Goal: Task Accomplishment & Management: Manage account settings

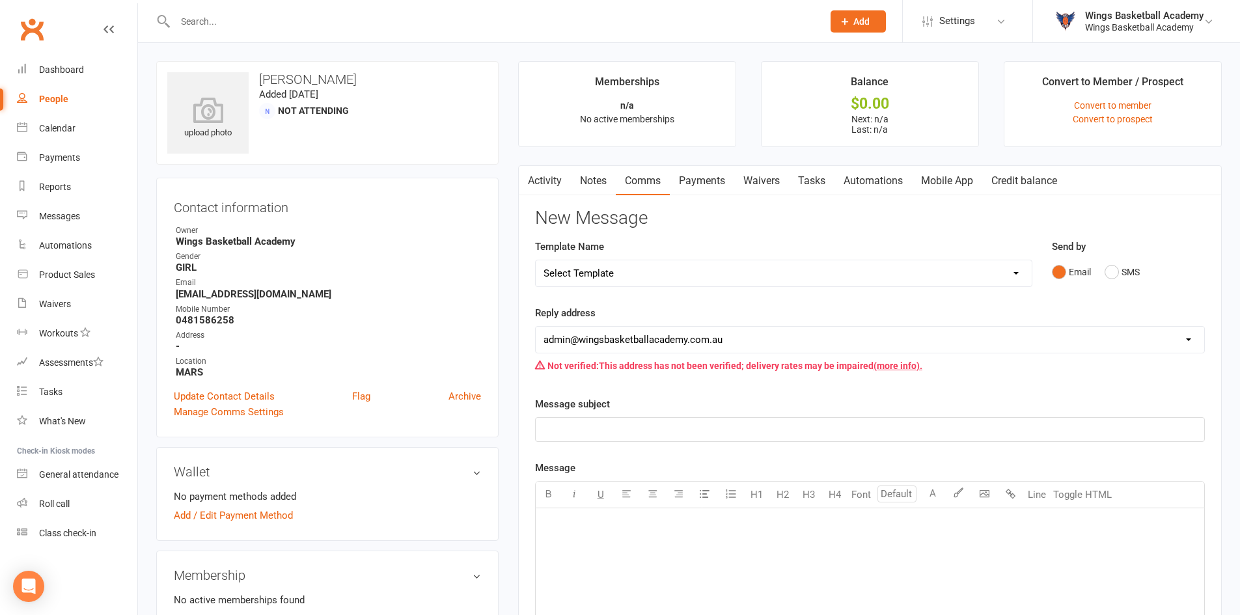
click at [223, 18] on input "text" at bounding box center [492, 21] width 642 height 18
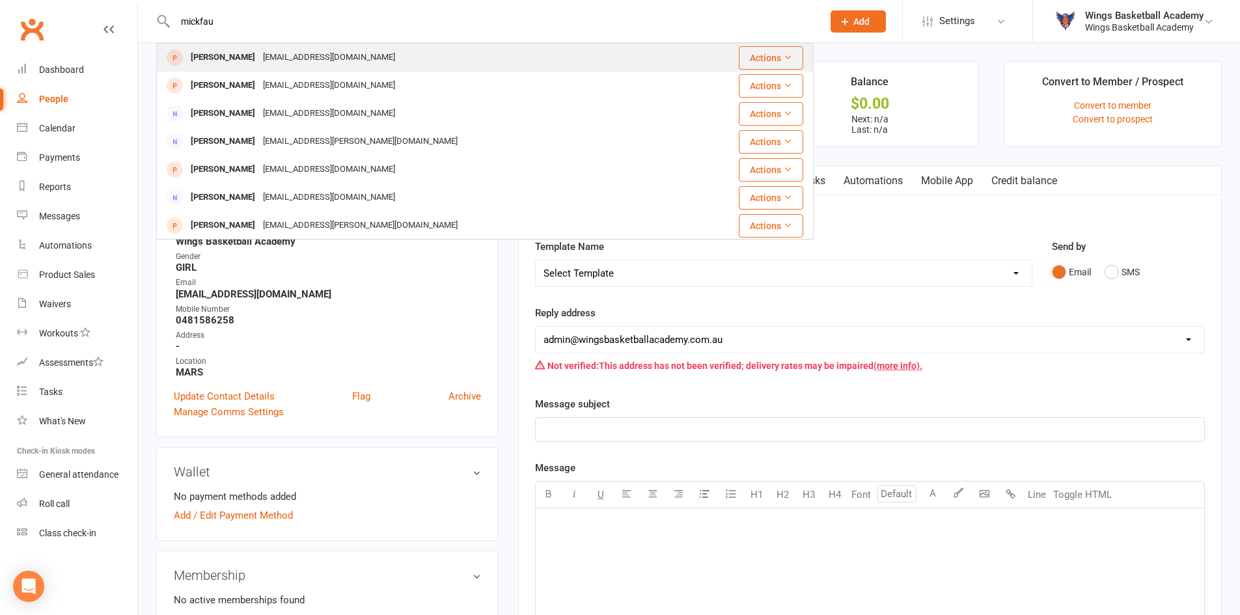
type input "mickfau"
click at [235, 56] on div "Michael Freeman" at bounding box center [223, 57] width 72 height 19
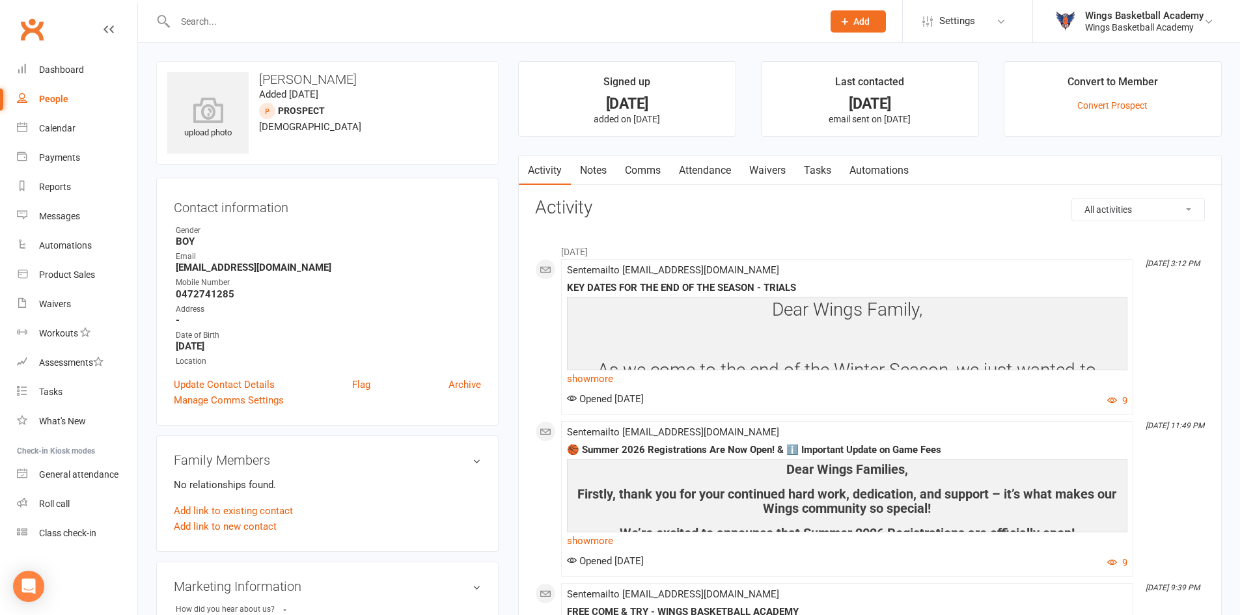
click at [645, 169] on link "Comms" at bounding box center [643, 171] width 54 height 30
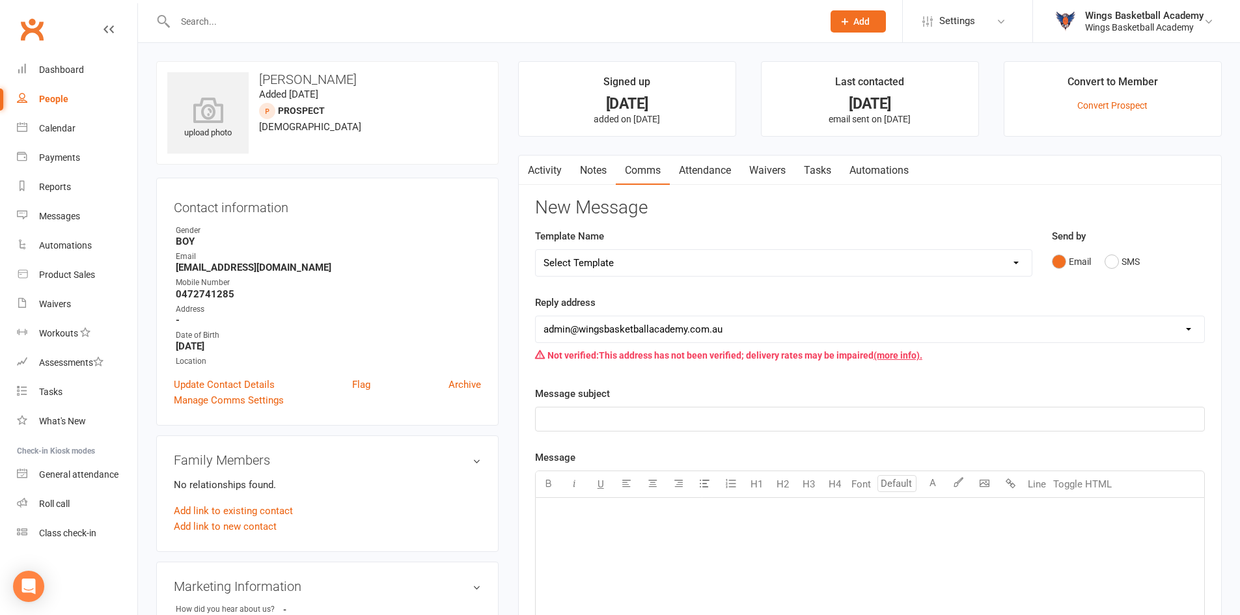
click at [631, 264] on select "Select Template [Email] 0 - COME & TRY [Email] 1 - UNIFORM ORDERING & SIZING [E…" at bounding box center [784, 263] width 496 height 26
select select "2"
click at [536, 250] on select "Select Template [Email] 0 - COME & TRY [Email] 1 - UNIFORM ORDERING & SIZING [E…" at bounding box center [784, 263] width 496 height 26
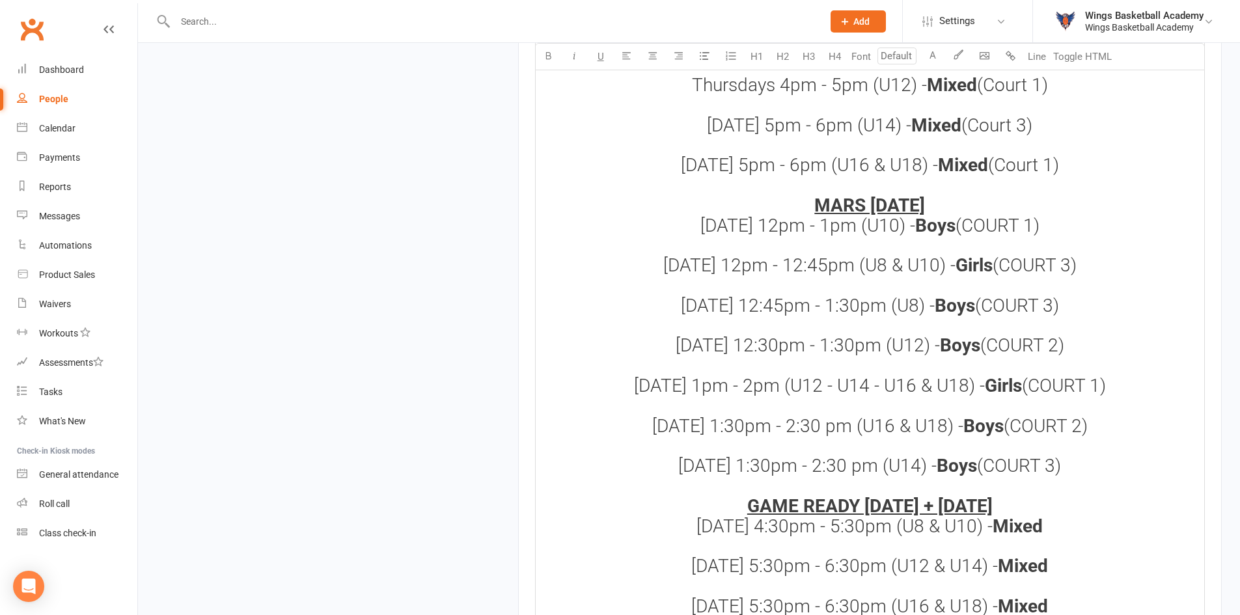
scroll to position [1266, 0]
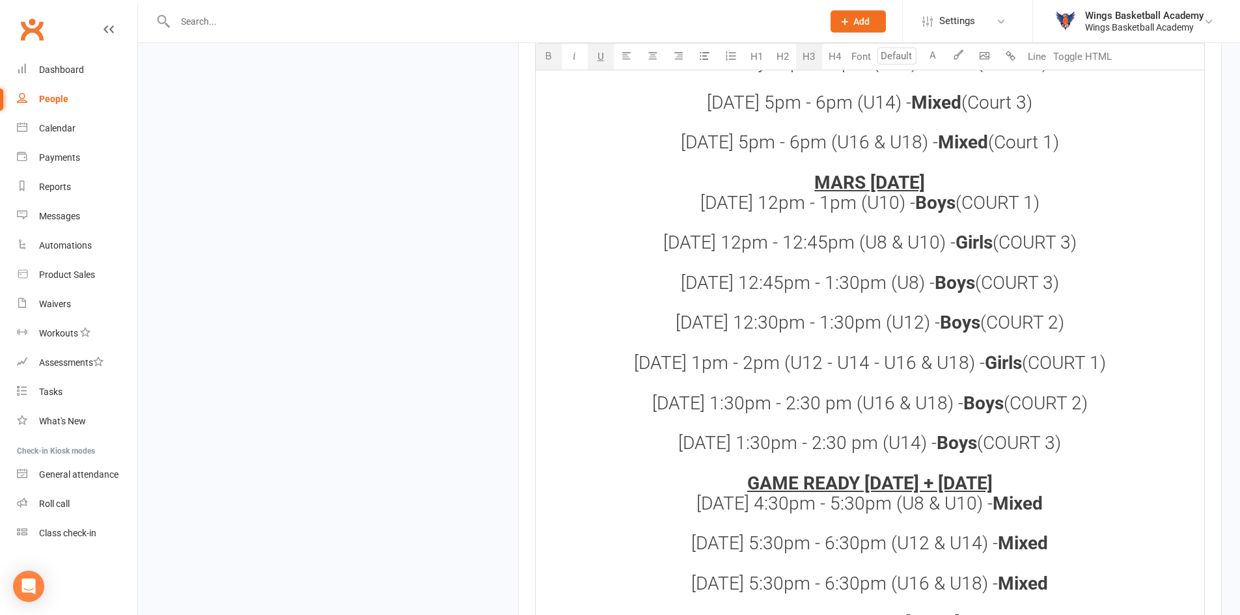
drag, startPoint x: 1075, startPoint y: 420, endPoint x: 804, endPoint y: 161, distance: 375.2
click at [804, 161] on h3 "Dear Wings Family, We hope that you all have had a nice relaxing holiday and re…" at bounding box center [870, 25] width 653 height 1579
copy h3 "MARS SUNDAY Sunday 12pm - 1pm (U10) - Boys (COURT 1) Sunday 12pm - 12:45pm (U8 …"
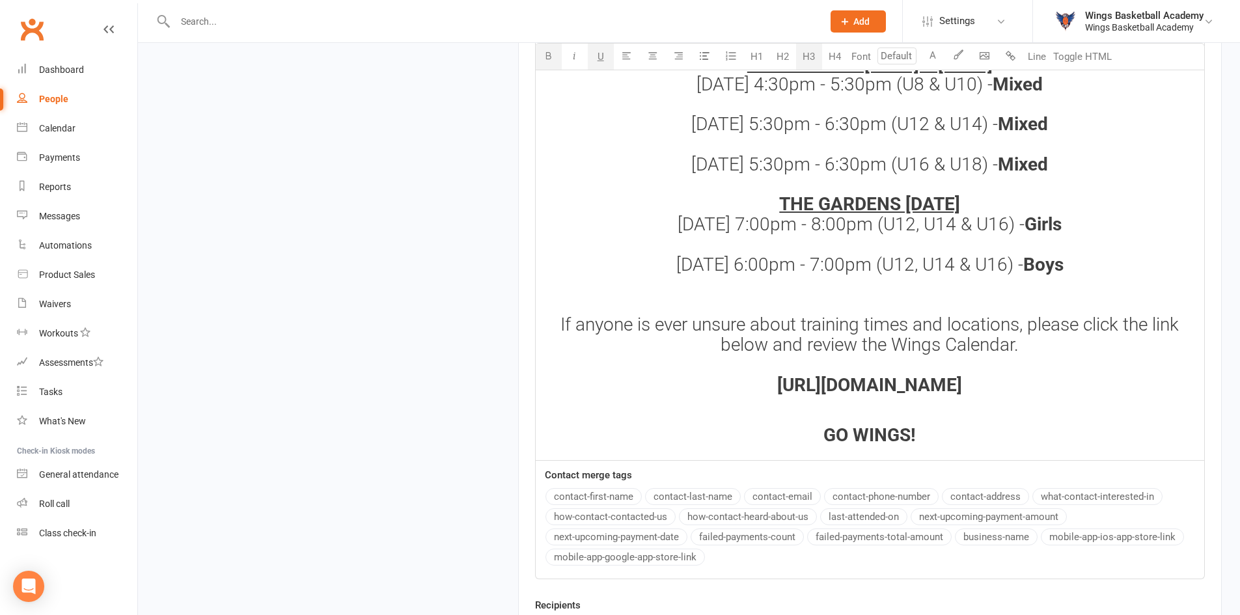
scroll to position [1852, 0]
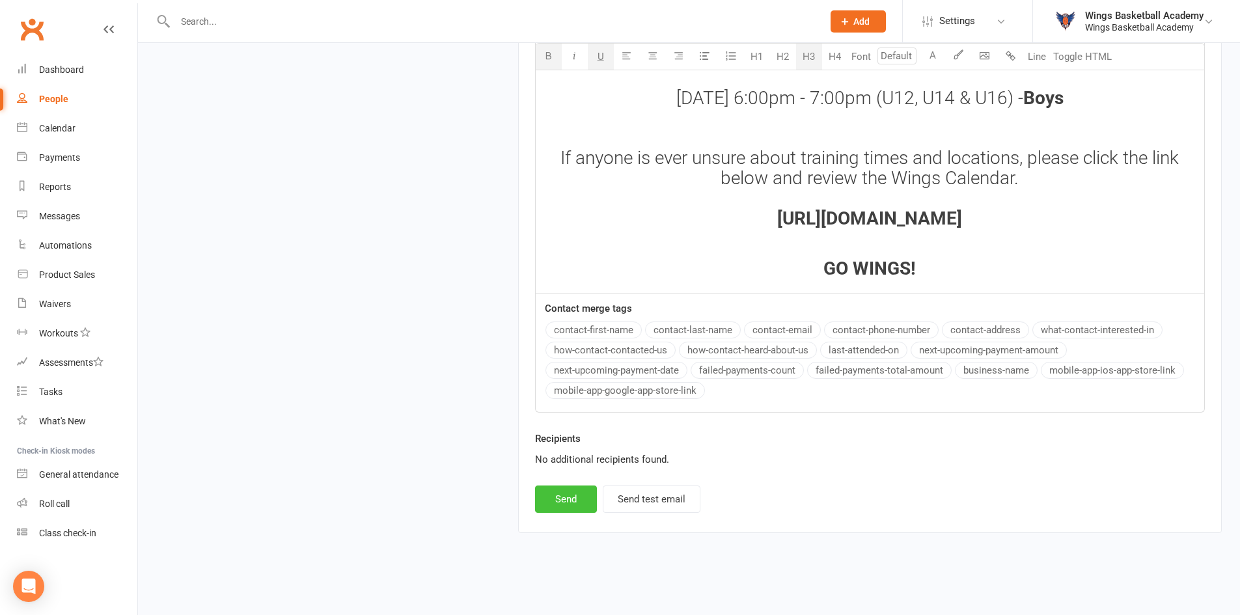
click at [551, 499] on button "Send" at bounding box center [566, 499] width 62 height 27
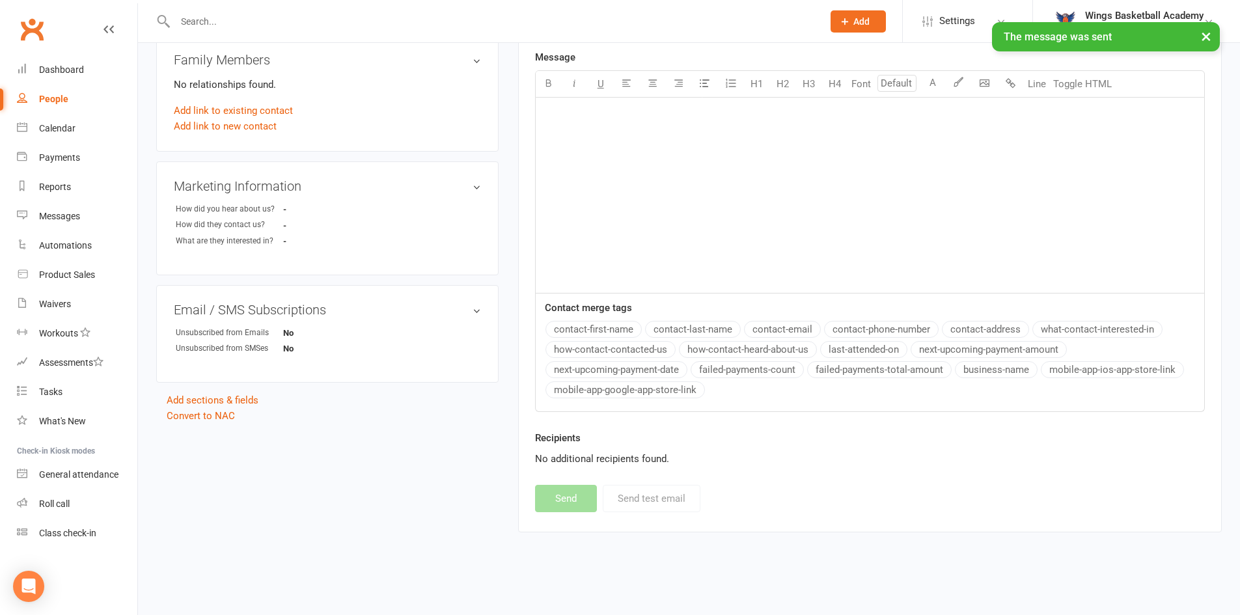
select select
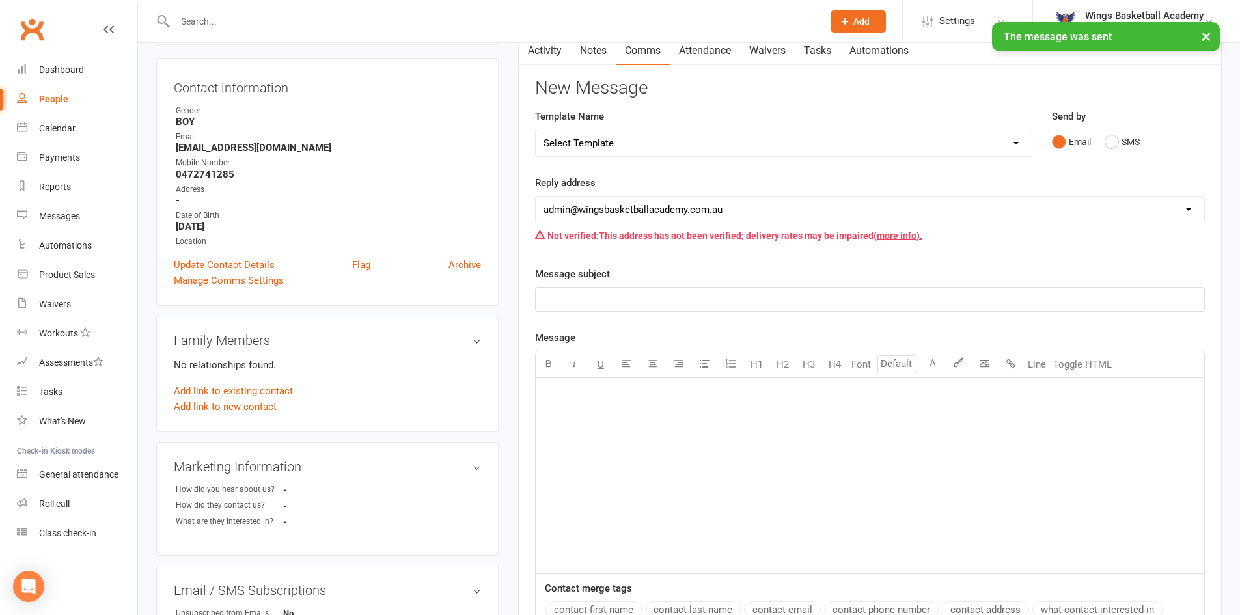
scroll to position [0, 0]
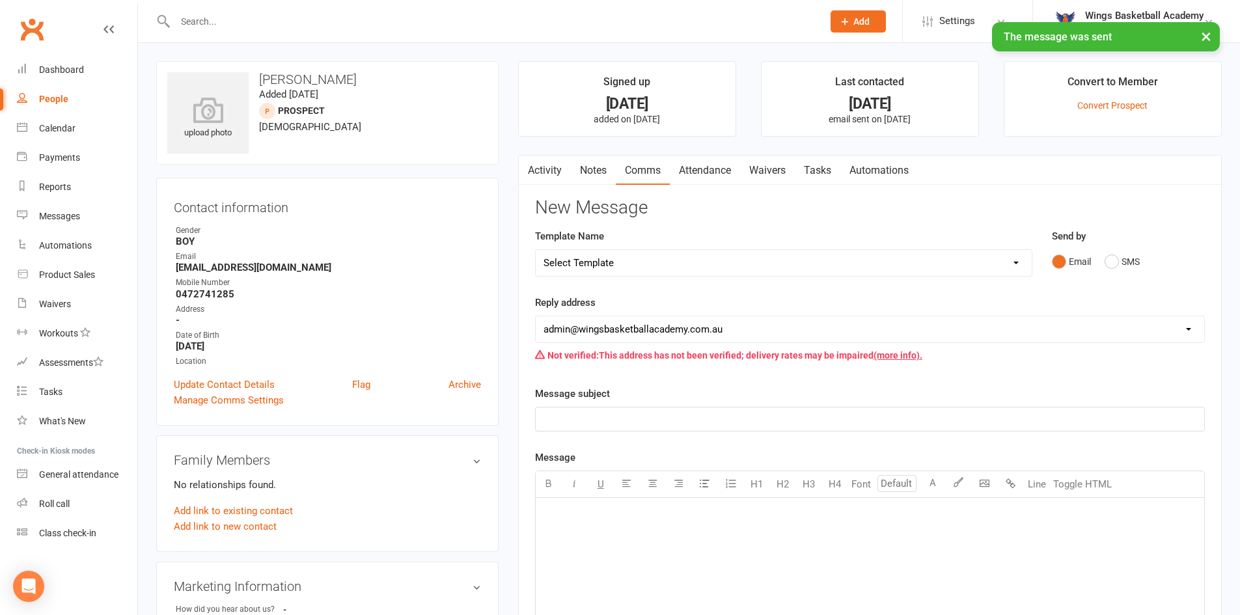
click at [547, 167] on link "Activity" at bounding box center [545, 171] width 52 height 30
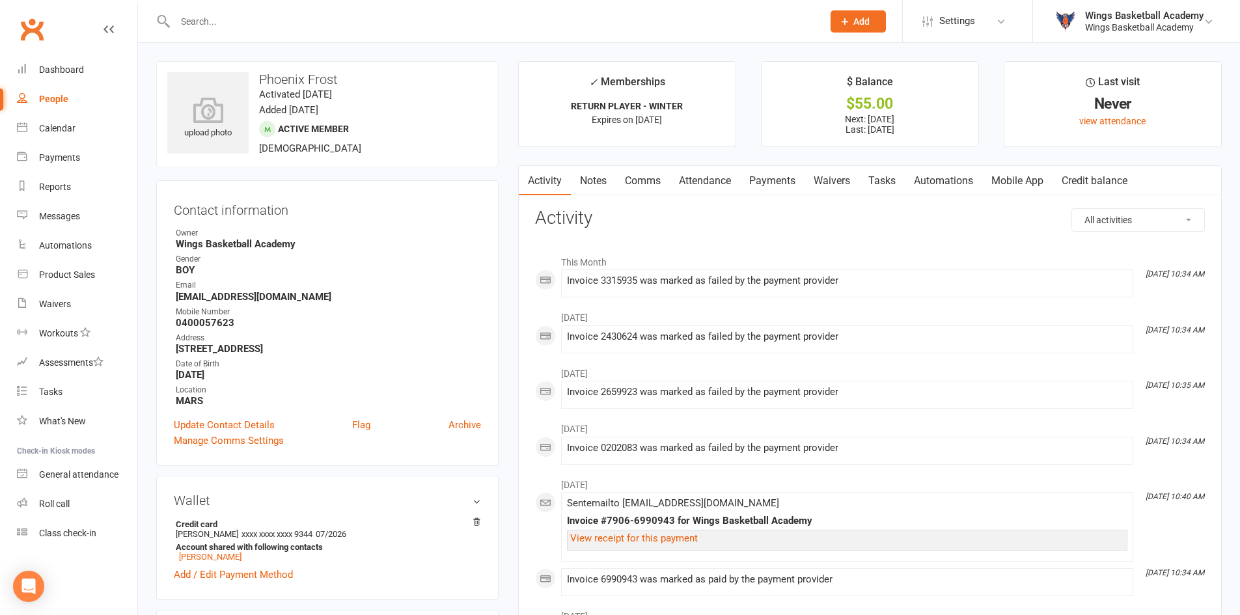
click at [773, 185] on link "Payments" at bounding box center [772, 181] width 64 height 30
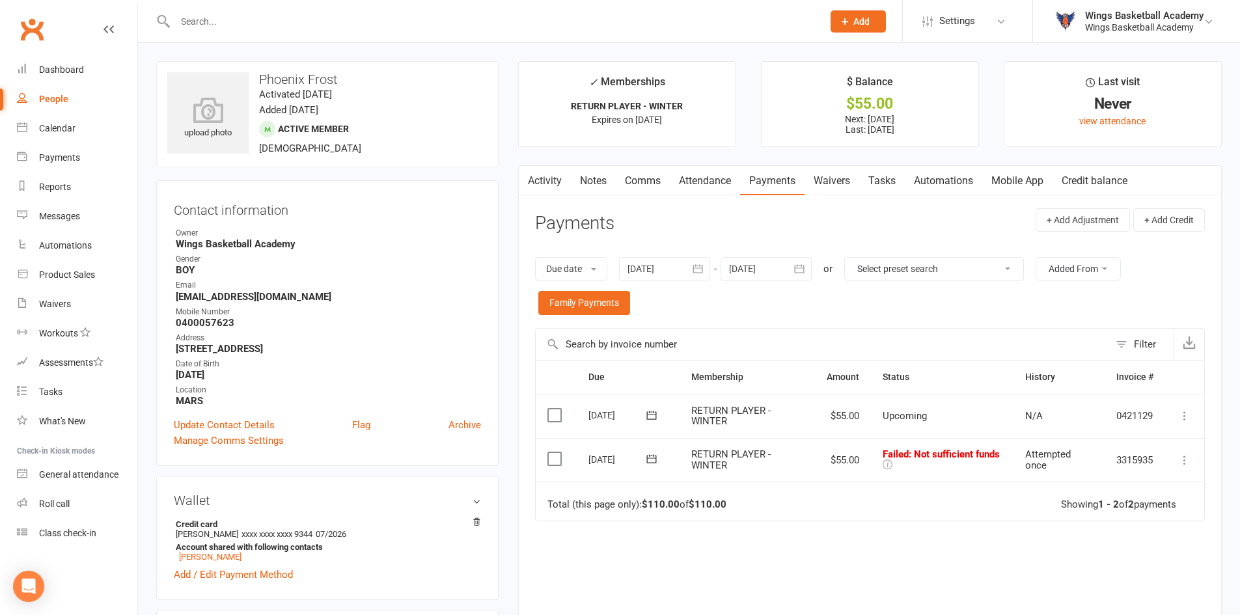
click at [668, 272] on div at bounding box center [664, 268] width 91 height 23
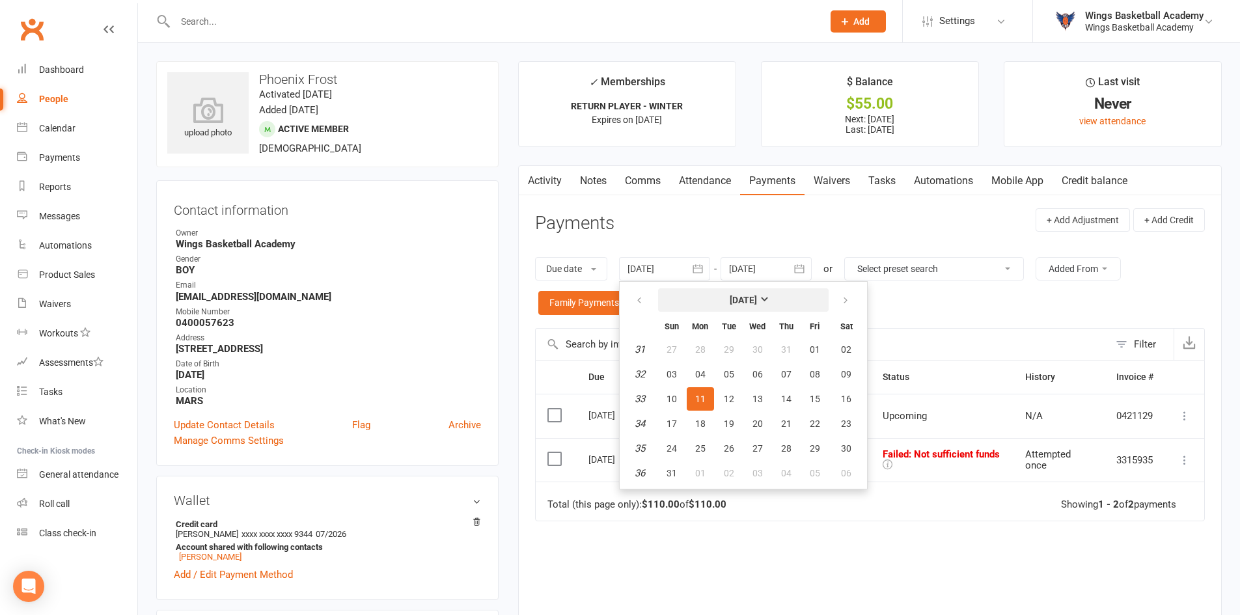
click at [732, 299] on strong "[DATE]" at bounding box center [743, 300] width 27 height 10
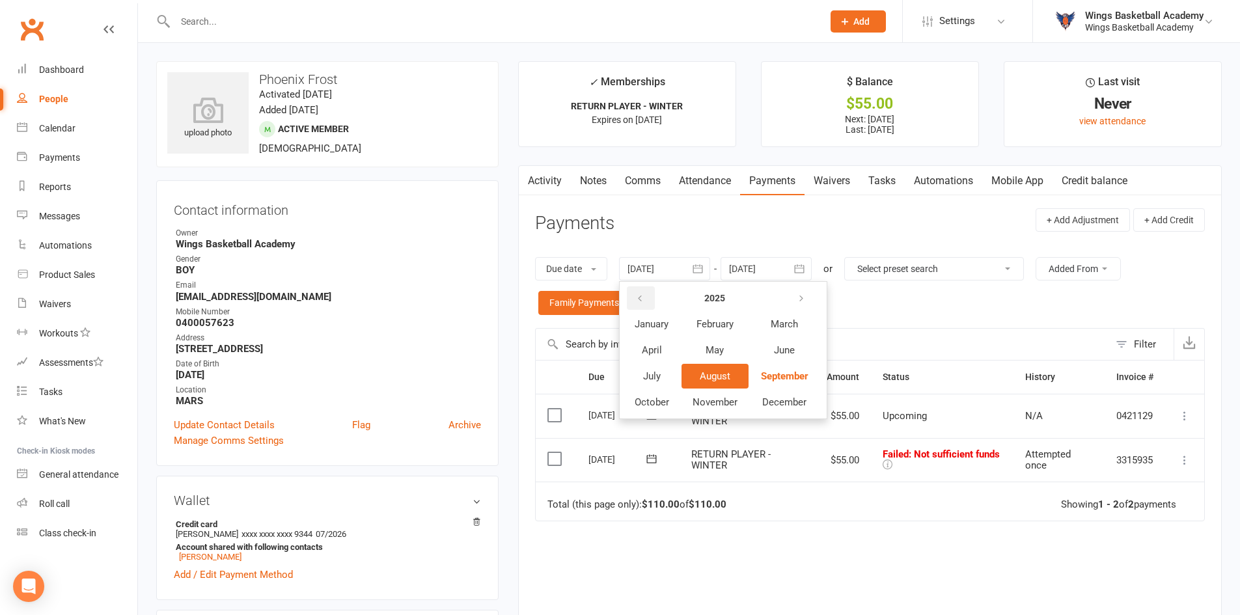
click at [642, 295] on icon "button" at bounding box center [639, 299] width 9 height 10
click at [656, 325] on span "January" at bounding box center [652, 324] width 34 height 12
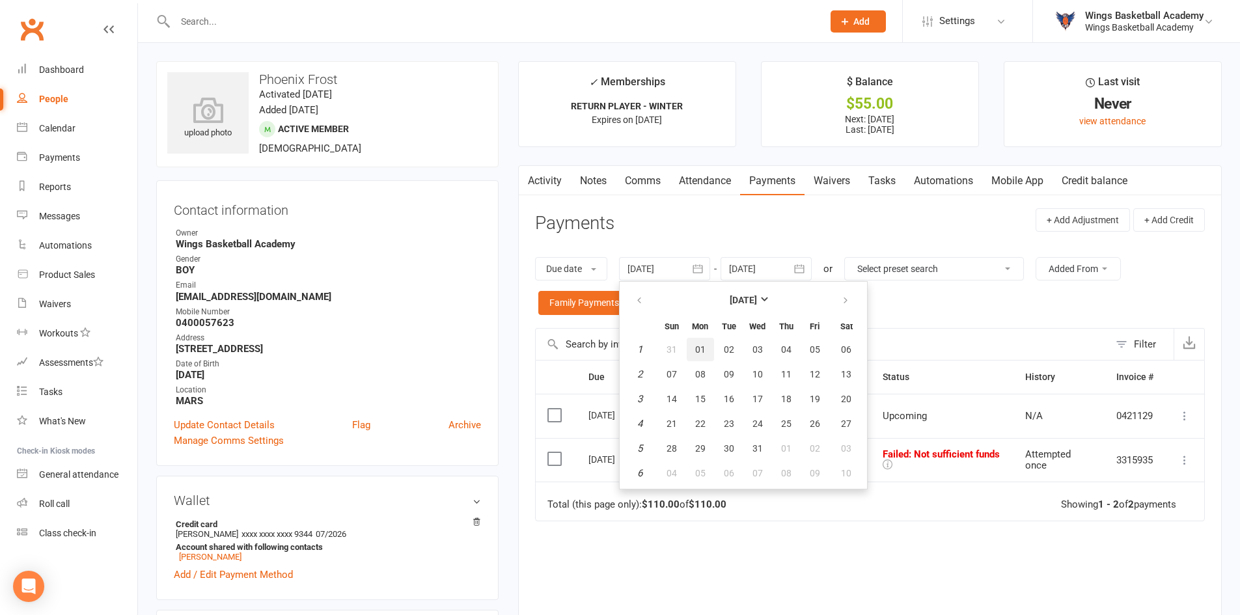
click at [704, 348] on span "01" at bounding box center [700, 349] width 10 height 10
type input "01 Jan 2024"
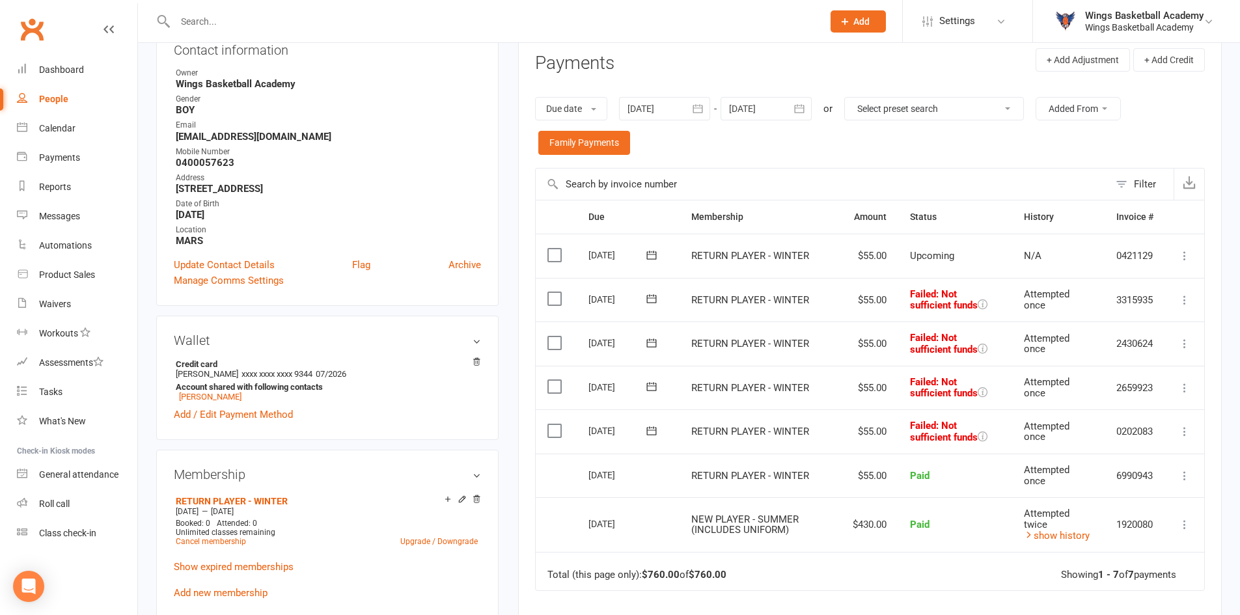
scroll to position [130, 0]
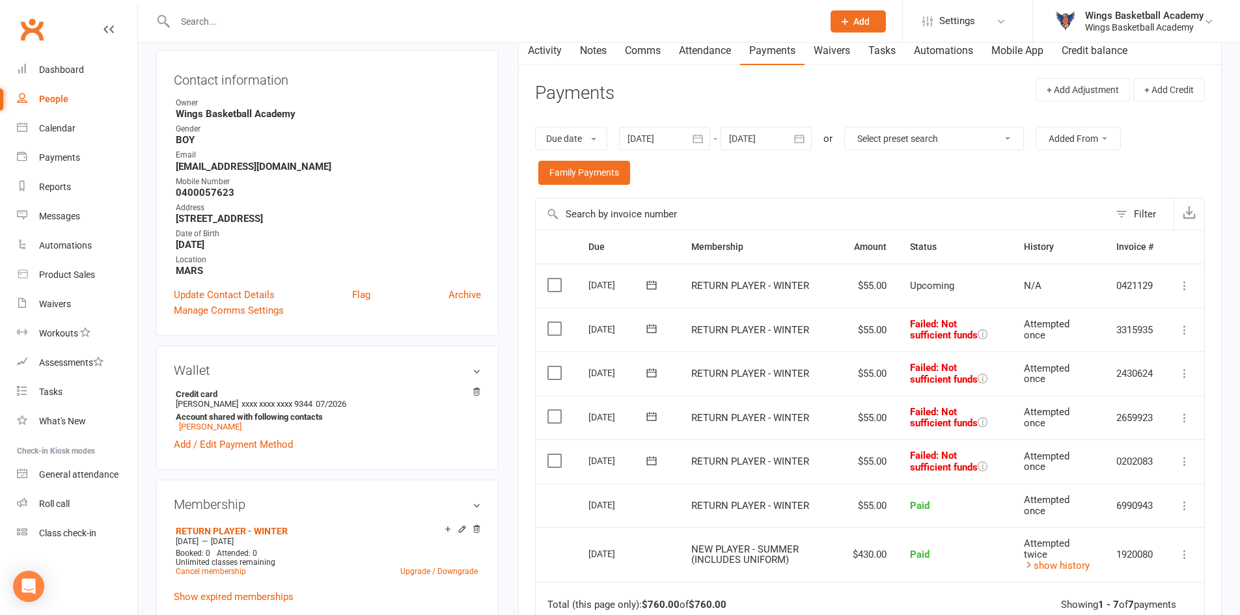
click at [764, 140] on div at bounding box center [766, 138] width 91 height 23
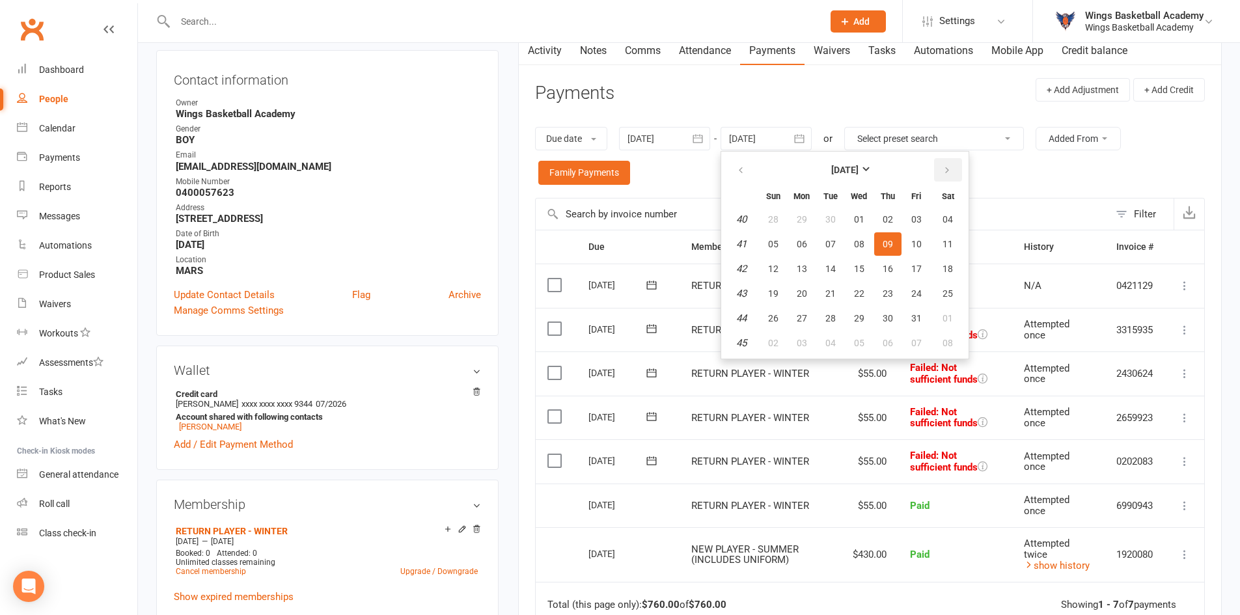
click at [945, 167] on icon "button" at bounding box center [947, 170] width 9 height 10
click at [913, 319] on span "28" at bounding box center [916, 318] width 10 height 10
type input "28 Nov 2025"
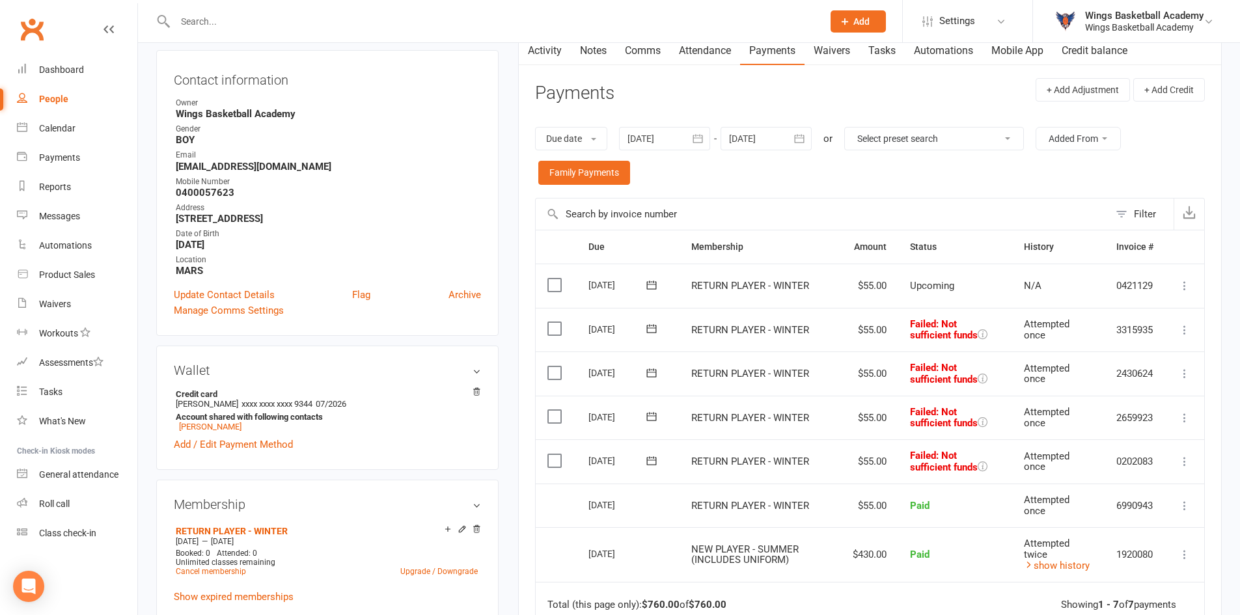
click at [1185, 327] on icon at bounding box center [1184, 330] width 13 height 13
click at [1103, 454] on link "Retry now" at bounding box center [1127, 460] width 129 height 26
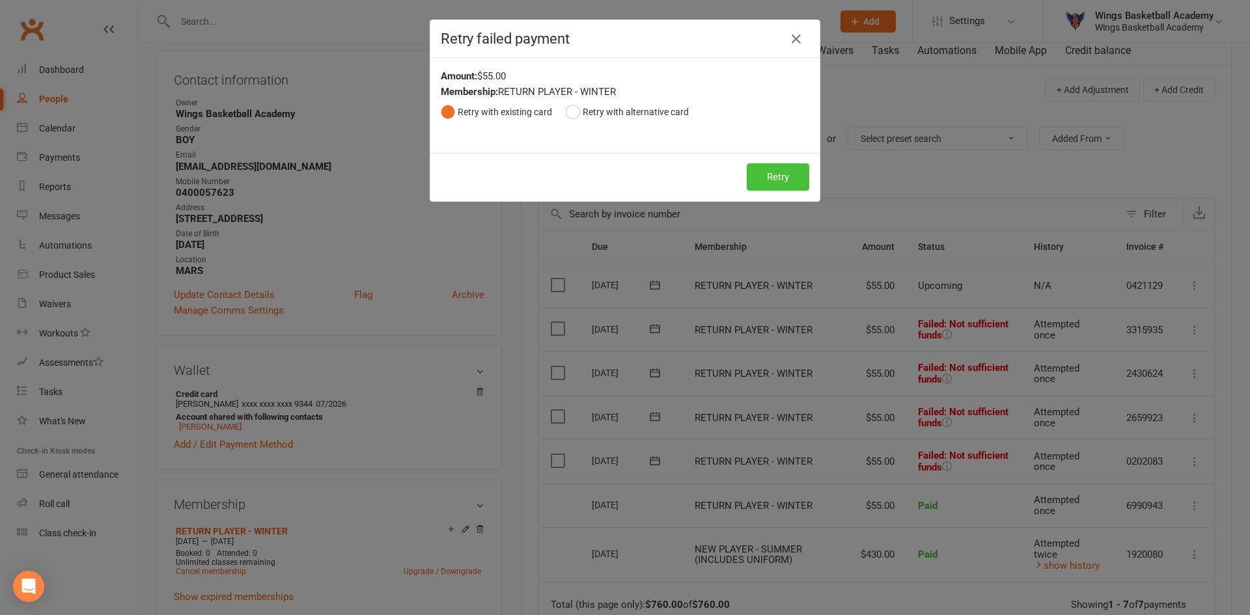
click at [764, 173] on button "Retry" at bounding box center [778, 176] width 62 height 27
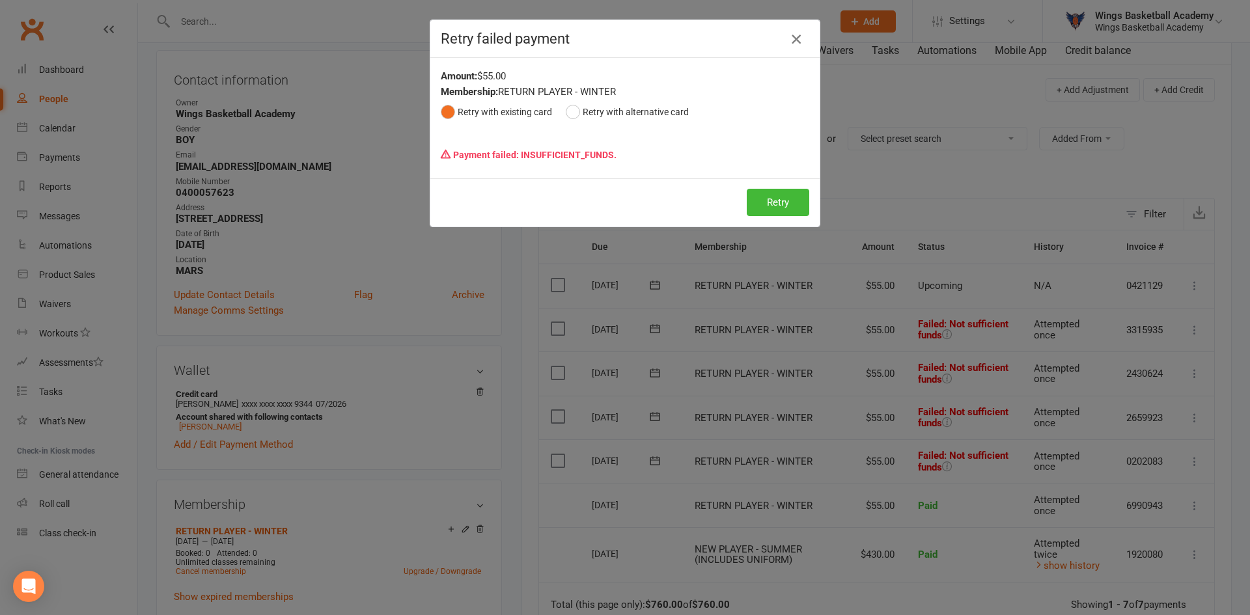
click at [792, 36] on icon "button" at bounding box center [796, 39] width 16 height 16
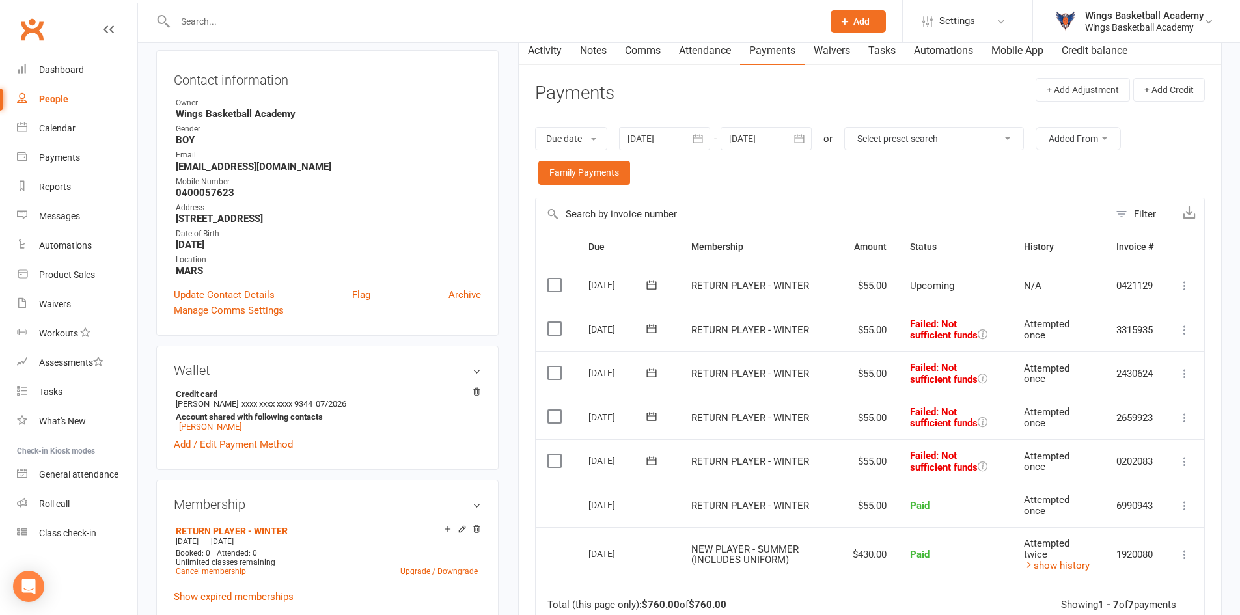
click at [521, 304] on div "Activity Notes Comms Attendance Payments Waivers Tasks Automations Mobile App C…" at bounding box center [870, 422] width 704 height 775
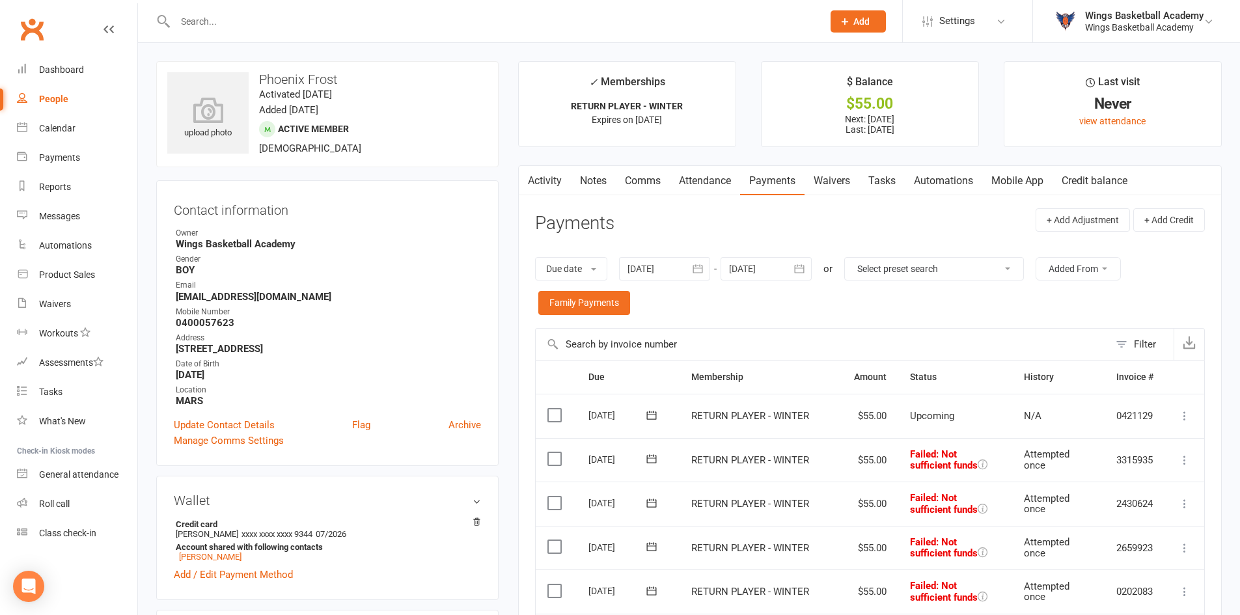
click at [833, 178] on link "Waivers" at bounding box center [832, 181] width 55 height 30
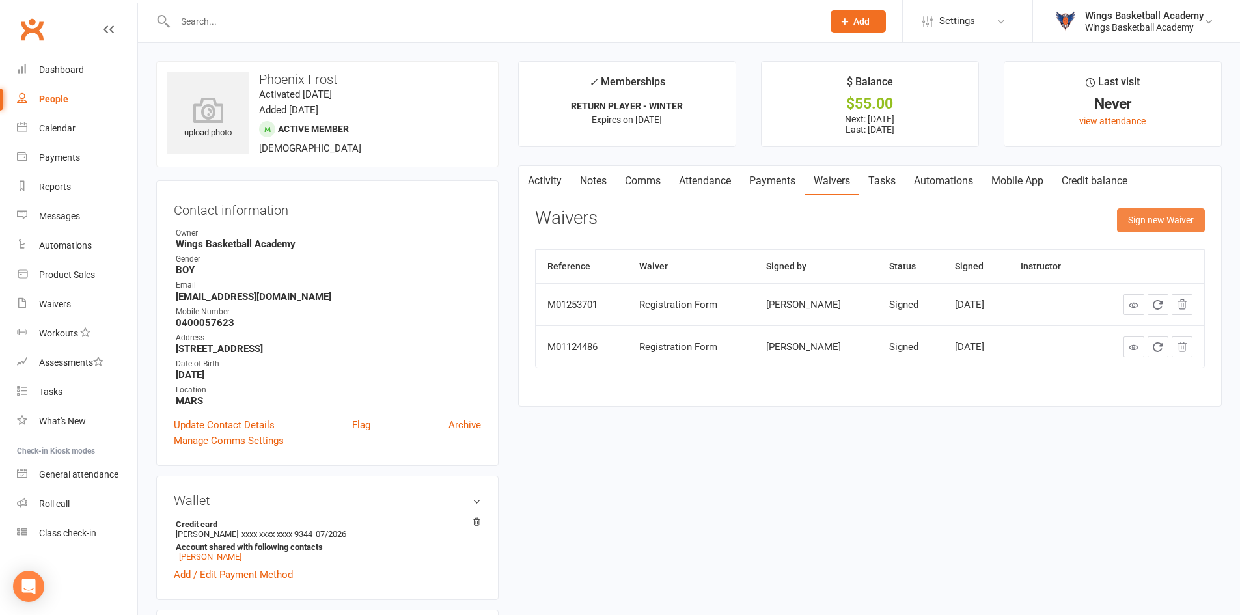
click at [1144, 220] on button "Sign new Waiver" at bounding box center [1161, 219] width 88 height 23
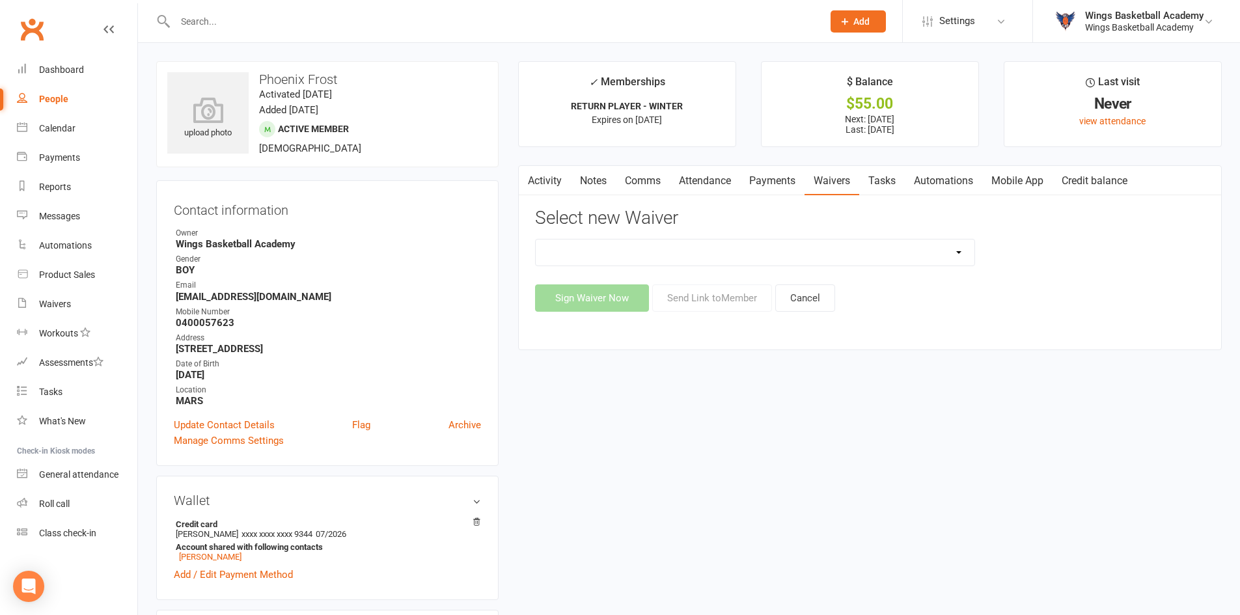
click at [572, 255] on select "Registration Form Update Contact Details" at bounding box center [755, 253] width 439 height 26
select select "9653"
click at [536, 240] on select "Registration Form Update Contact Details" at bounding box center [755, 253] width 439 height 26
click at [698, 301] on button "Send Link to Member" at bounding box center [712, 297] width 120 height 27
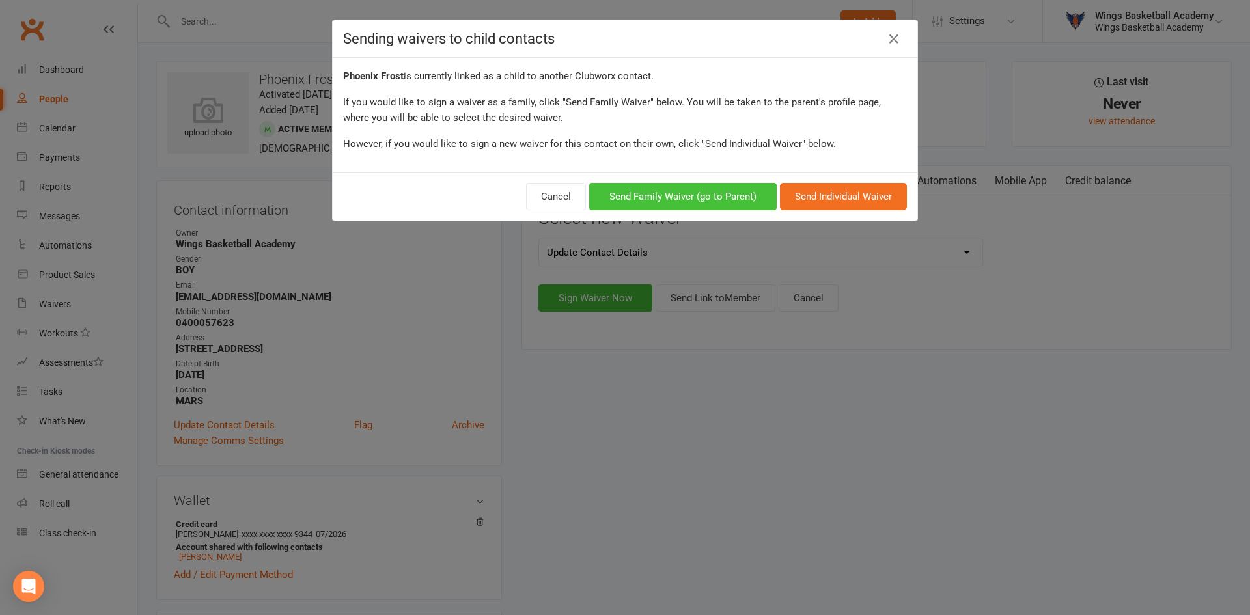
click at [671, 191] on button "Send Family Waiver (go to Parent)" at bounding box center [682, 196] width 187 height 27
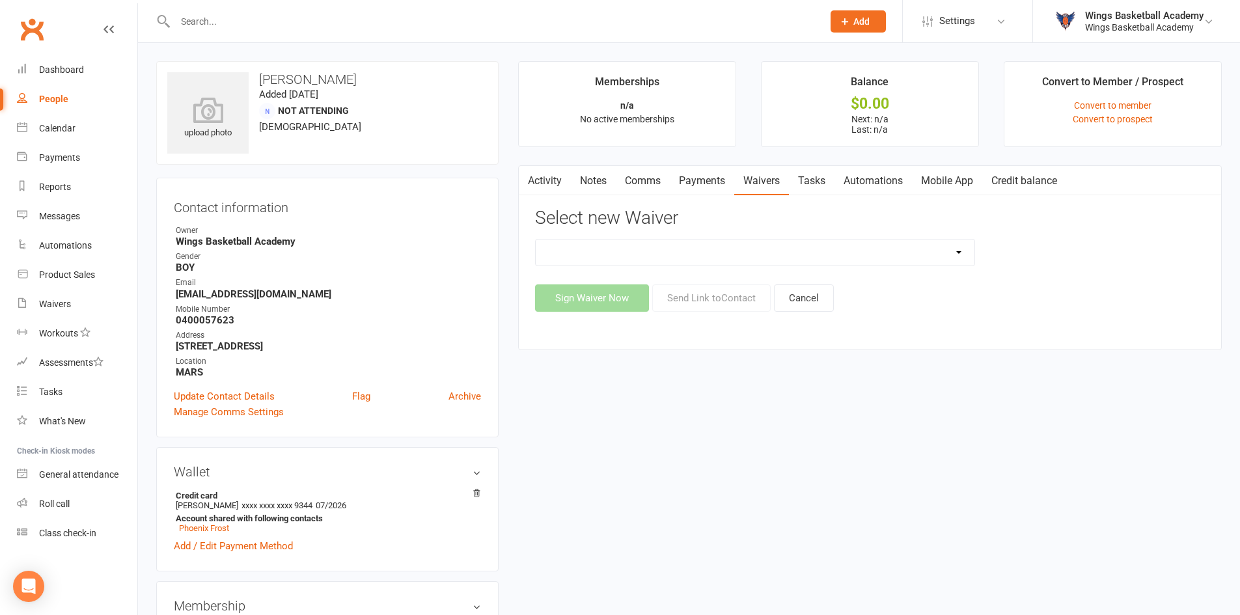
click at [670, 247] on select "Registration Form Update Contact Details" at bounding box center [755, 253] width 439 height 26
select select "9653"
click at [536, 240] on select "Registration Form Update Contact Details" at bounding box center [755, 253] width 439 height 26
click at [693, 303] on button "Send Link to Contact" at bounding box center [711, 297] width 118 height 27
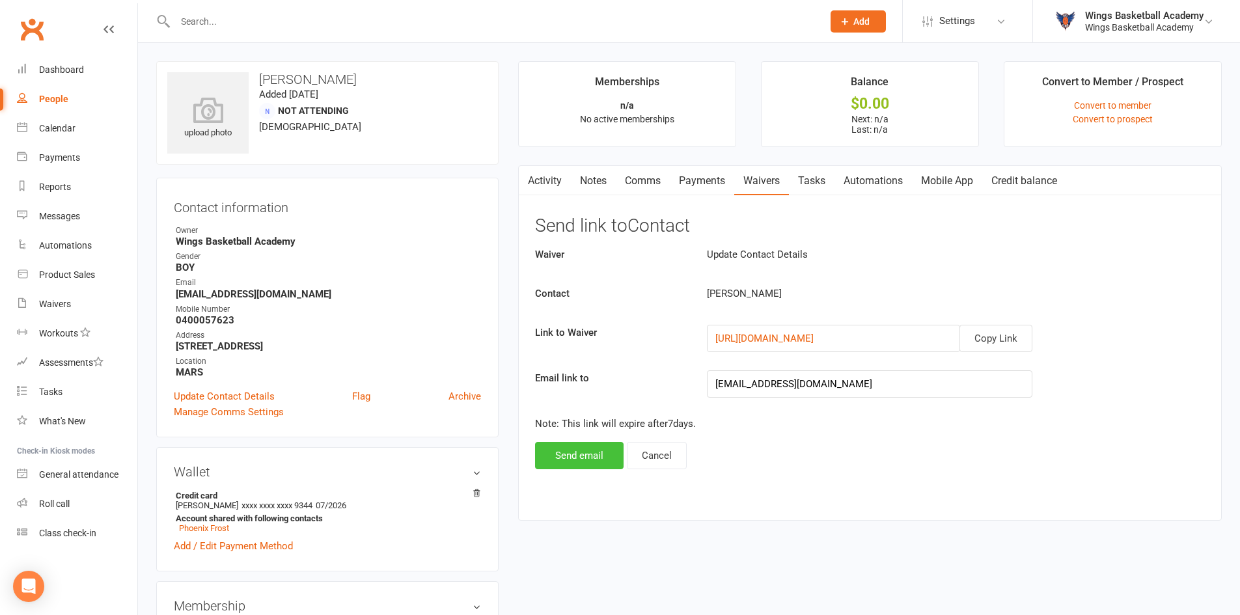
click at [557, 454] on button "Send email" at bounding box center [579, 455] width 89 height 27
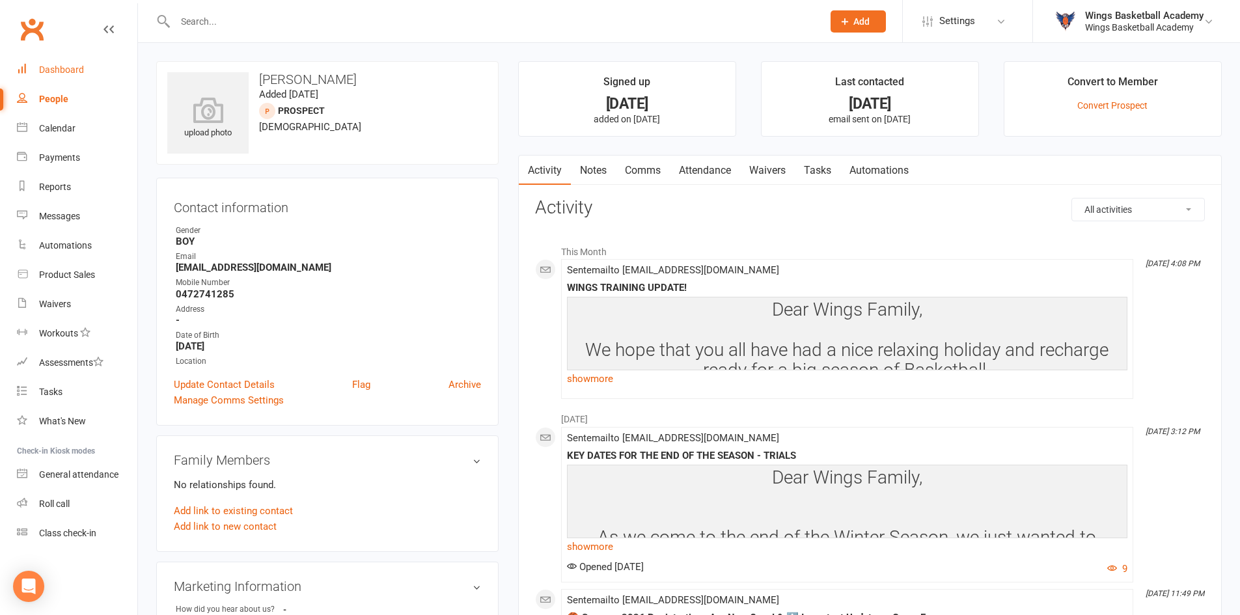
click at [53, 61] on link "Dashboard" at bounding box center [77, 69] width 120 height 29
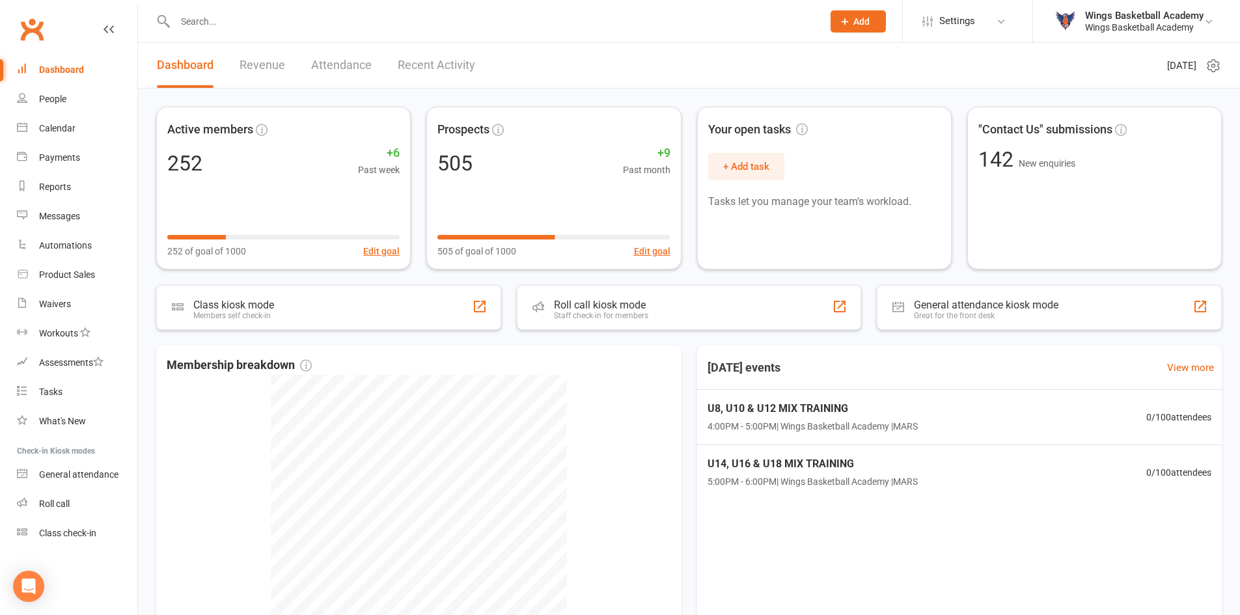
click at [224, 24] on input "text" at bounding box center [492, 21] width 642 height 18
paste input "alexander.mano@hotmail.com"
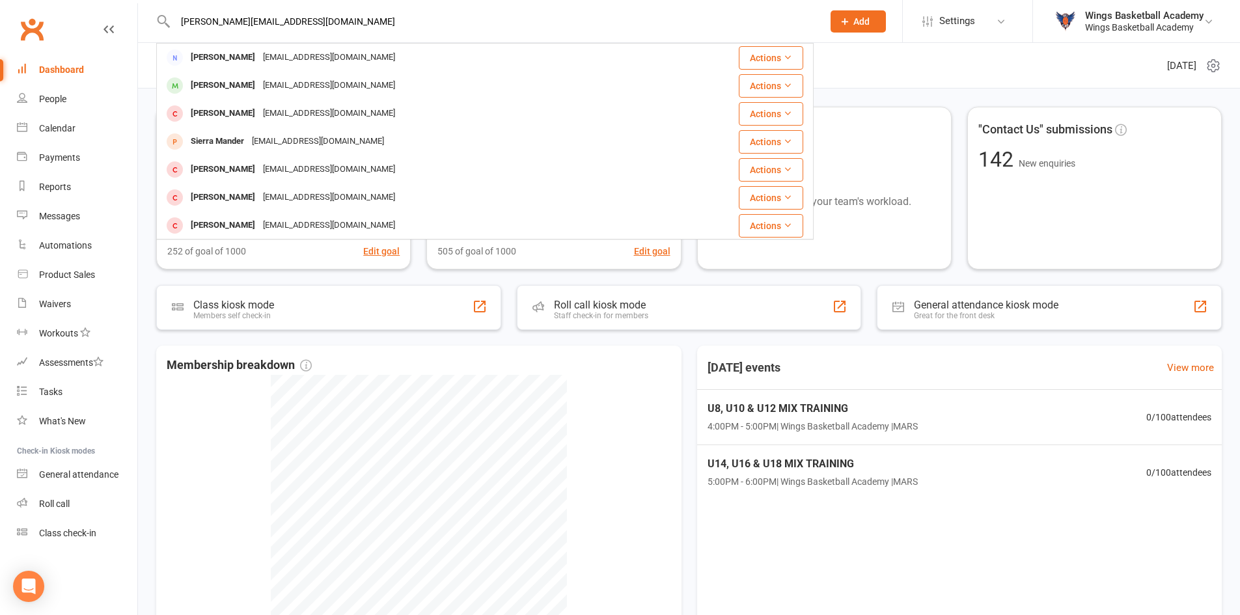
type input "alexander.mano@hotmail.com"
click at [857, 21] on span "Add" at bounding box center [861, 21] width 16 height 10
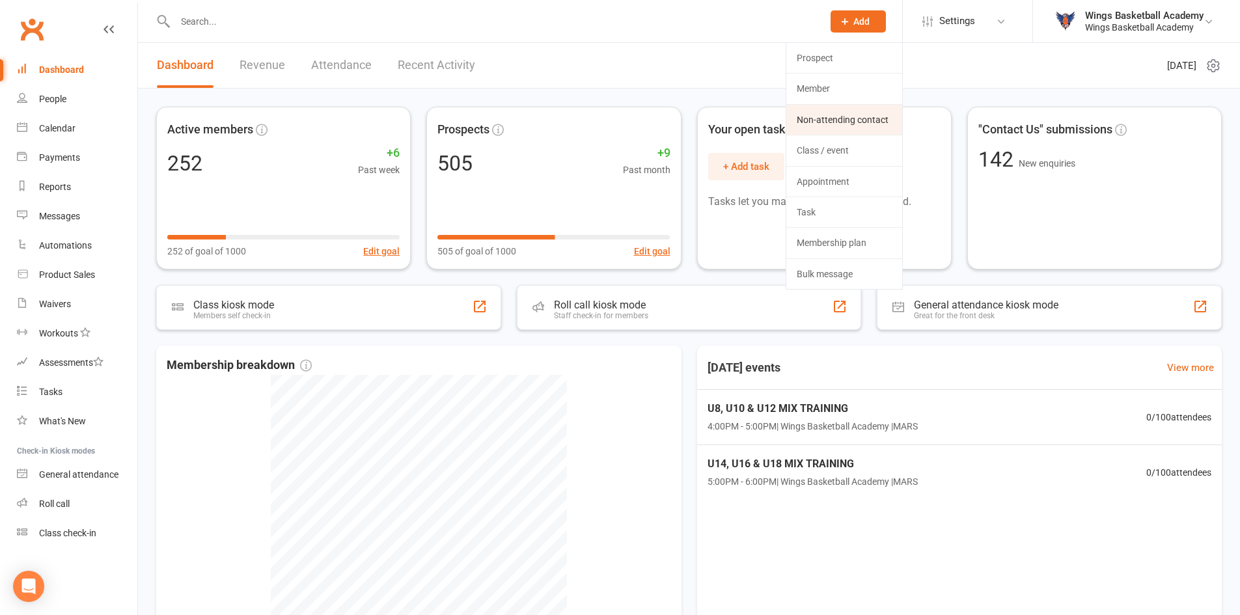
click at [814, 121] on link "Non-attending contact" at bounding box center [844, 120] width 116 height 30
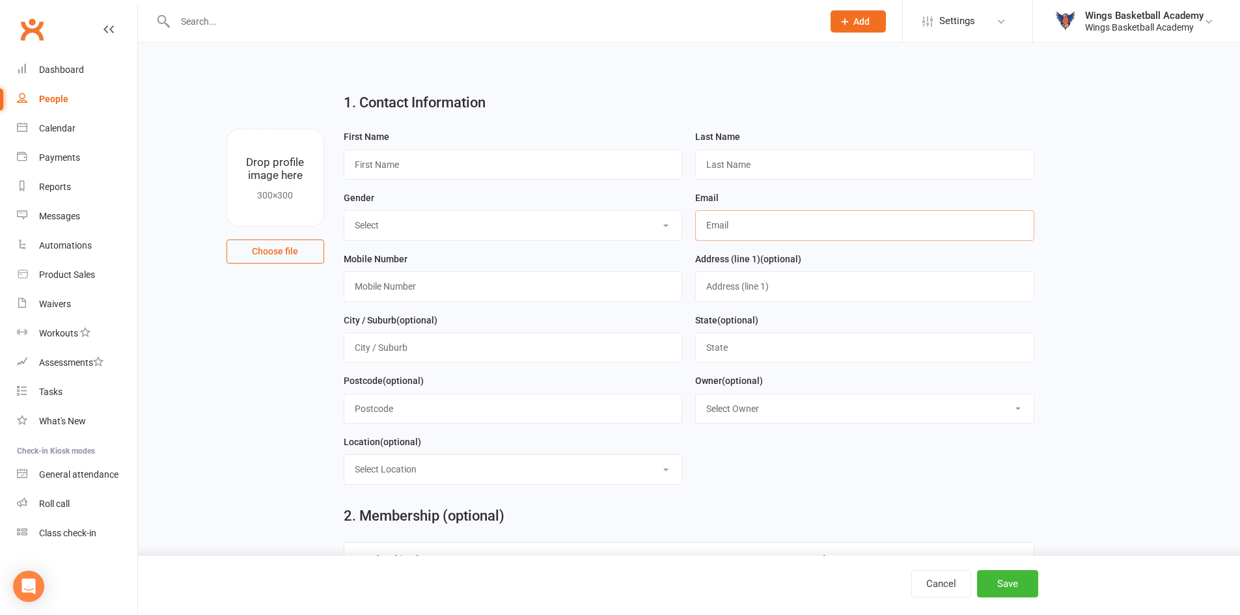
click at [759, 223] on input "text" at bounding box center [864, 225] width 339 height 30
paste input "alexander.mano@hotmail.com"
type input "alexander.mano@hotmail.com"
click at [399, 286] on input "text" at bounding box center [513, 286] width 339 height 30
type input "0123456789"
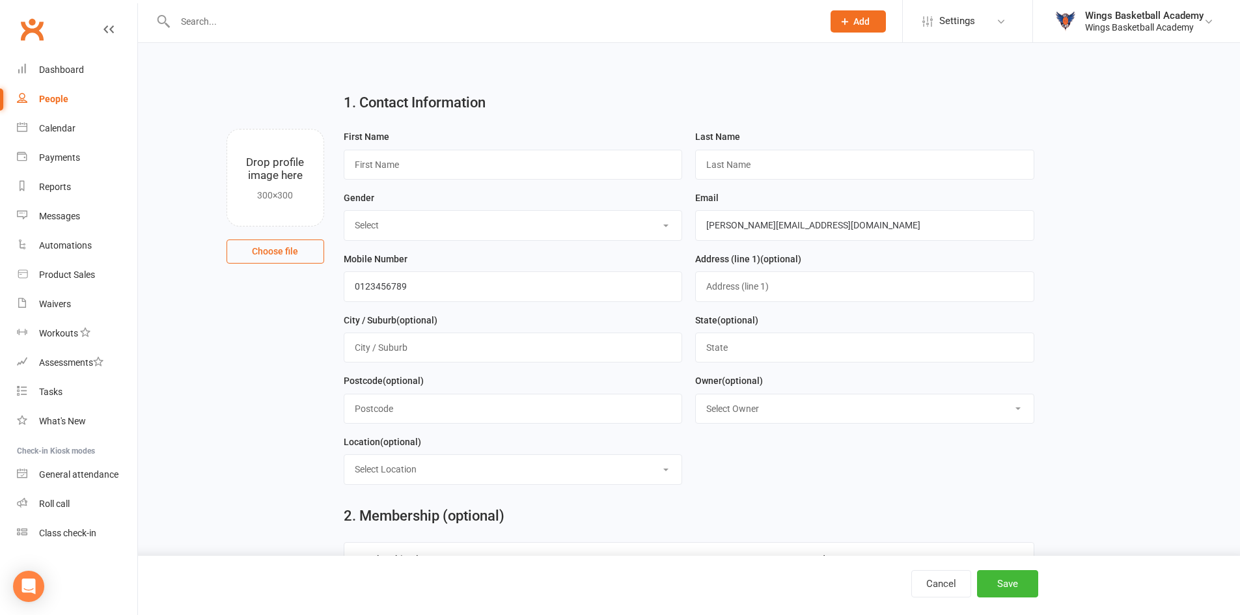
click at [400, 220] on select "Select BOY GIRL" at bounding box center [513, 225] width 338 height 29
select select "BOY"
click at [344, 212] on select "Select BOY GIRL" at bounding box center [513, 225] width 338 height 29
click at [424, 171] on input "text" at bounding box center [513, 165] width 339 height 30
type input "Alex"
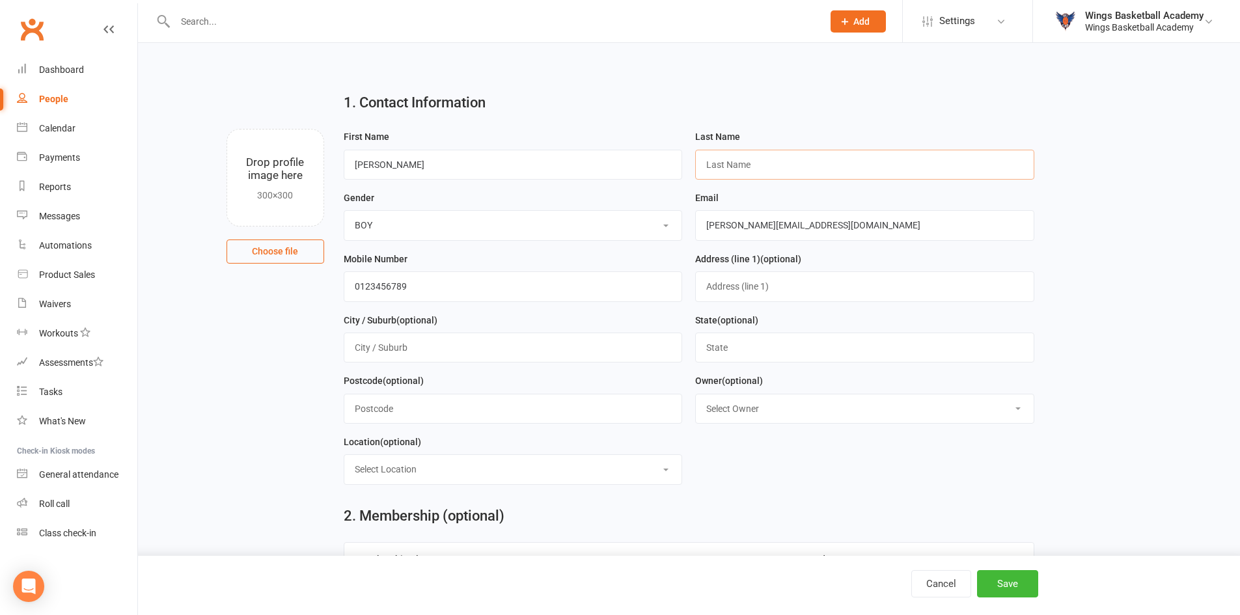
click at [742, 161] on input "text" at bounding box center [864, 165] width 339 height 30
type input "Mano"
click at [784, 418] on select "Select Owner Wings Basketball Academy" at bounding box center [865, 408] width 338 height 29
select select "0"
click at [696, 397] on select "Select Owner Wings Basketball Academy" at bounding box center [865, 408] width 338 height 29
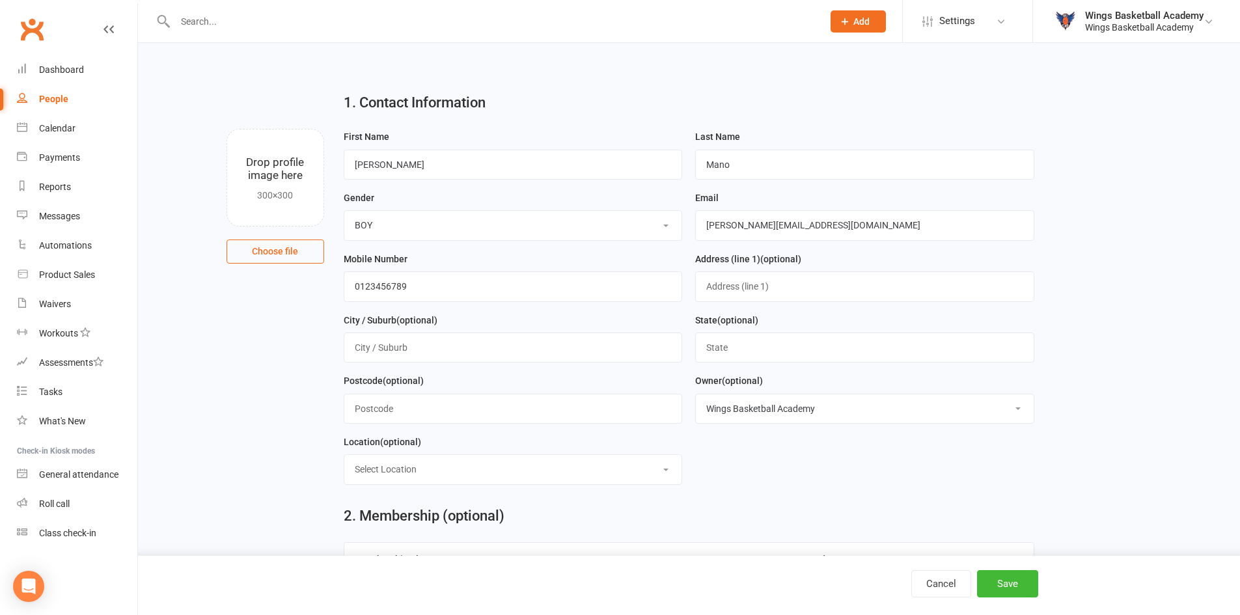
click at [370, 484] on select "Select Location ACBA N/E STADIUMS GAME READY MARS SHOOT HQ THE GARDENS RECREATI…" at bounding box center [513, 469] width 338 height 29
select select "2"
click at [344, 459] on select "Select Location ACBA N/E STADIUMS GAME READY MARS SHOOT HQ THE GARDENS RECREATI…" at bounding box center [513, 469] width 338 height 29
click at [827, 488] on form "First Name Alex Last Name Mano Gender Select BOY GIRL Email alexander.mano@hotm…" at bounding box center [689, 312] width 704 height 366
click at [997, 588] on button "Save" at bounding box center [1007, 583] width 61 height 27
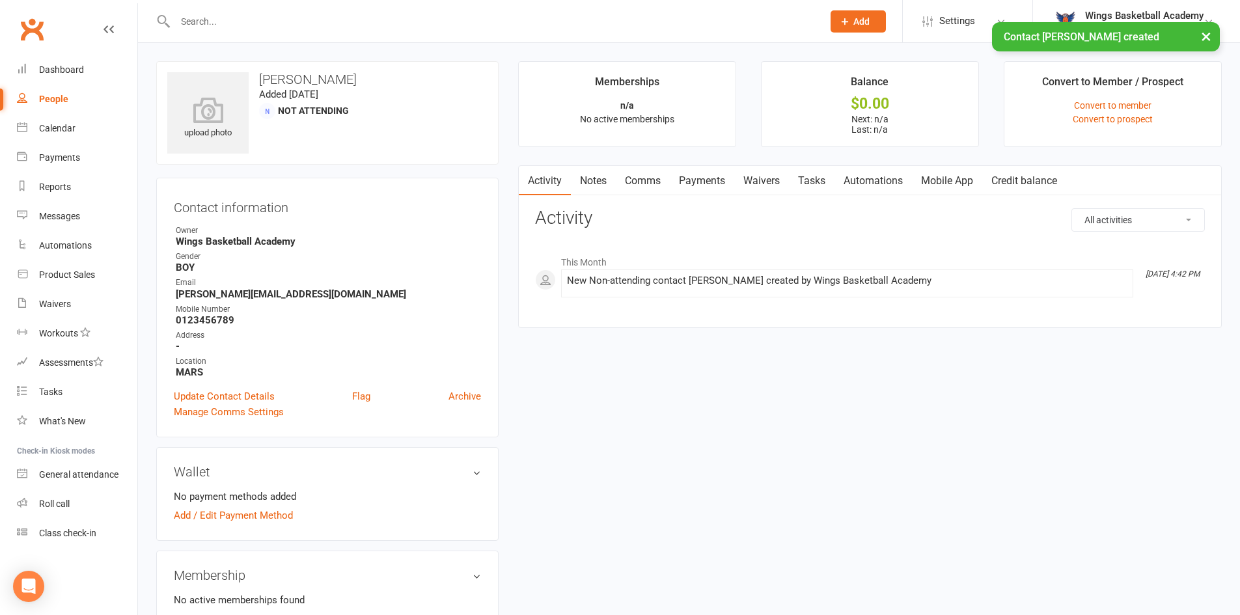
click at [642, 184] on link "Comms" at bounding box center [643, 181] width 54 height 30
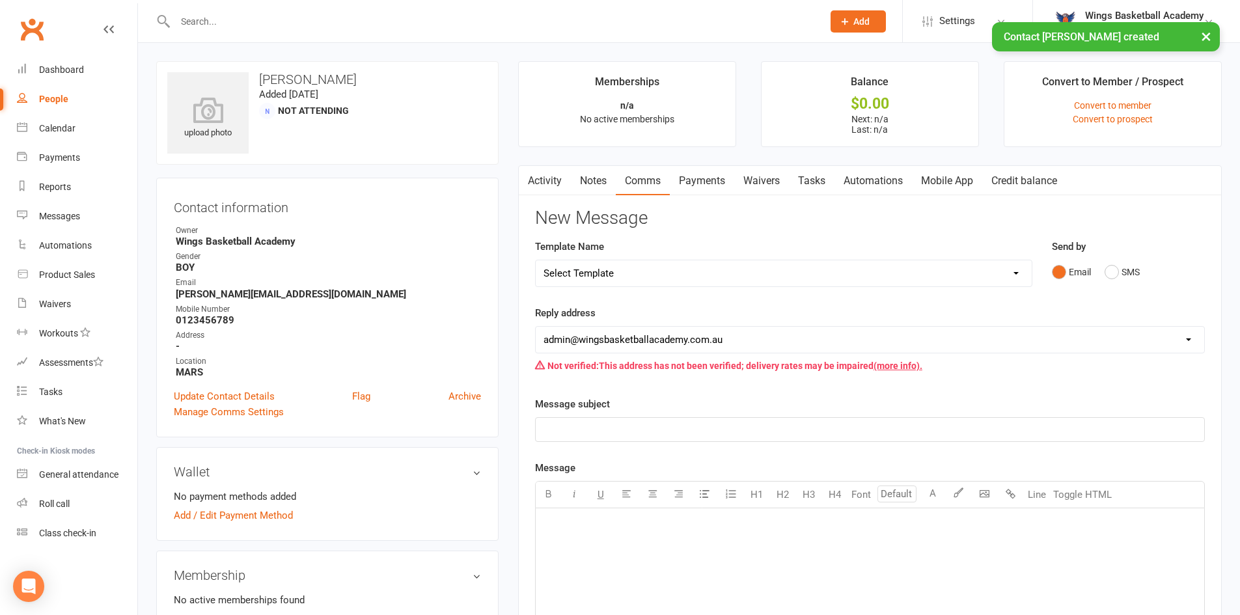
click at [635, 267] on select "Select Template [Email] 0 - COME & TRY [Email] 1 - UNIFORM ORDERING & SIZING [E…" at bounding box center [784, 273] width 496 height 26
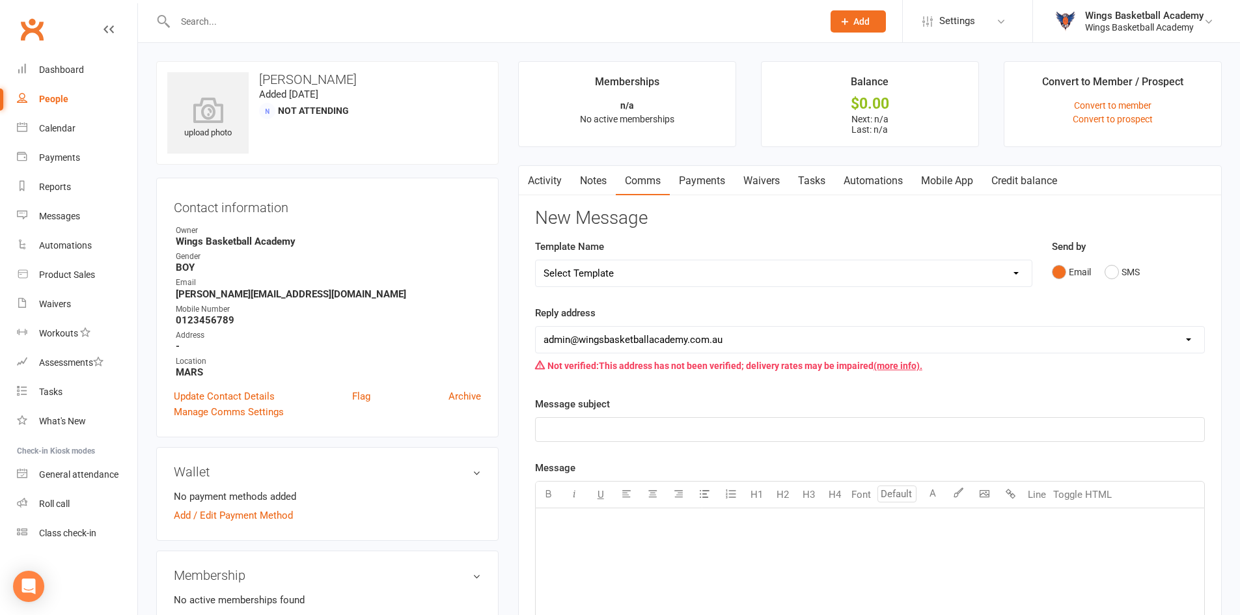
select select "0"
click at [536, 260] on select "Select Template [Email] 0 - COME & TRY [Email] 1 - UNIFORM ORDERING & SIZING [E…" at bounding box center [784, 273] width 496 height 26
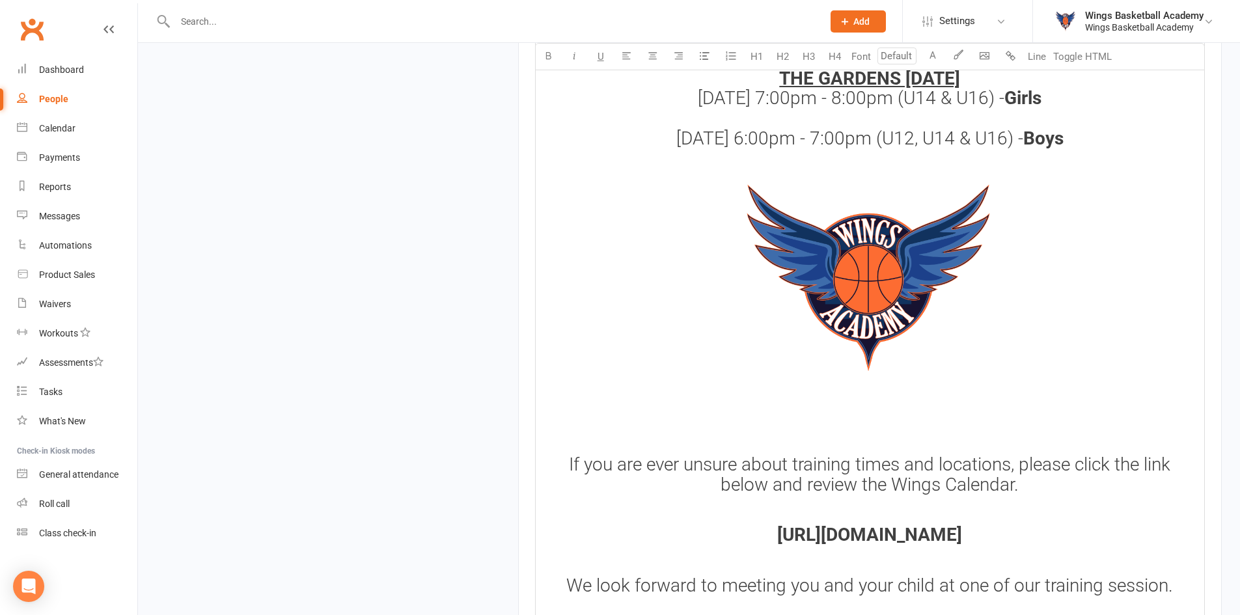
scroll to position [1729, 0]
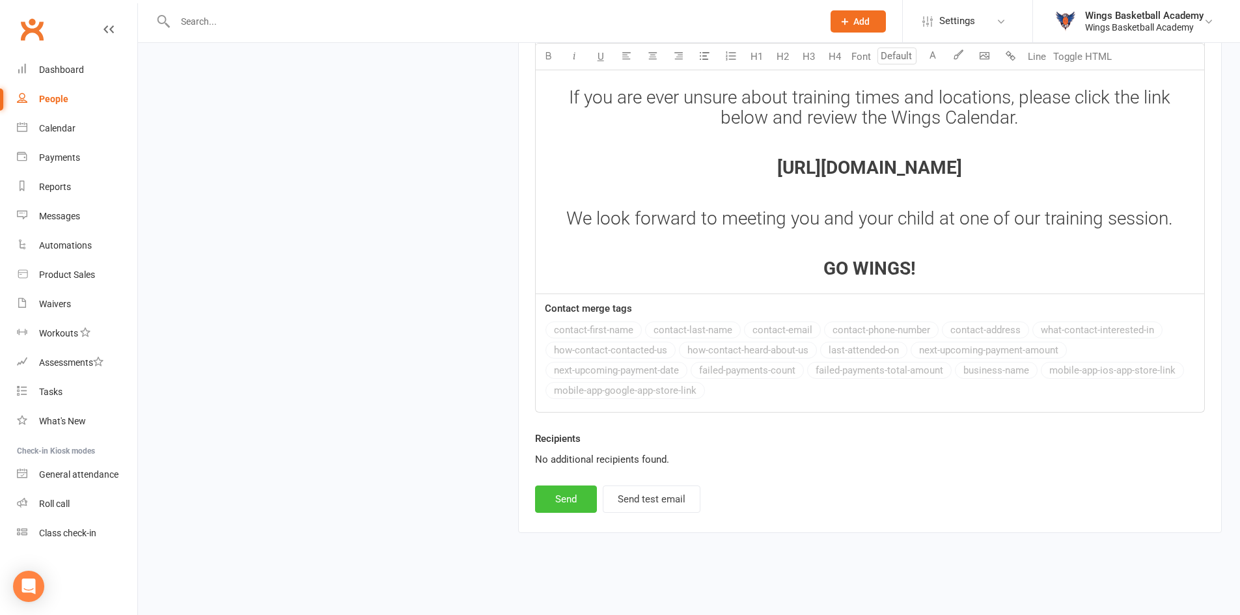
click at [568, 496] on button "Send" at bounding box center [566, 499] width 62 height 27
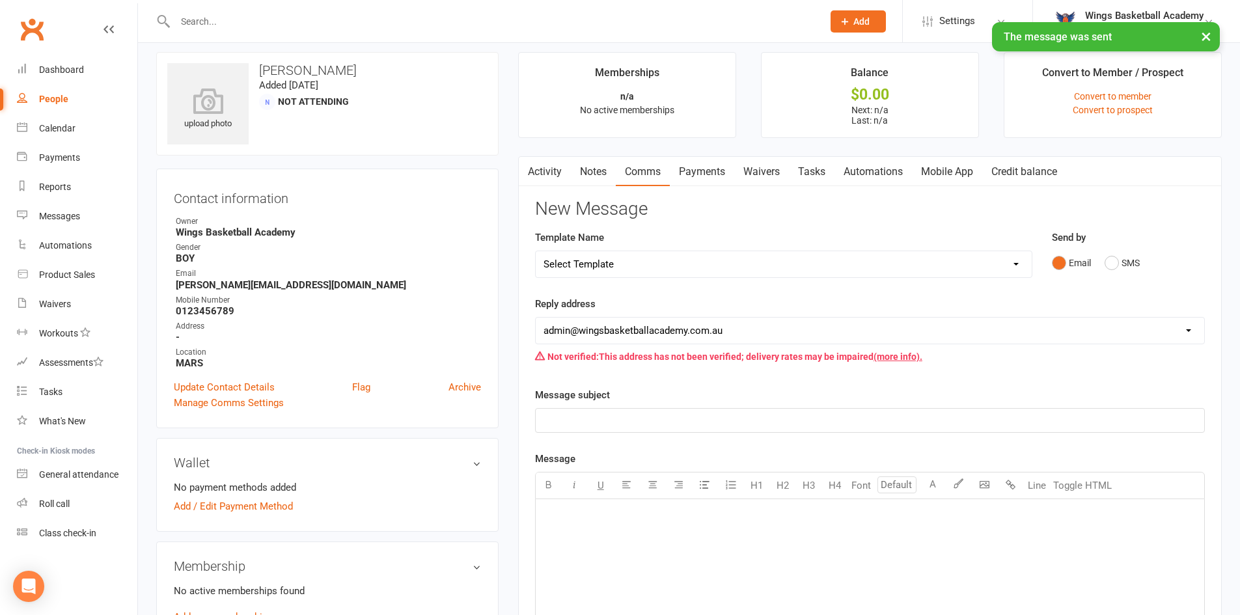
scroll to position [0, 0]
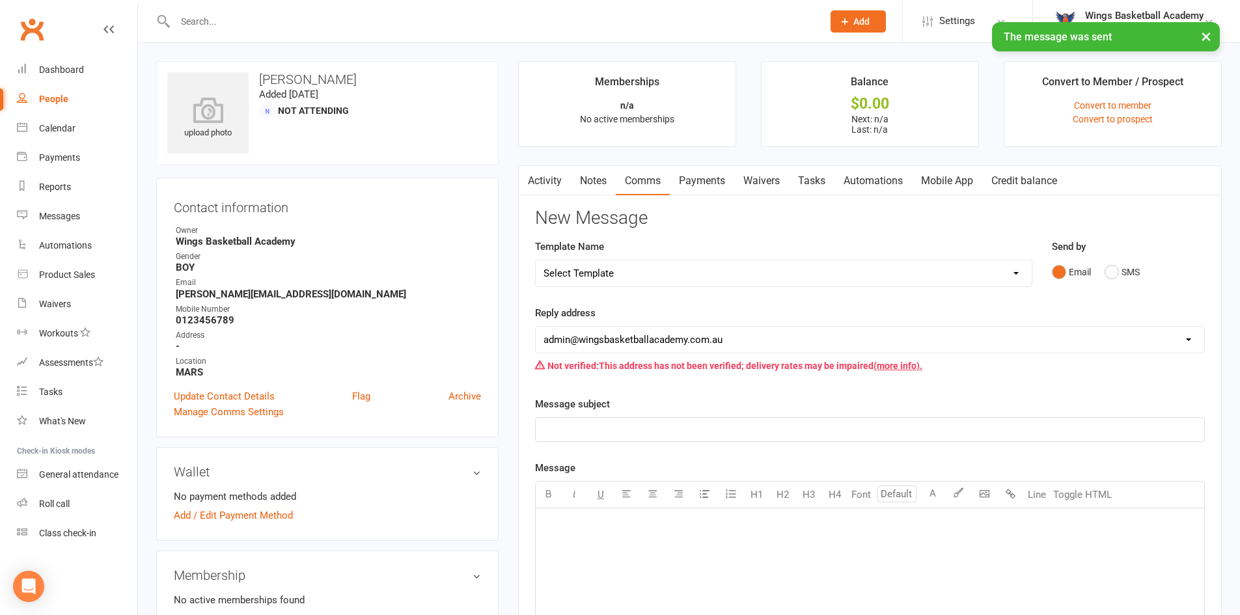
click at [679, 277] on select "Select Template [Email] 0 - COME & TRY [Email] 1 - UNIFORM ORDERING & SIZING [E…" at bounding box center [784, 273] width 496 height 26
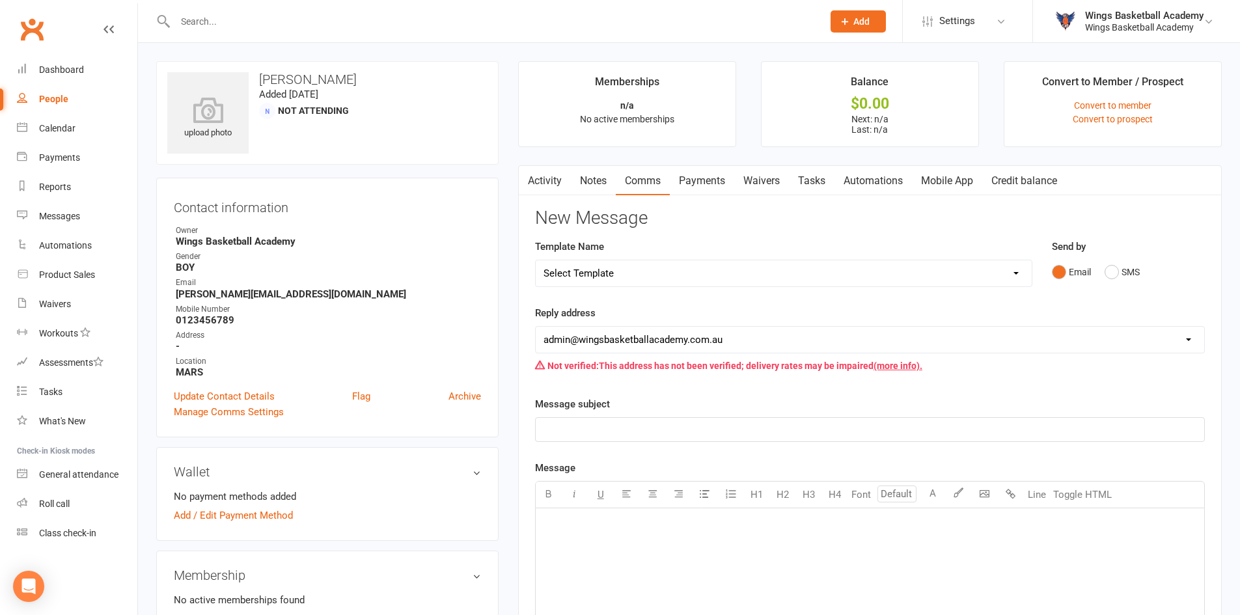
select select "25"
click at [536, 260] on select "Select Template [Email] 0 - COME & TRY [Email] 1 - UNIFORM ORDERING & SIZING [E…" at bounding box center [784, 273] width 496 height 26
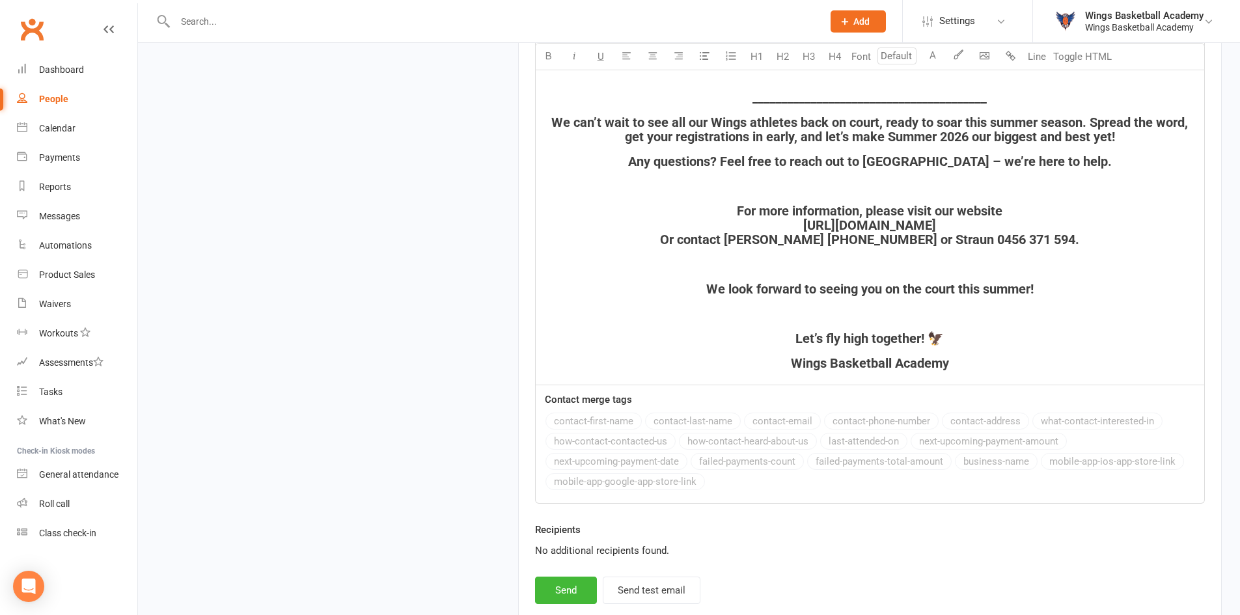
scroll to position [1836, 0]
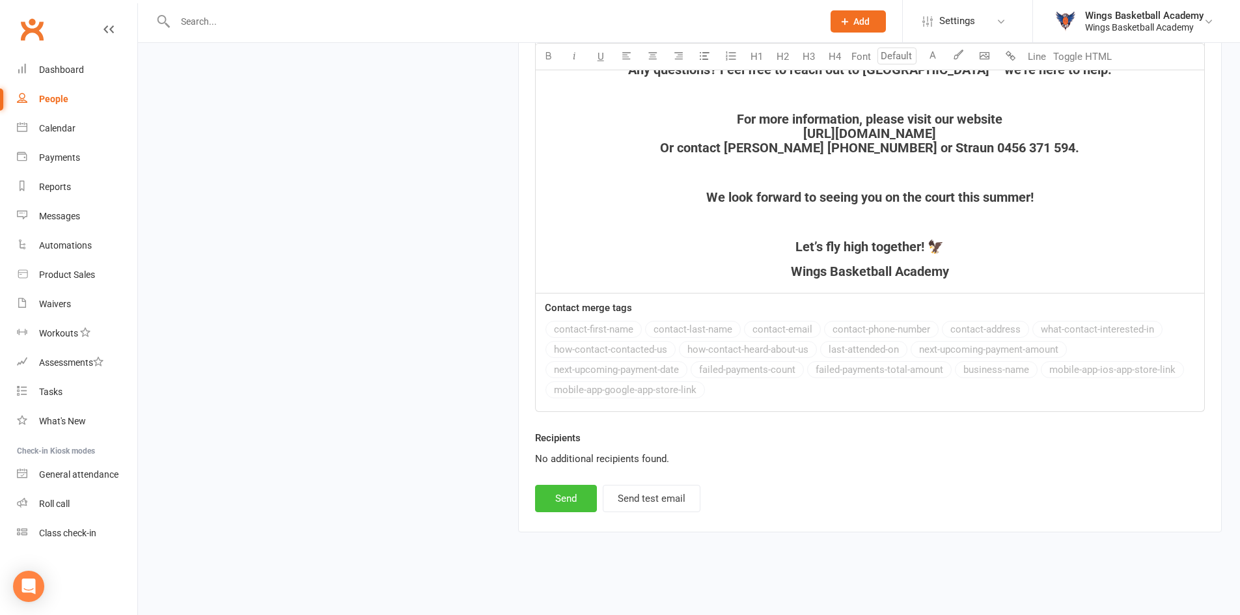
click at [561, 496] on button "Send" at bounding box center [566, 498] width 62 height 27
select select
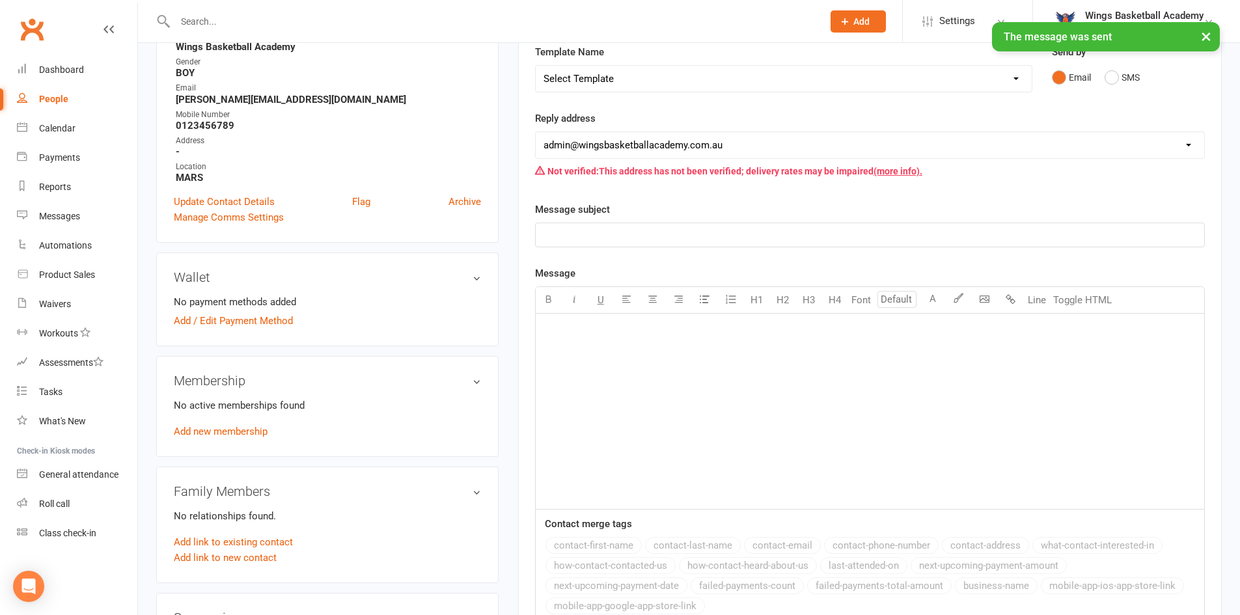
scroll to position [0, 0]
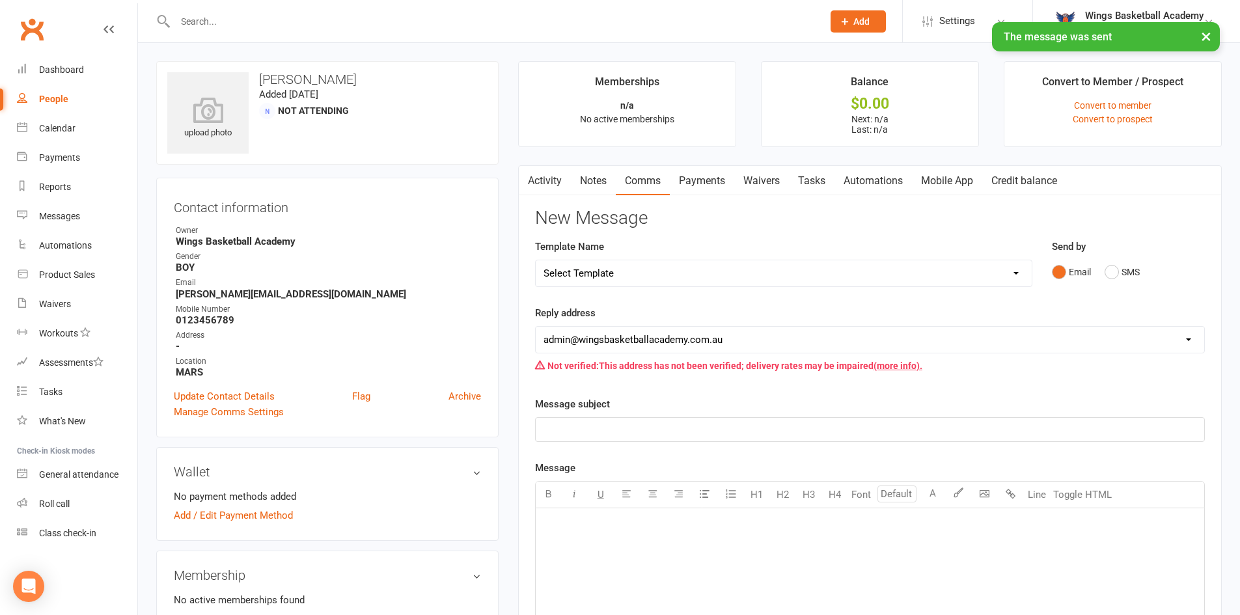
click at [506, 158] on div "upload photo Alex Mano Added 11 September, 2025 Not Attending Contact informati…" at bounding box center [327, 571] width 362 height 1020
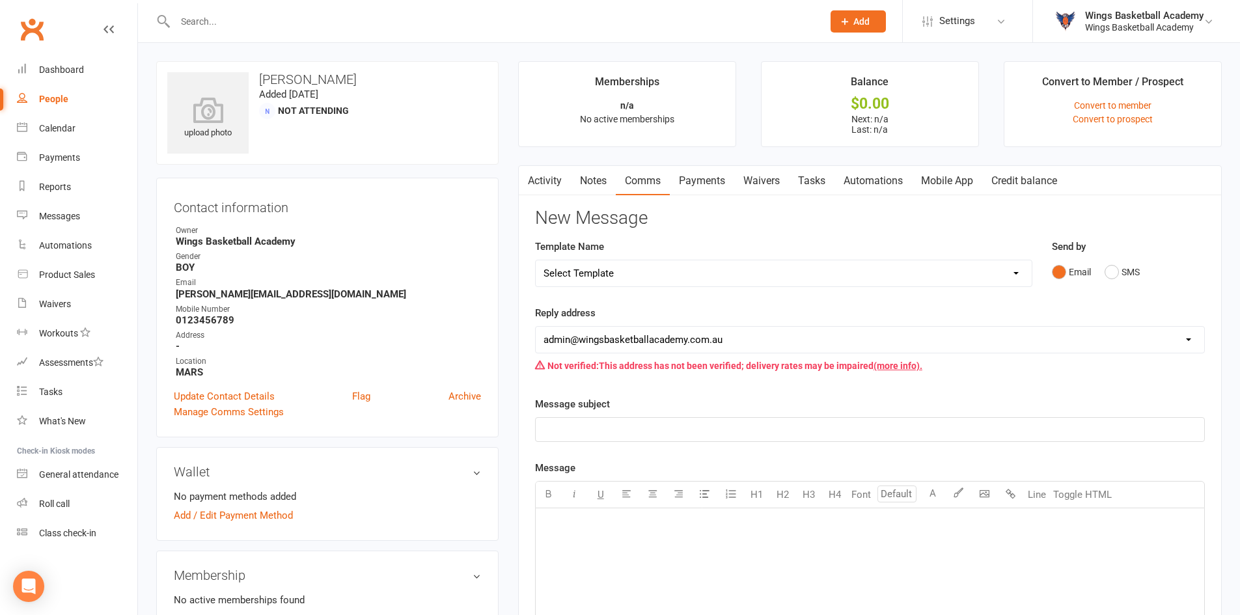
click at [192, 18] on input "text" at bounding box center [492, 21] width 642 height 18
paste input "Kathrine.Edwards2@sa.gov.au"
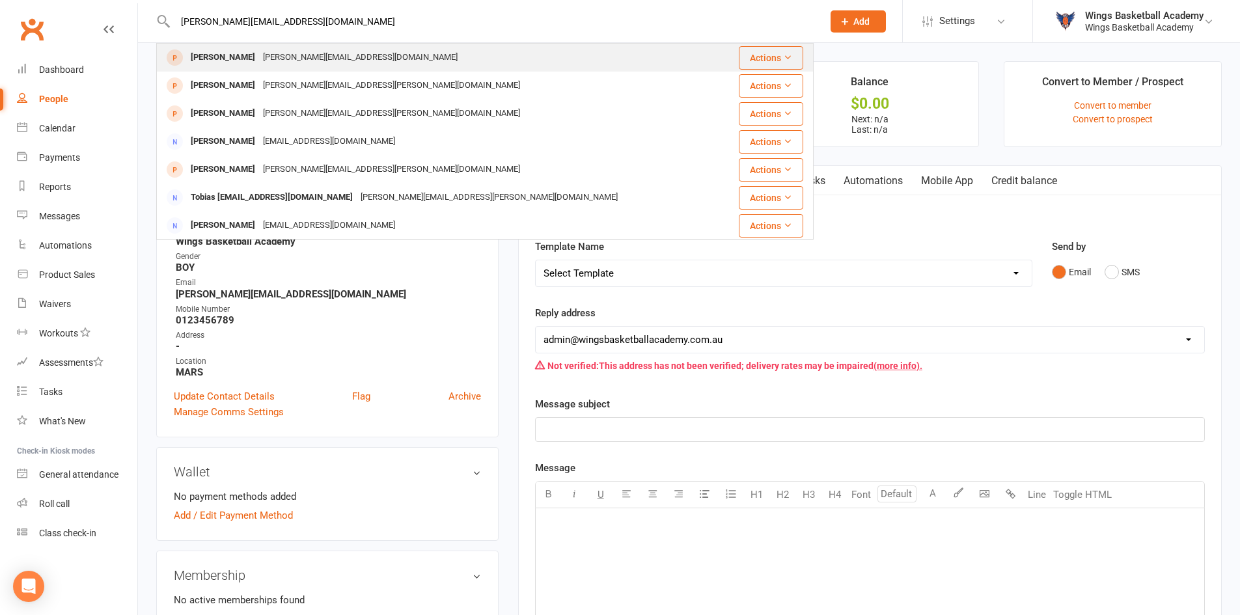
type input "Kathrine.Edwards2@sa.gov.au"
click at [246, 51] on div "Kathrine Edwards" at bounding box center [223, 57] width 72 height 19
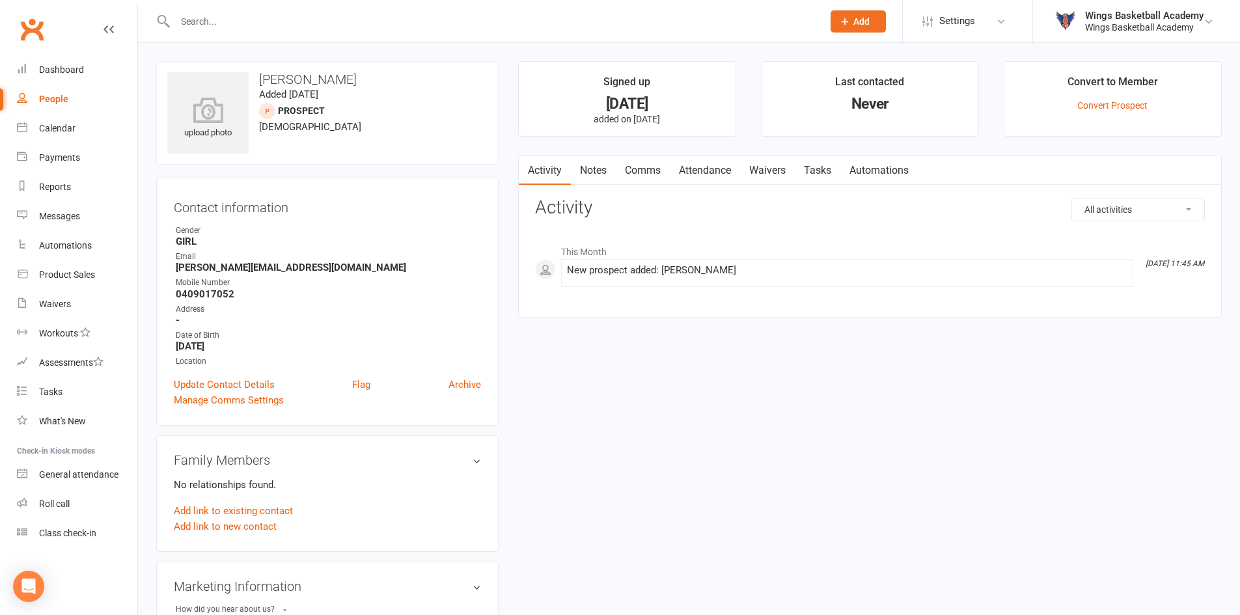
click at [644, 169] on link "Comms" at bounding box center [643, 171] width 54 height 30
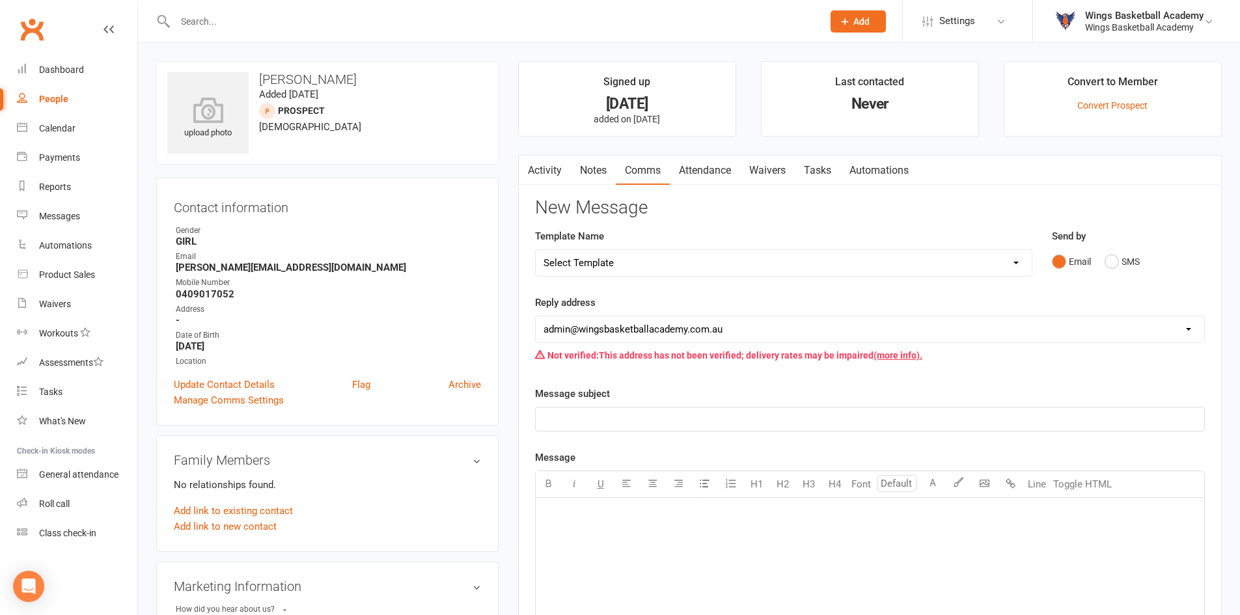
click at [612, 256] on select "Select Template [Email] 0 - COME & TRY [Email] 1 - UNIFORM ORDERING & SIZING [E…" at bounding box center [784, 263] width 496 height 26
select select "0"
click at [536, 250] on select "Select Template [Email] 0 - COME & TRY [Email] 1 - UNIFORM ORDERING & SIZING [E…" at bounding box center [784, 263] width 496 height 26
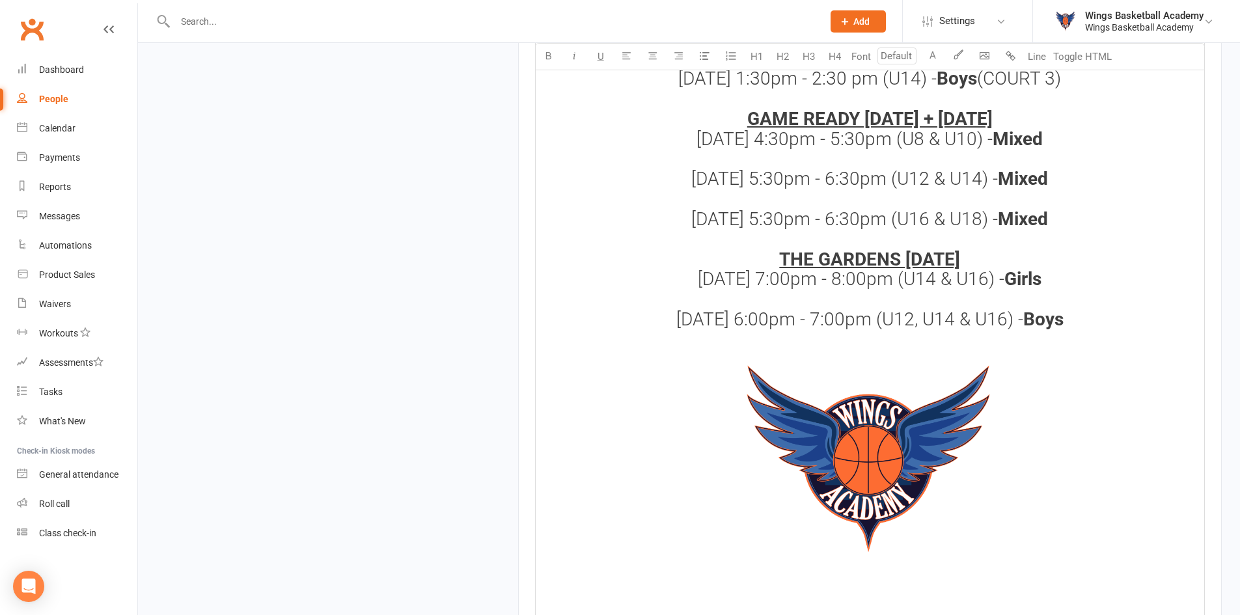
scroll to position [1718, 0]
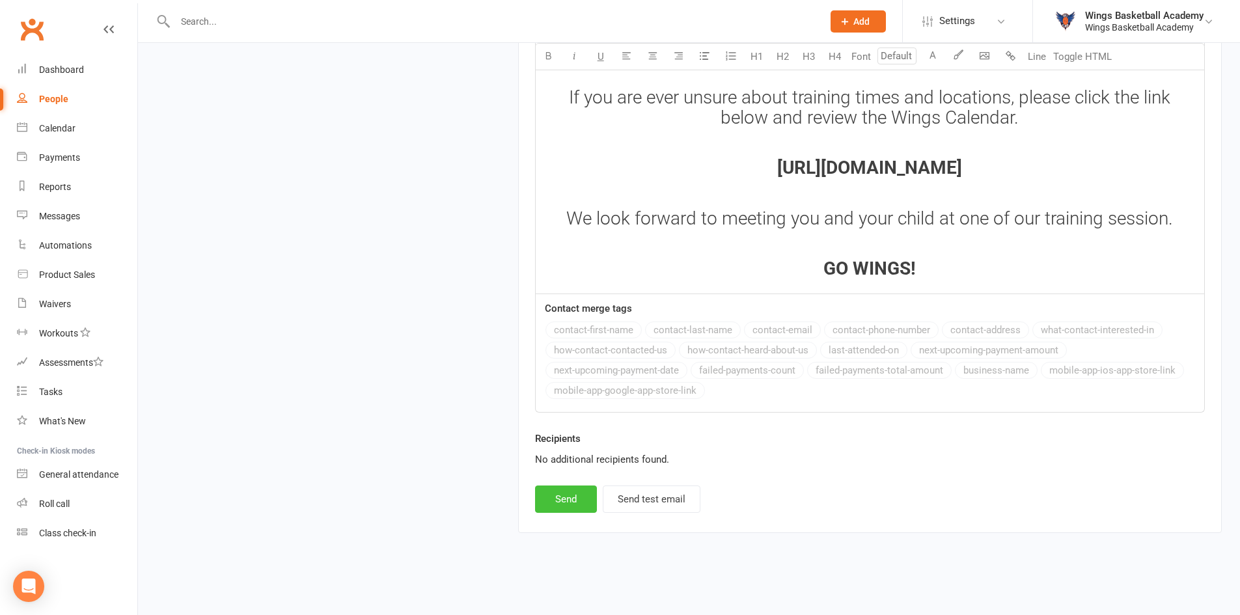
click at [570, 495] on button "Send" at bounding box center [566, 499] width 62 height 27
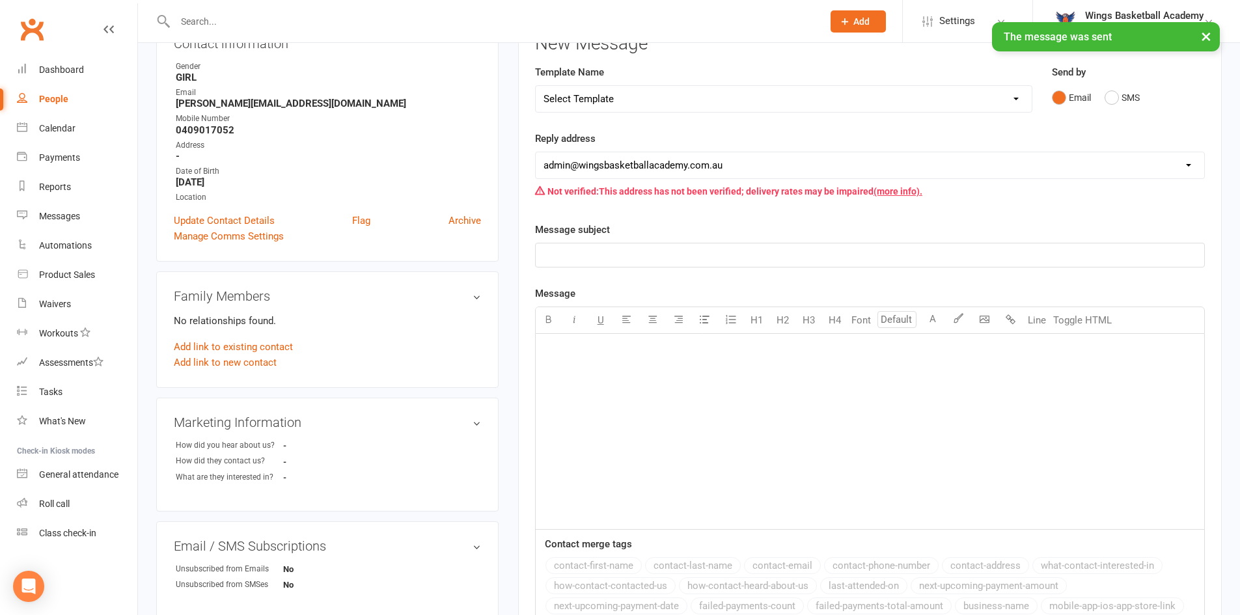
scroll to position [0, 0]
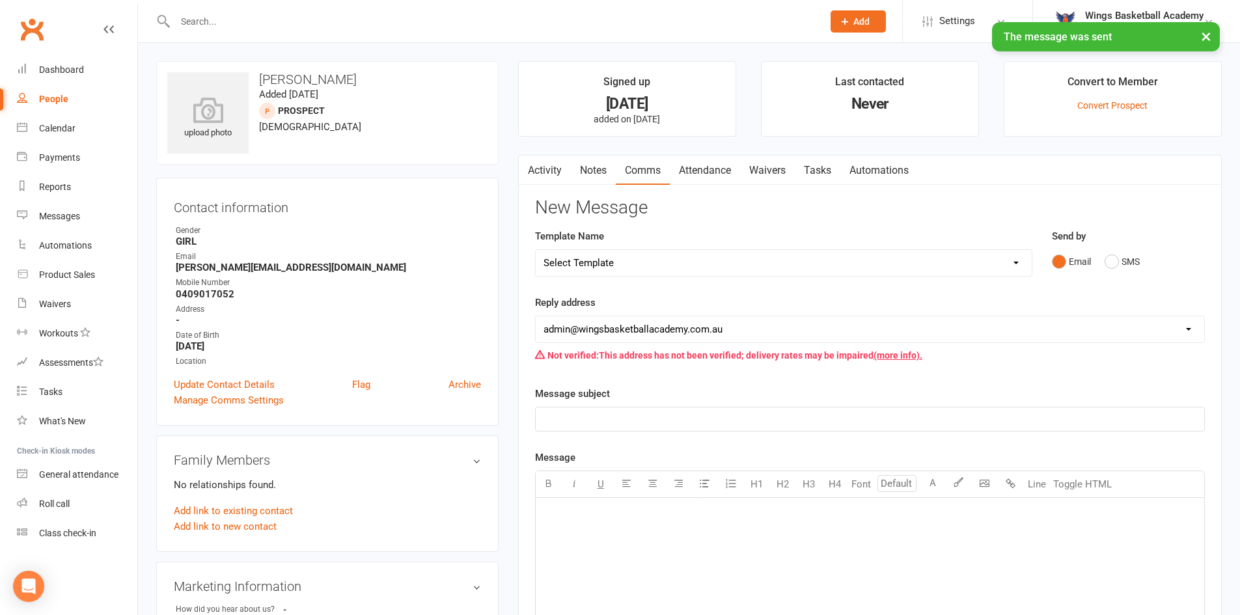
click at [664, 260] on select "Select Template [Email] 0 - COME & TRY [Email] 1 - UNIFORM ORDERING & SIZING [E…" at bounding box center [784, 263] width 496 height 26
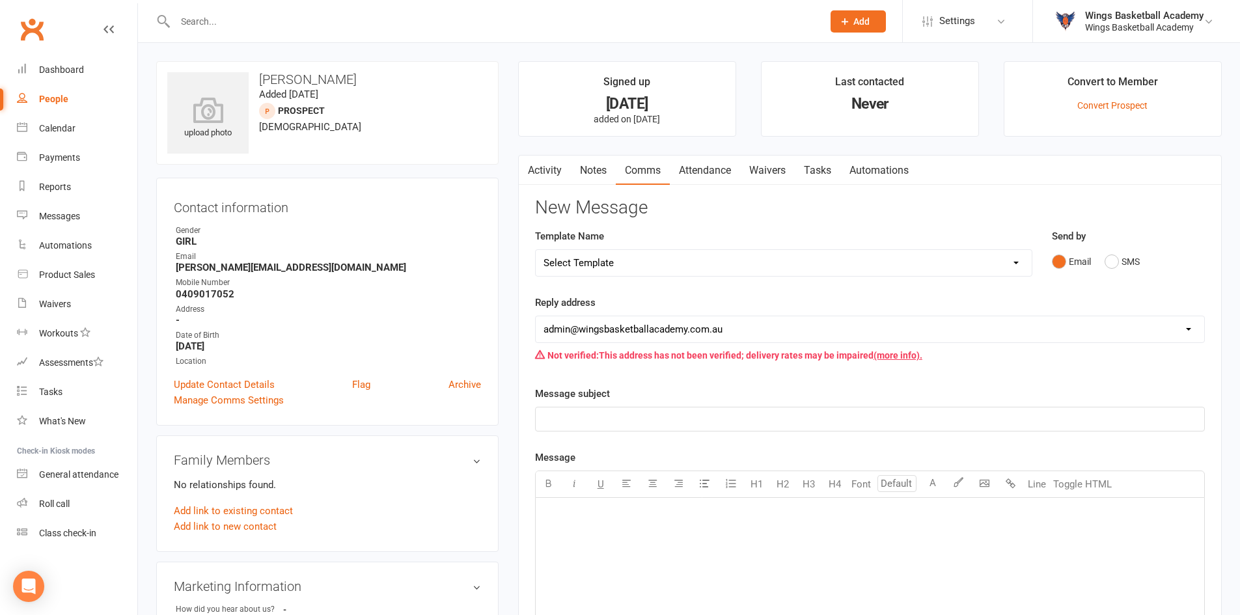
select select "25"
click at [536, 250] on select "Select Template [Email] 0 - COME & TRY [Email] 1 - UNIFORM ORDERING & SIZING [E…" at bounding box center [784, 263] width 496 height 26
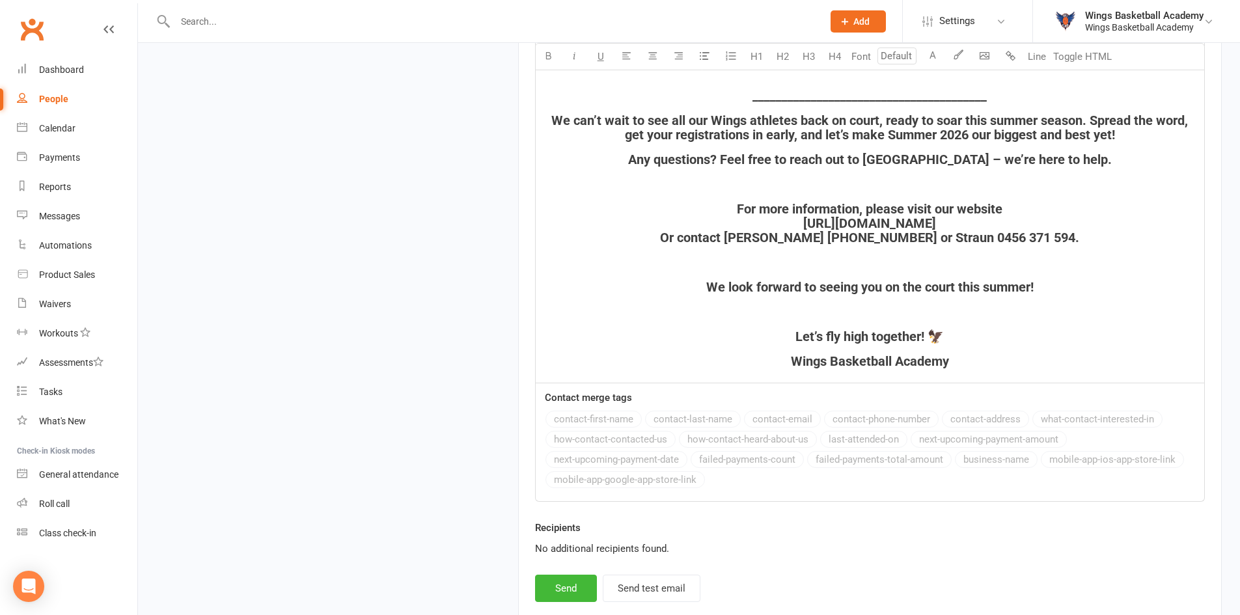
scroll to position [1826, 0]
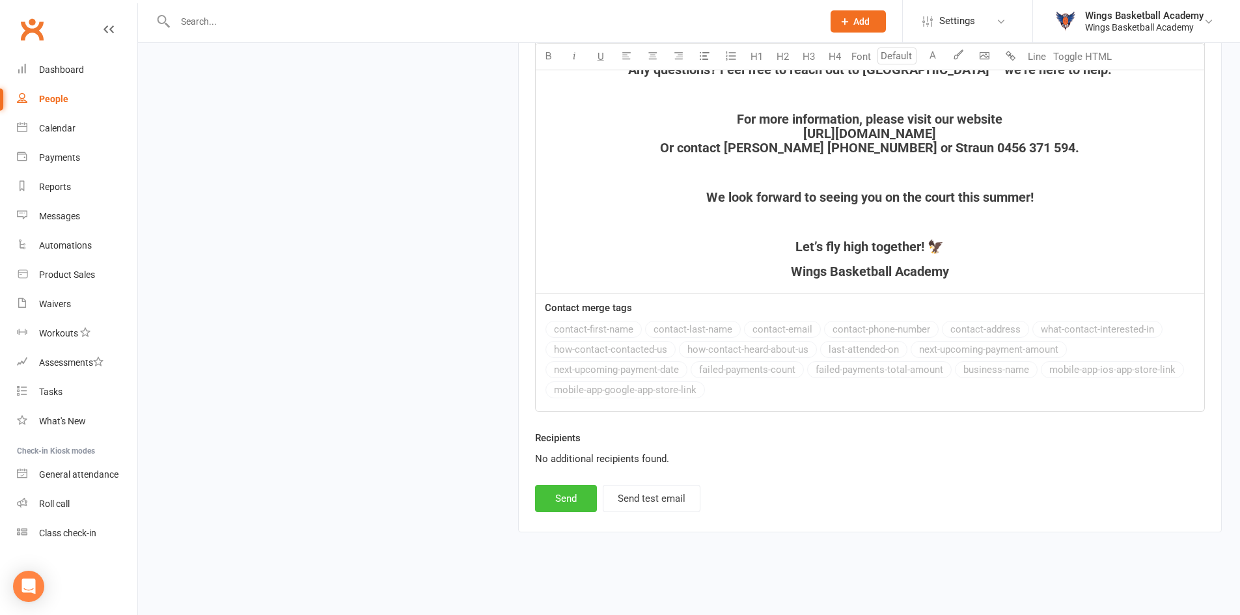
click at [569, 497] on button "Send" at bounding box center [566, 498] width 62 height 27
select select
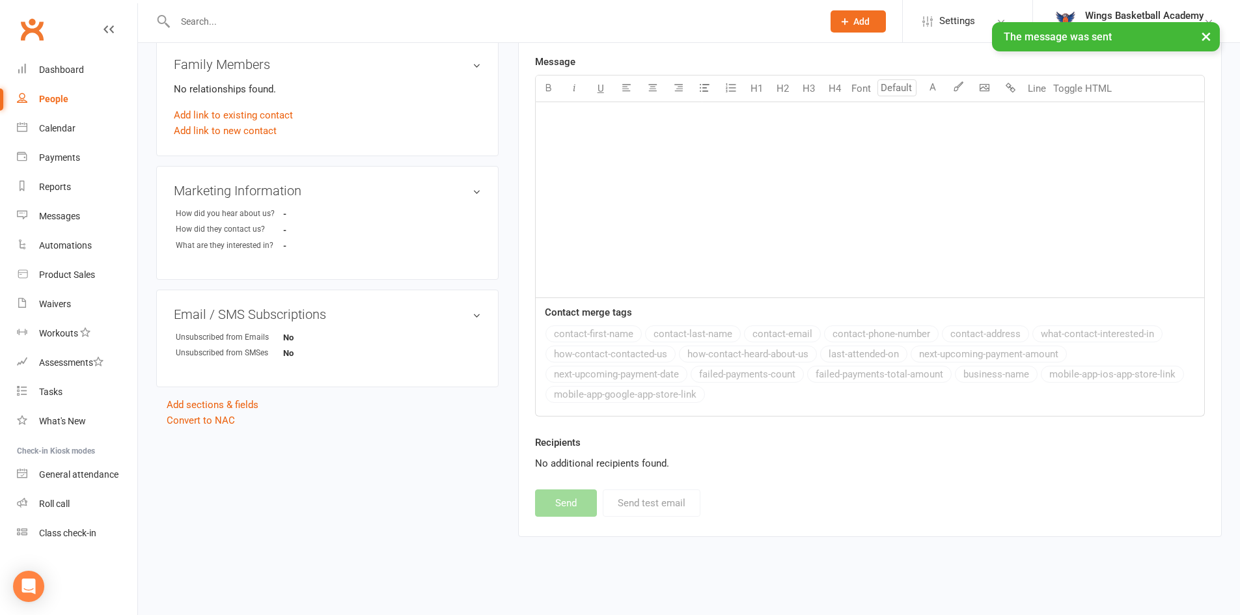
scroll to position [0, 0]
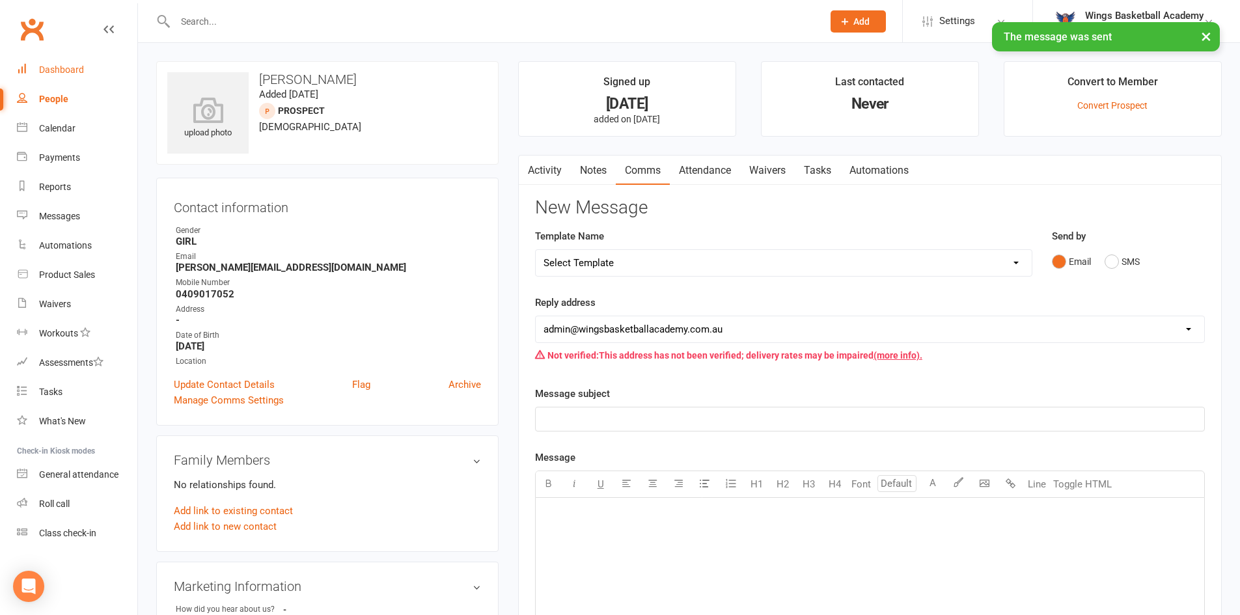
click at [54, 72] on div "Dashboard" at bounding box center [61, 69] width 45 height 10
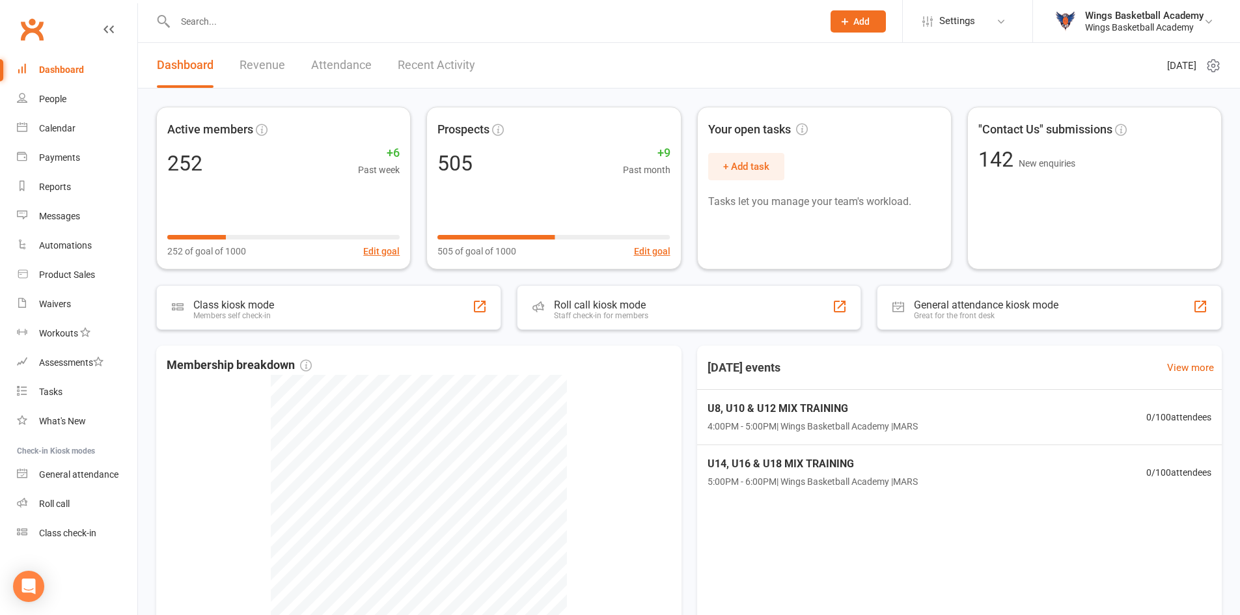
click at [248, 25] on input "text" at bounding box center [492, 21] width 642 height 18
paste input "annettebcustance@gmail.com"
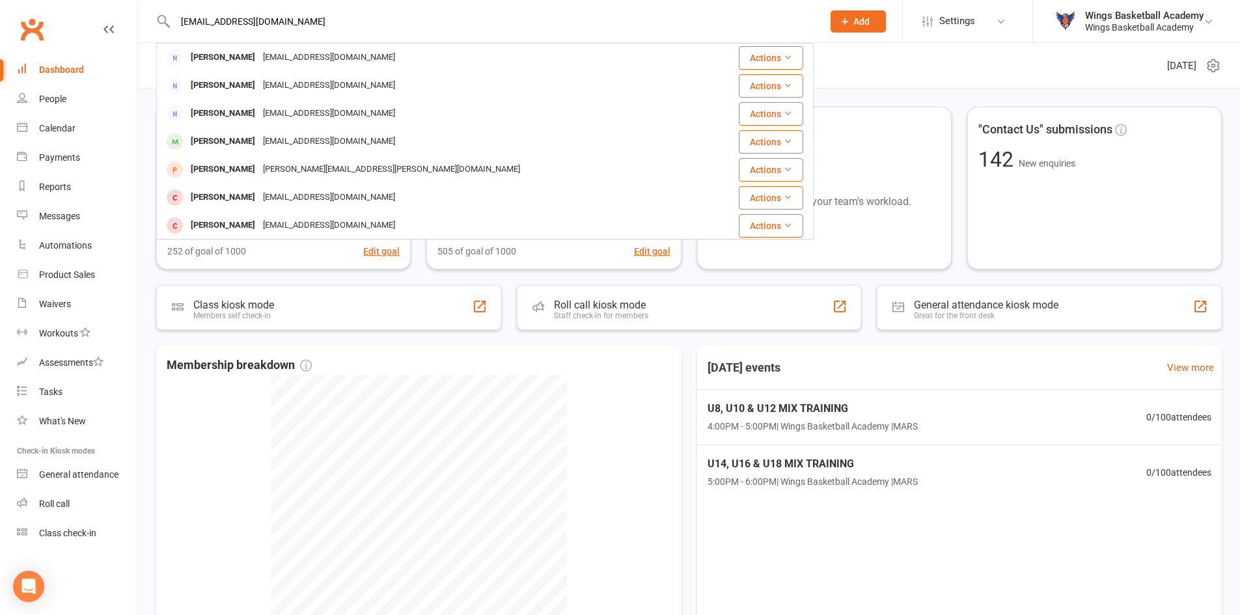
type input "annettebcustance@gmail.com"
click at [851, 24] on button "Add" at bounding box center [858, 21] width 55 height 22
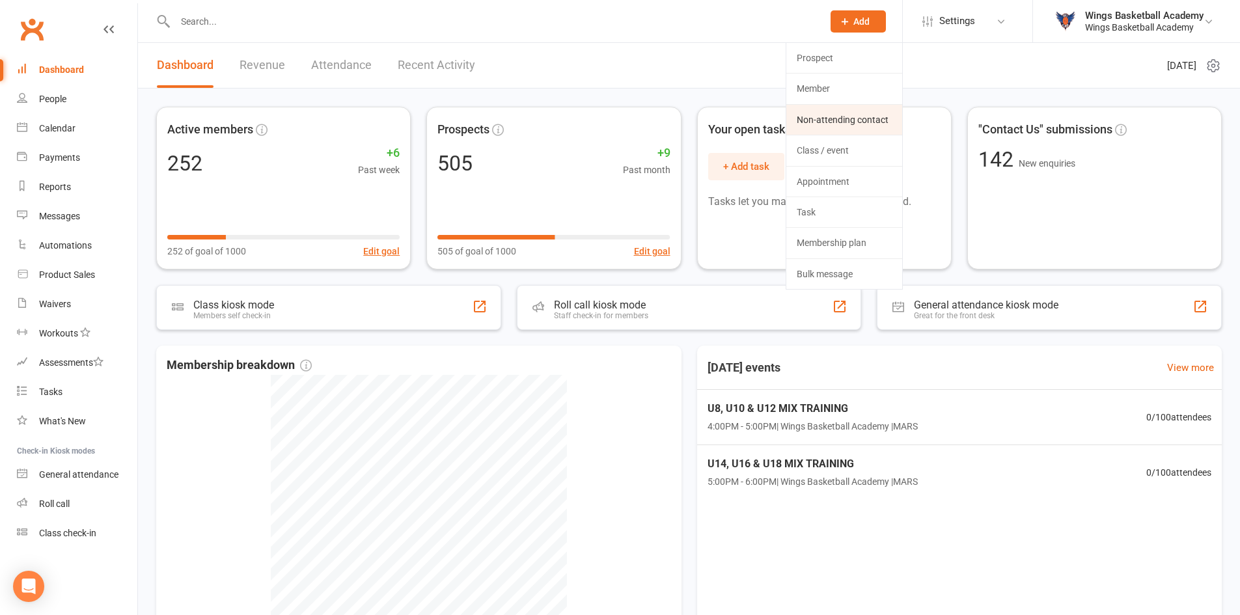
click at [813, 115] on link "Non-attending contact" at bounding box center [844, 120] width 116 height 30
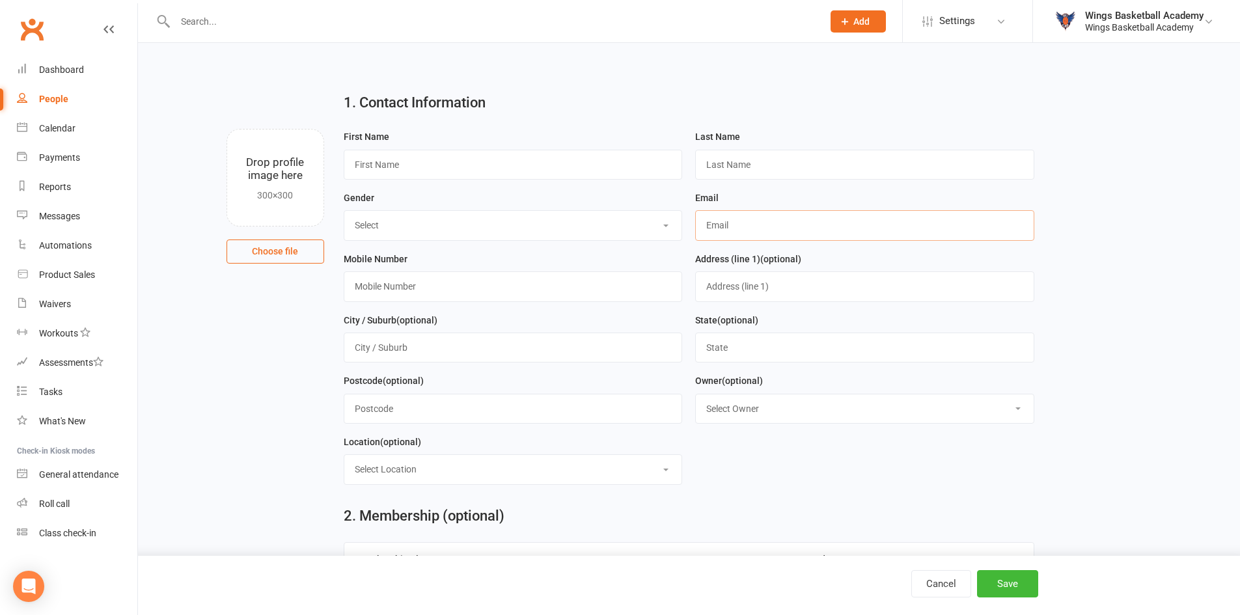
drag, startPoint x: 760, startPoint y: 232, endPoint x: 754, endPoint y: 230, distance: 6.8
click at [760, 232] on input "text" at bounding box center [864, 225] width 339 height 30
paste input "annettebcustance@gmail.com"
type input "annettebcustance@gmail.com"
click at [400, 162] on input "text" at bounding box center [513, 165] width 339 height 30
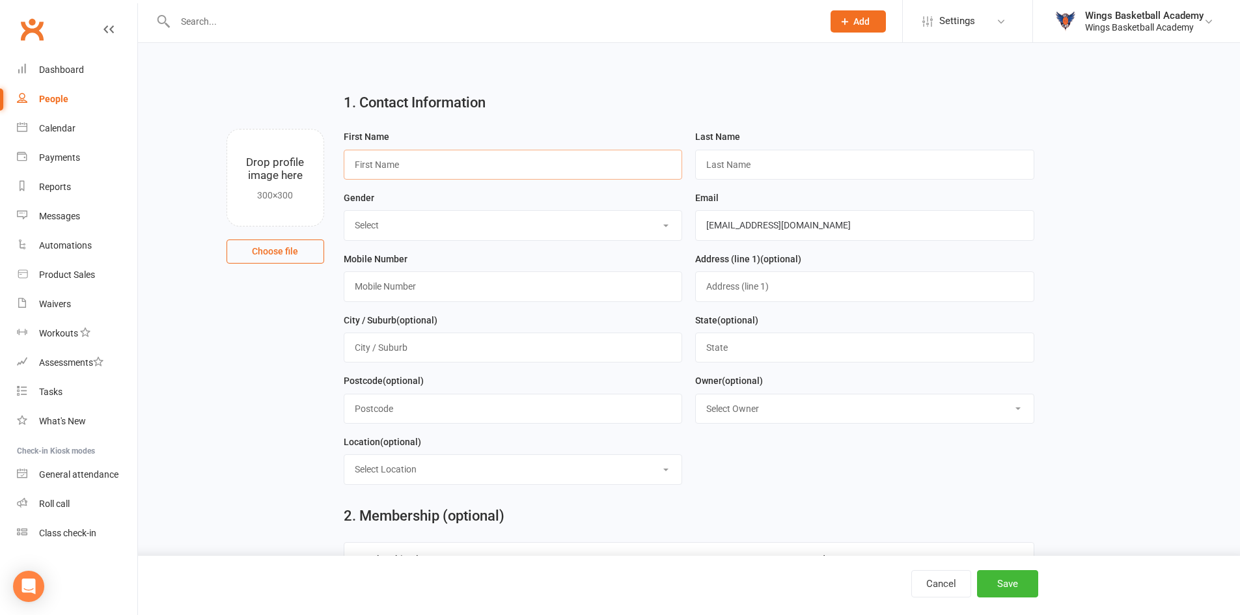
paste input "Annette Custance"
drag, startPoint x: 438, startPoint y: 165, endPoint x: 391, endPoint y: 163, distance: 47.6
click at [391, 163] on input "Annette Custance" at bounding box center [513, 165] width 339 height 30
type input "Annette"
click at [759, 167] on input "text" at bounding box center [864, 165] width 339 height 30
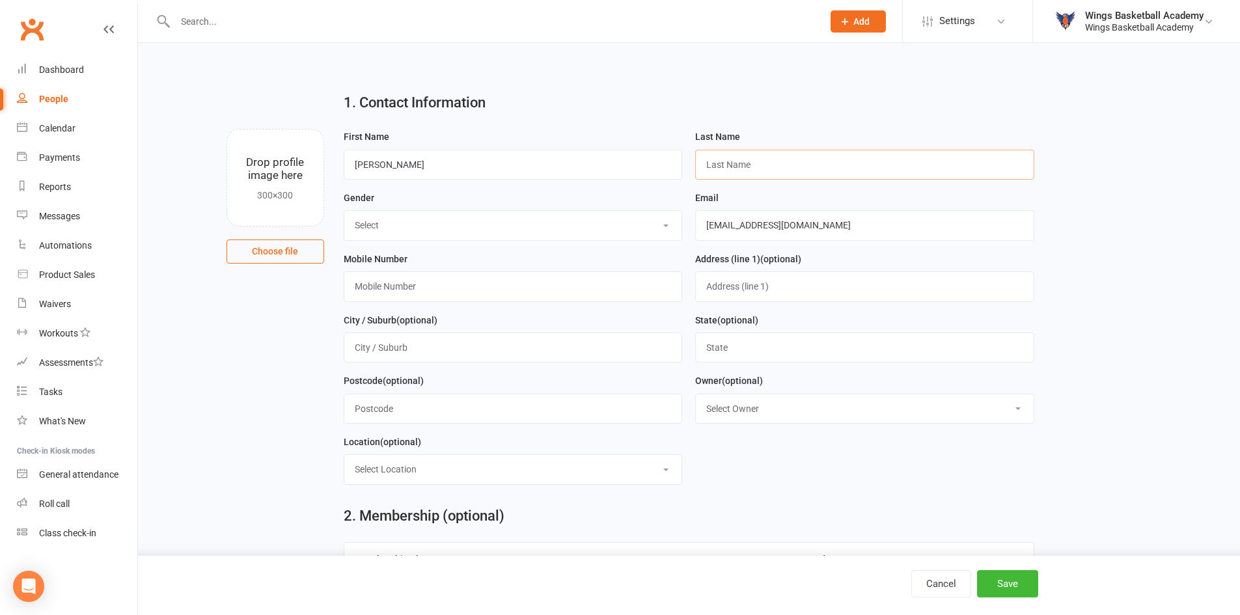
paste input "Custance"
type input "Custance"
click at [523, 166] on input "Annette" at bounding box center [513, 165] width 339 height 30
type input "Annette"
click at [424, 221] on select "Select BOY GIRL" at bounding box center [513, 225] width 338 height 29
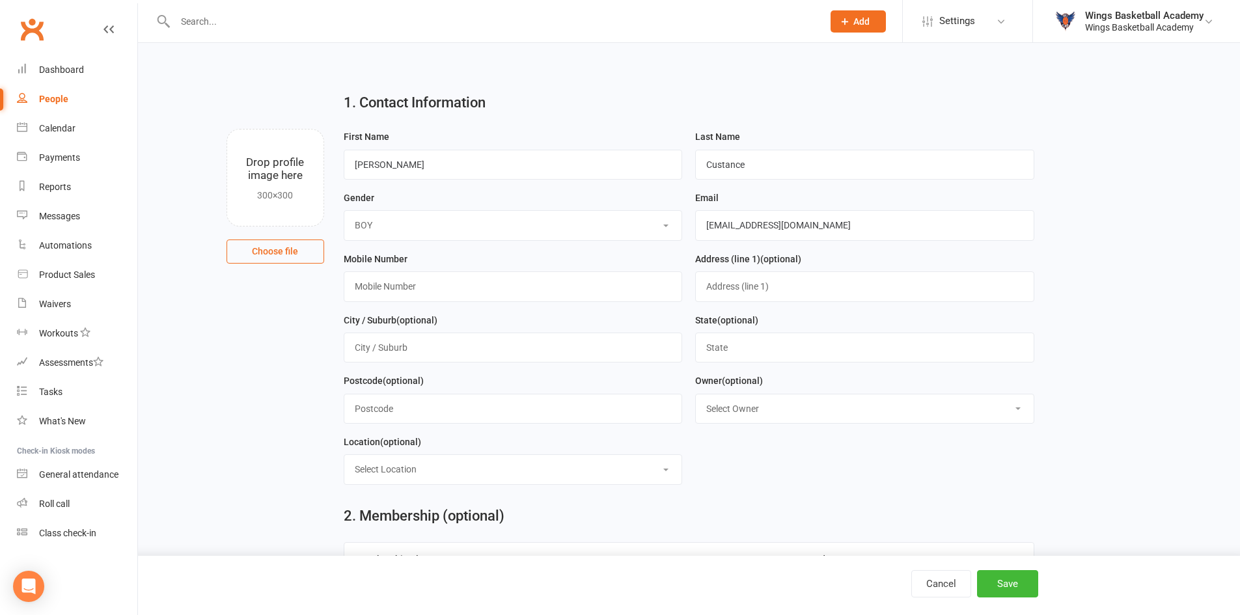
click at [344, 212] on select "Select BOY GIRL" at bounding box center [513, 225] width 338 height 29
click at [400, 232] on select "Select BOY GIRL" at bounding box center [513, 225] width 338 height 29
select select "GIRL"
click at [344, 212] on select "Select BOY GIRL" at bounding box center [513, 225] width 338 height 29
click at [398, 296] on input "text" at bounding box center [513, 286] width 339 height 30
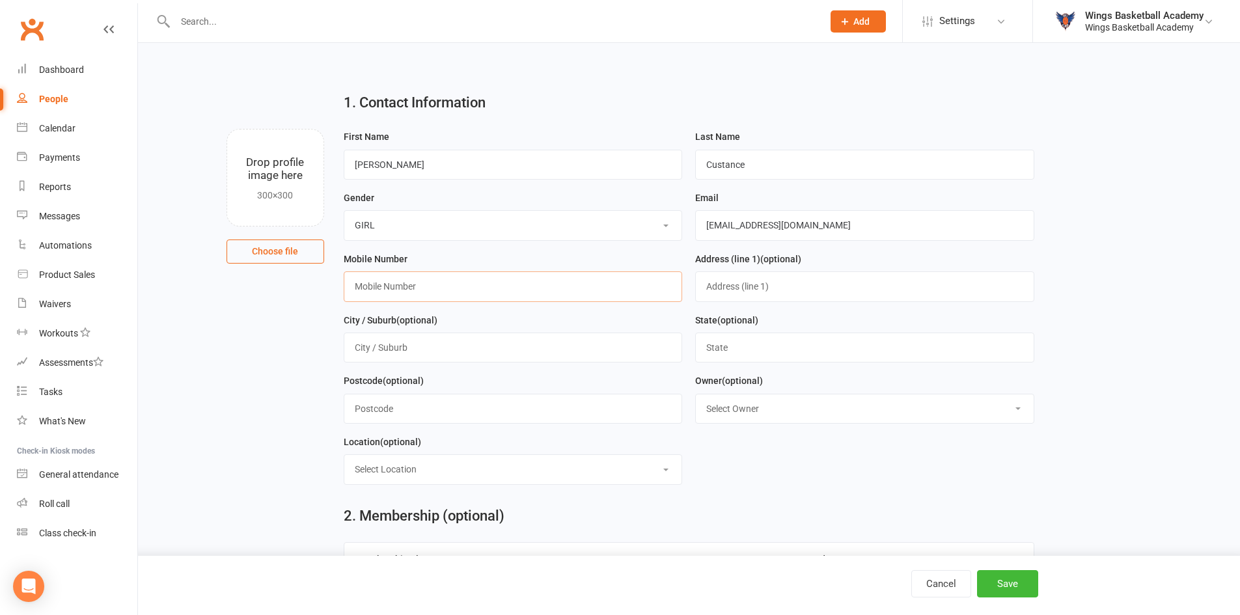
paste input "0458385333"
type input "0458385333"
click at [470, 312] on div "Mobile Number 0458385333" at bounding box center [513, 281] width 352 height 61
click at [746, 414] on select "Select Owner Wings Basketball Academy" at bounding box center [865, 408] width 338 height 29
select select "0"
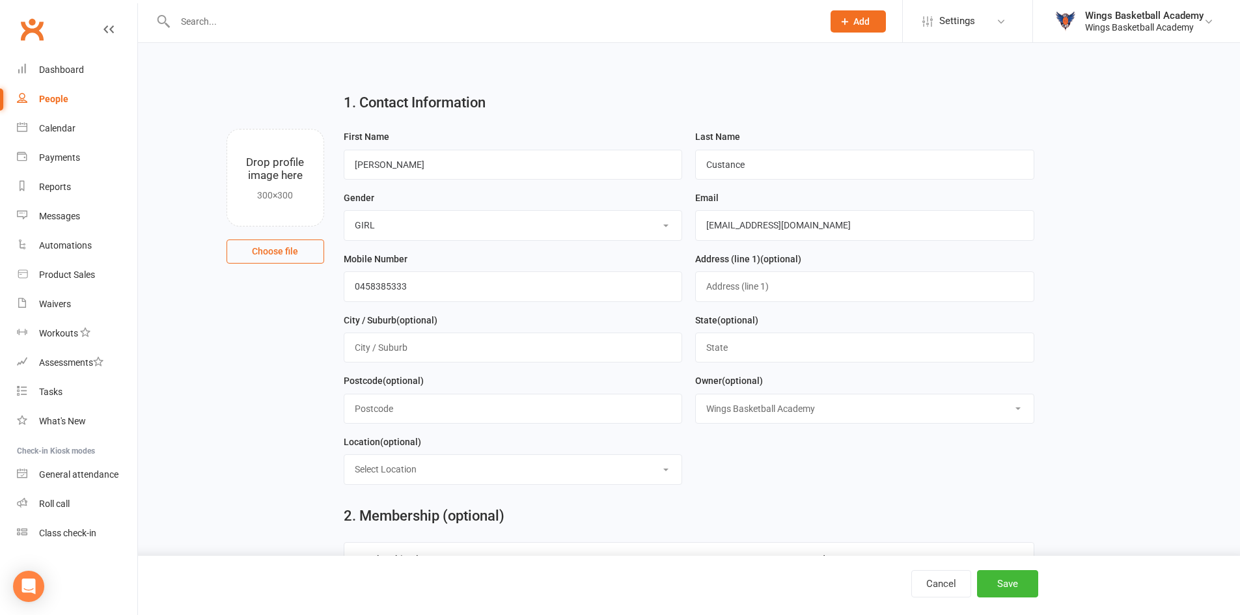
click at [696, 397] on select "Select Owner Wings Basketball Academy" at bounding box center [865, 408] width 338 height 29
click at [524, 477] on select "Select Location ACBA N/E STADIUMS GAME READY MARS SHOOT HQ THE GARDENS RECREATI…" at bounding box center [513, 469] width 338 height 29
select select "2"
click at [344, 459] on select "Select Location ACBA N/E STADIUMS GAME READY MARS SHOOT HQ THE GARDENS RECREATI…" at bounding box center [513, 469] width 338 height 29
click at [992, 581] on button "Save" at bounding box center [1007, 583] width 61 height 27
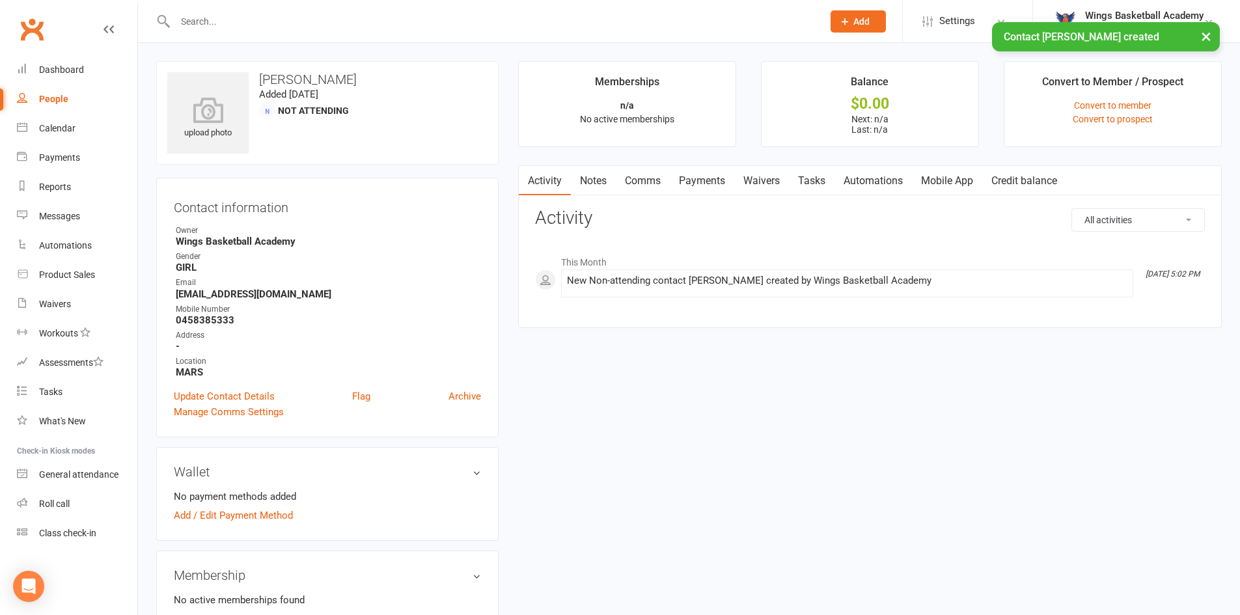
click at [648, 174] on link "Comms" at bounding box center [643, 181] width 54 height 30
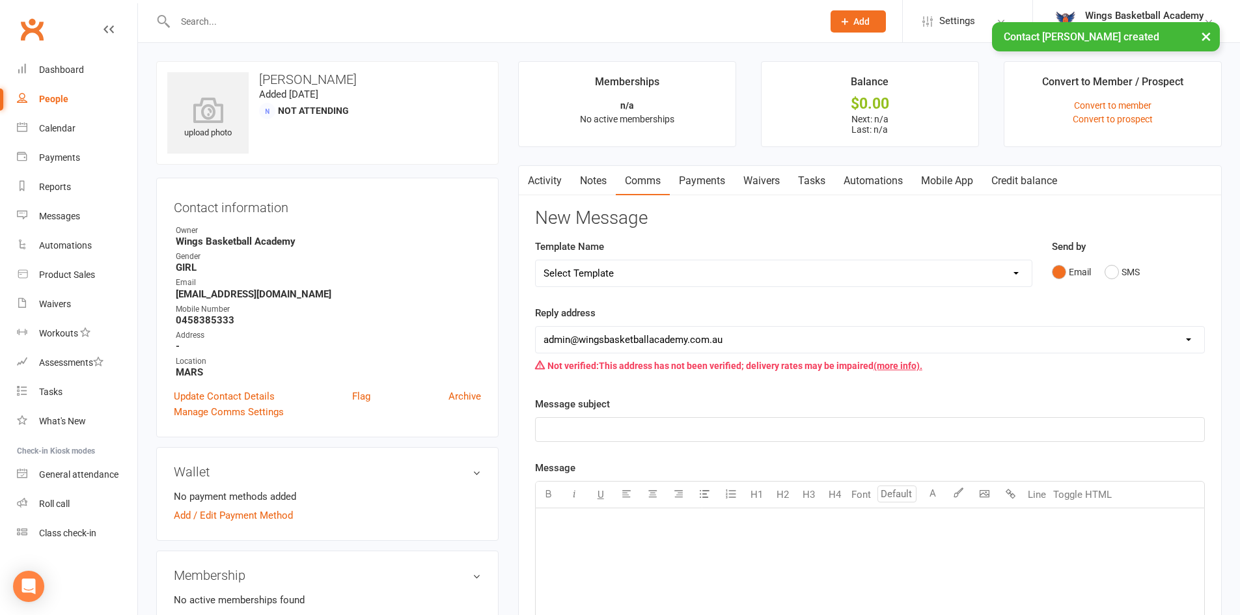
click at [644, 271] on select "Select Template [Email] 0 - COME & TRY [Email] 1 - UNIFORM ORDERING & SIZING [E…" at bounding box center [784, 273] width 496 height 26
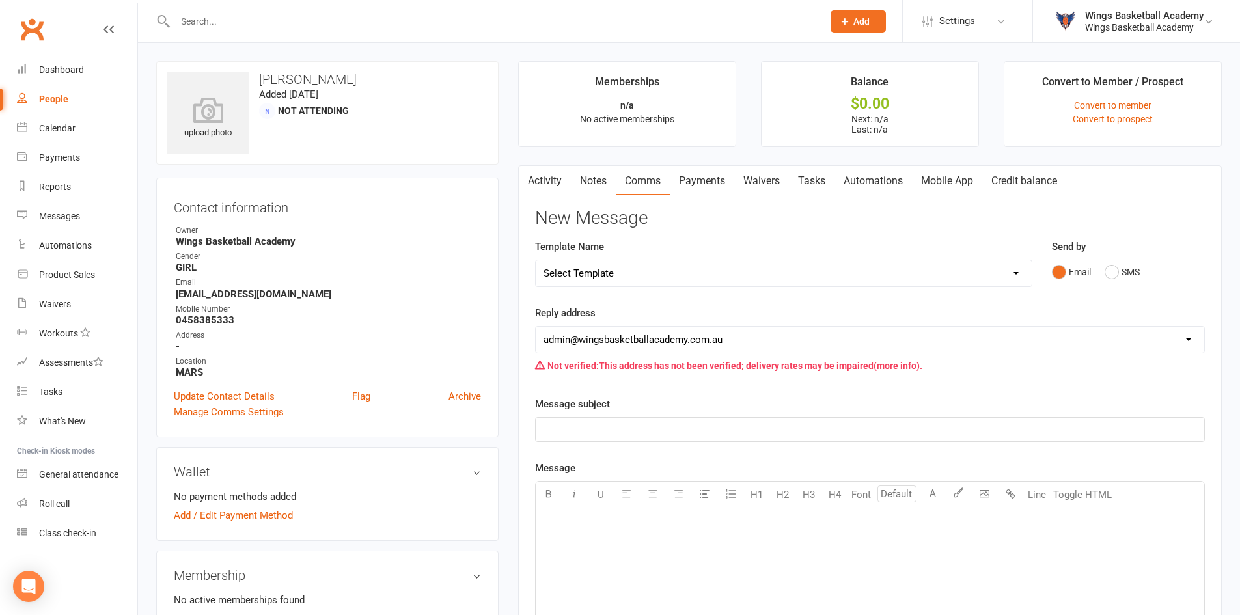
select select "0"
click at [536, 260] on select "Select Template [Email] 0 - COME & TRY [Email] 1 - UNIFORM ORDERING & SIZING [E…" at bounding box center [784, 273] width 496 height 26
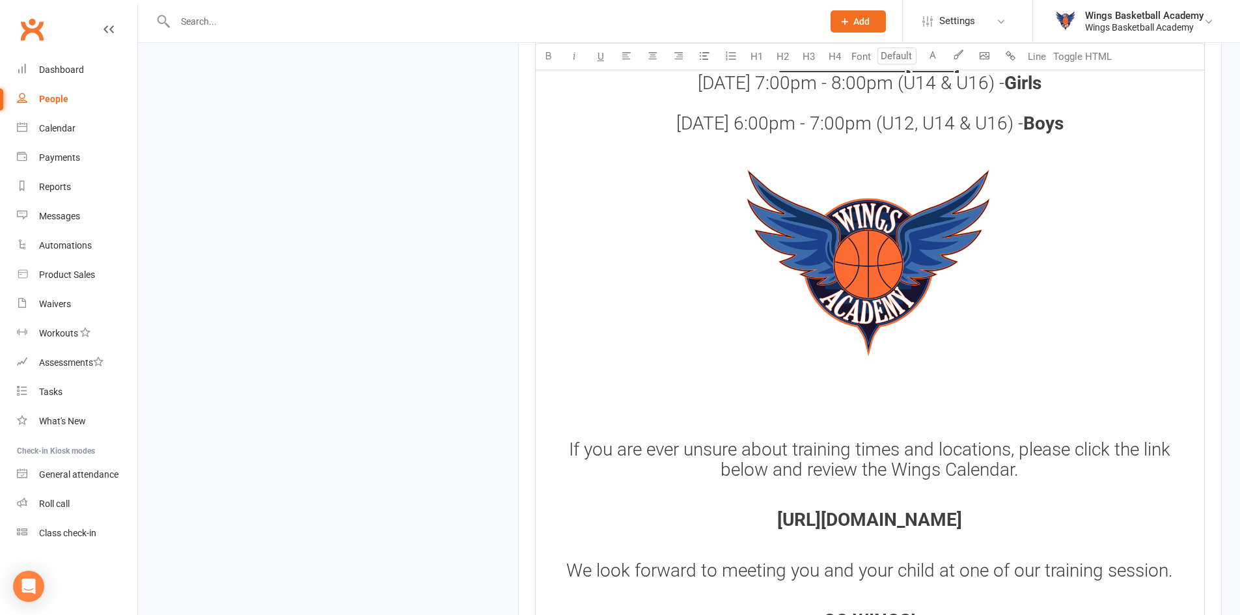
scroll to position [1729, 0]
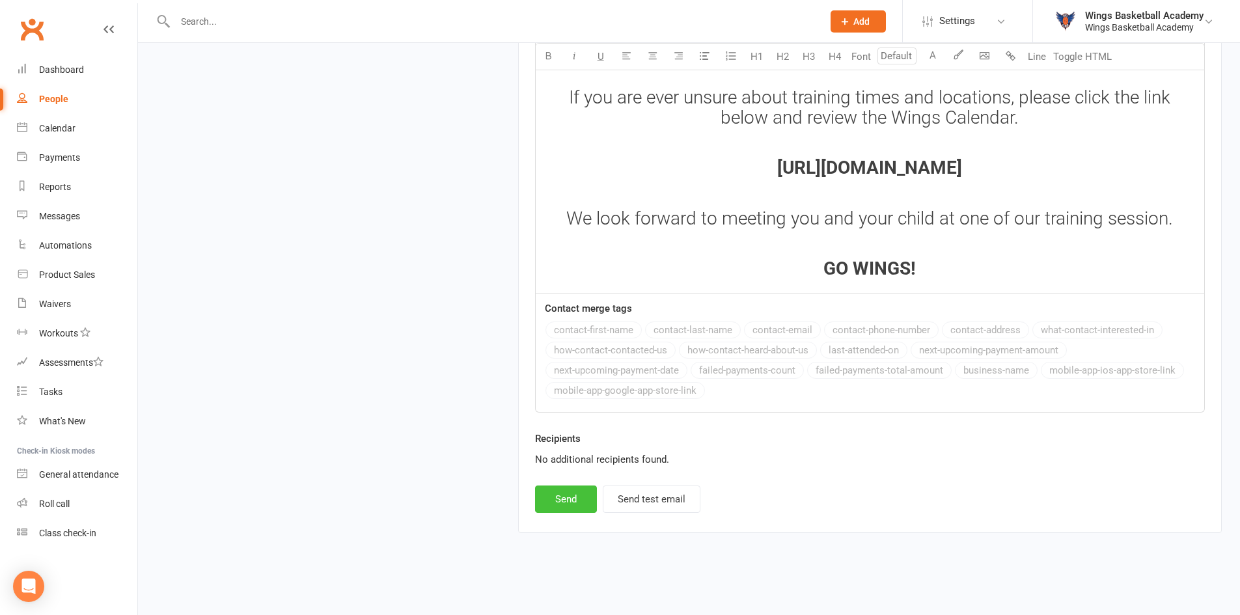
click at [568, 494] on button "Send" at bounding box center [566, 499] width 62 height 27
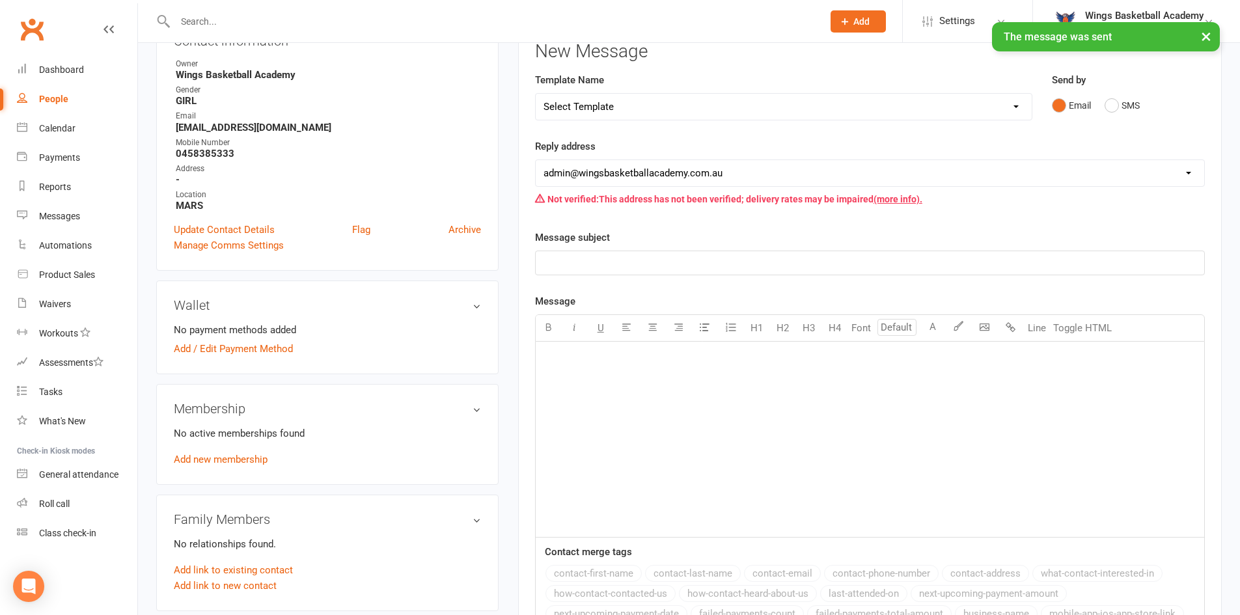
scroll to position [0, 0]
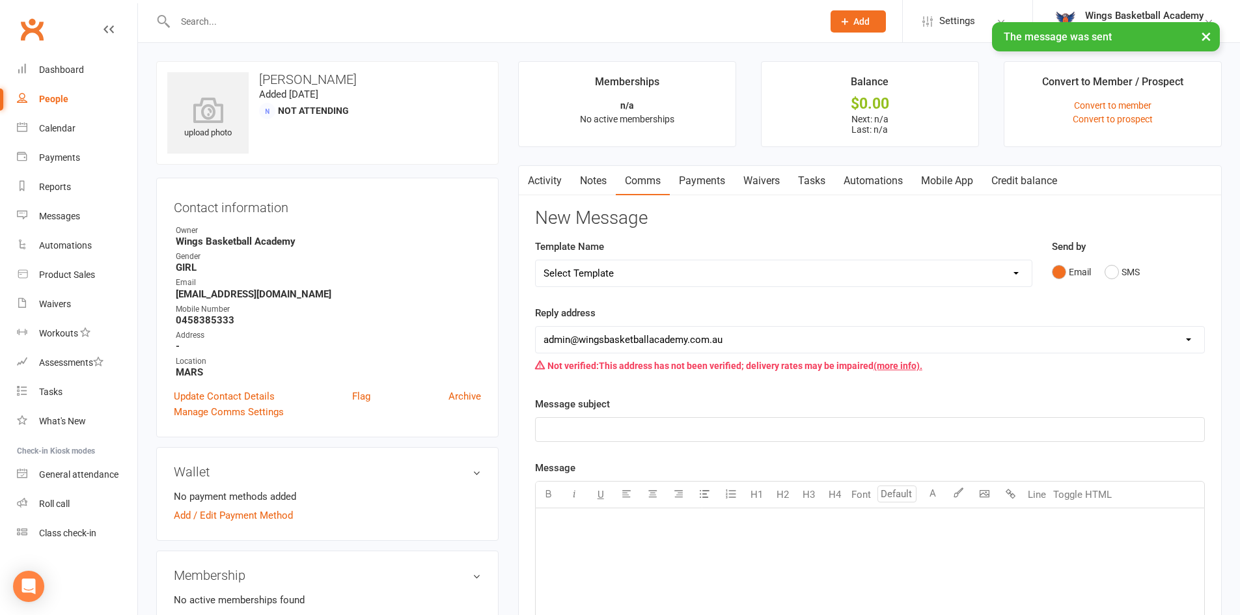
click at [626, 274] on select "Select Template [Email] 0 - COME & TRY [Email] 1 - UNIFORM ORDERING & SIZING [E…" at bounding box center [784, 273] width 496 height 26
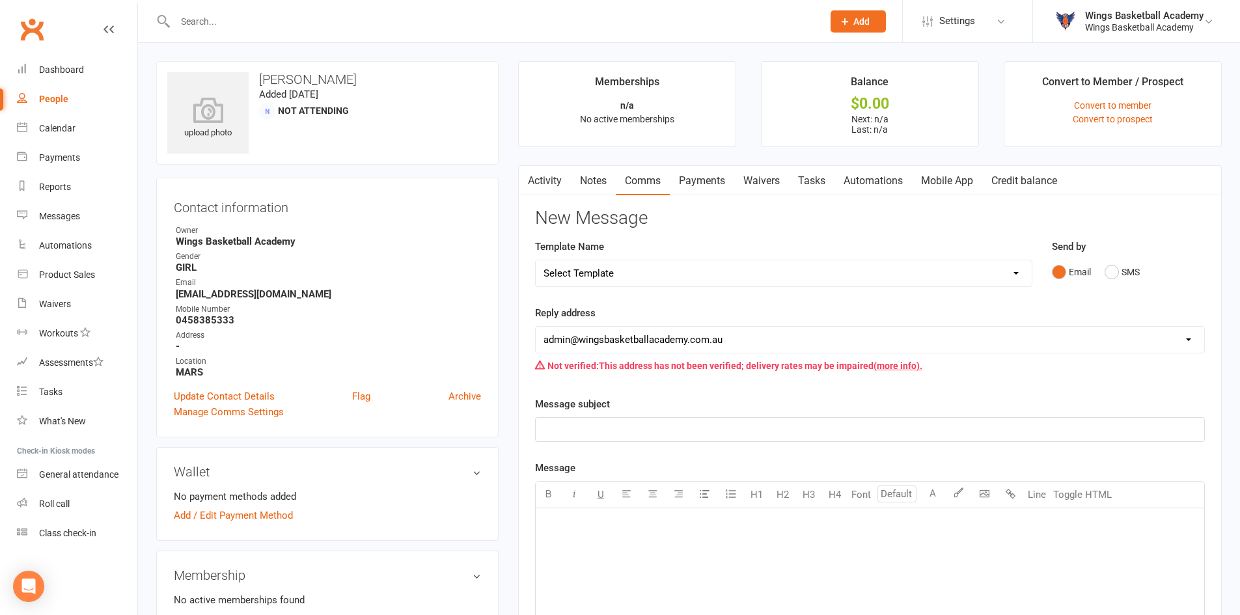
select select "25"
click at [536, 260] on select "Select Template [Email] 0 - COME & TRY [Email] 1 - UNIFORM ORDERING & SIZING [E…" at bounding box center [784, 273] width 496 height 26
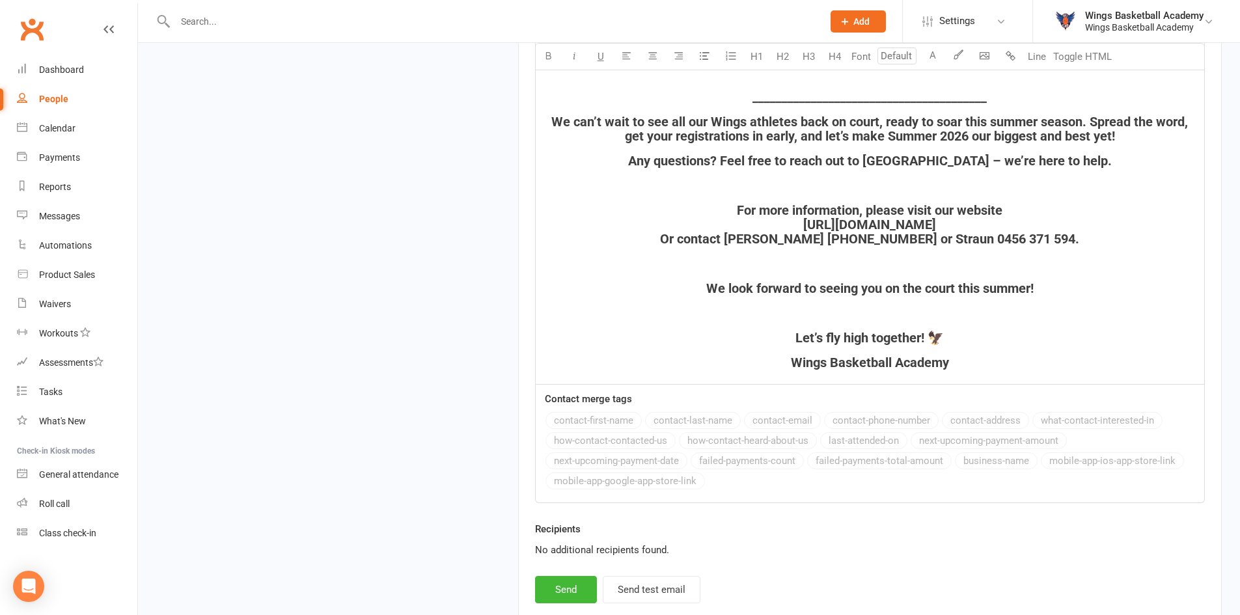
scroll to position [1836, 0]
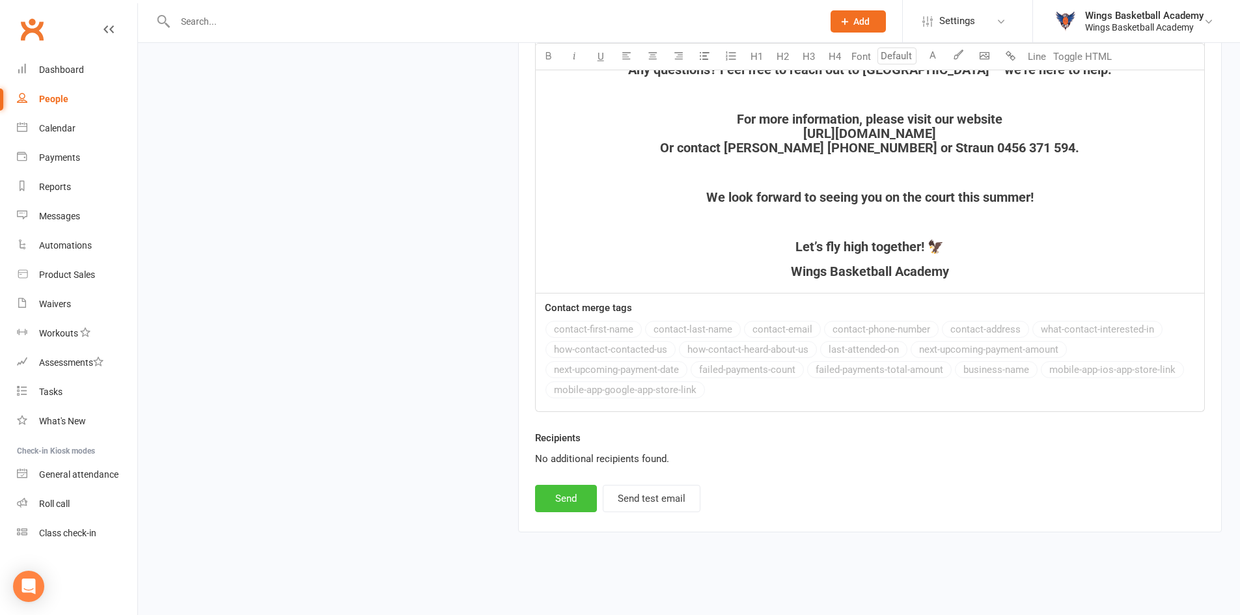
click at [570, 496] on button "Send" at bounding box center [566, 498] width 62 height 27
select select
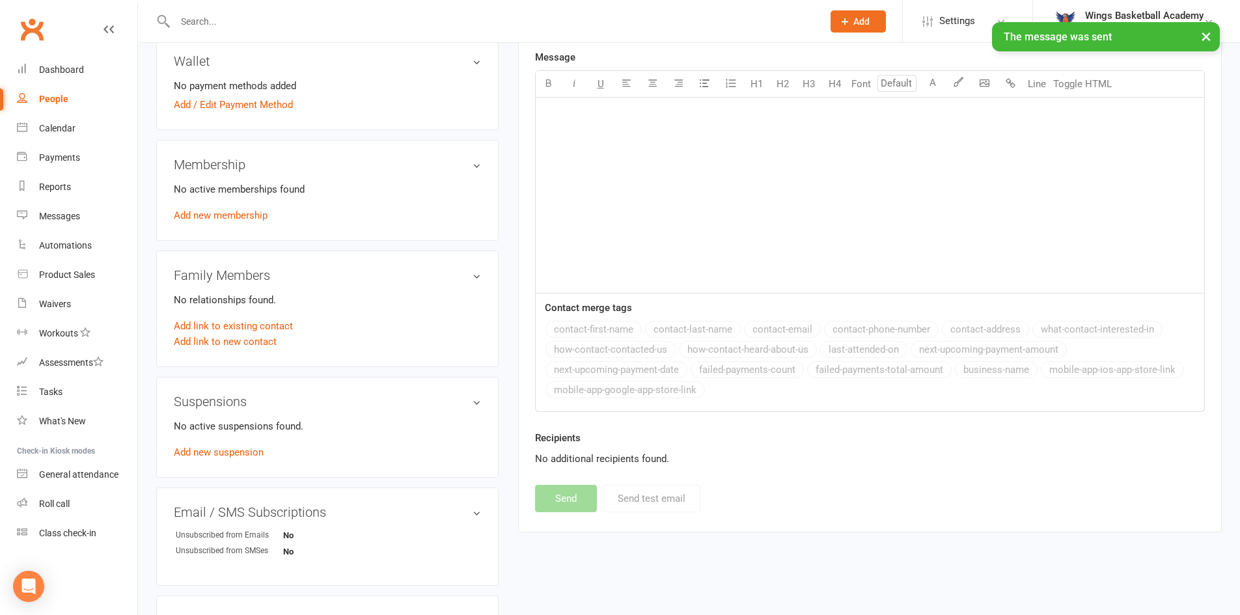
scroll to position [0, 0]
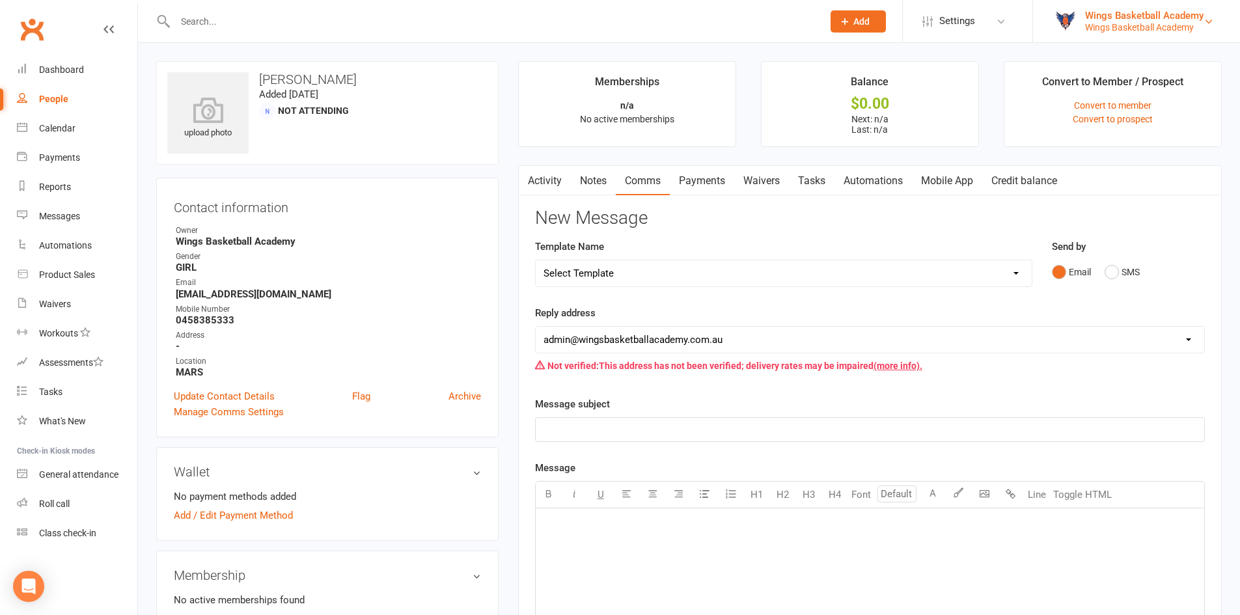
click at [1109, 10] on div "Wings Basketball Academy" at bounding box center [1144, 16] width 118 height 12
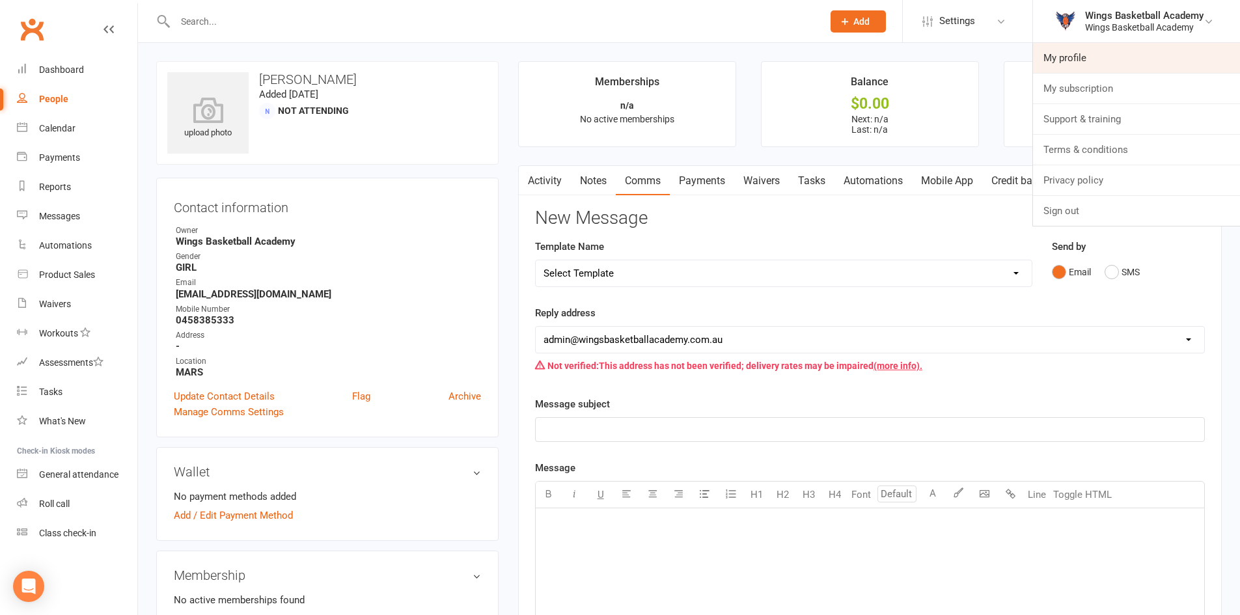
click at [1068, 55] on link "My profile" at bounding box center [1136, 58] width 207 height 30
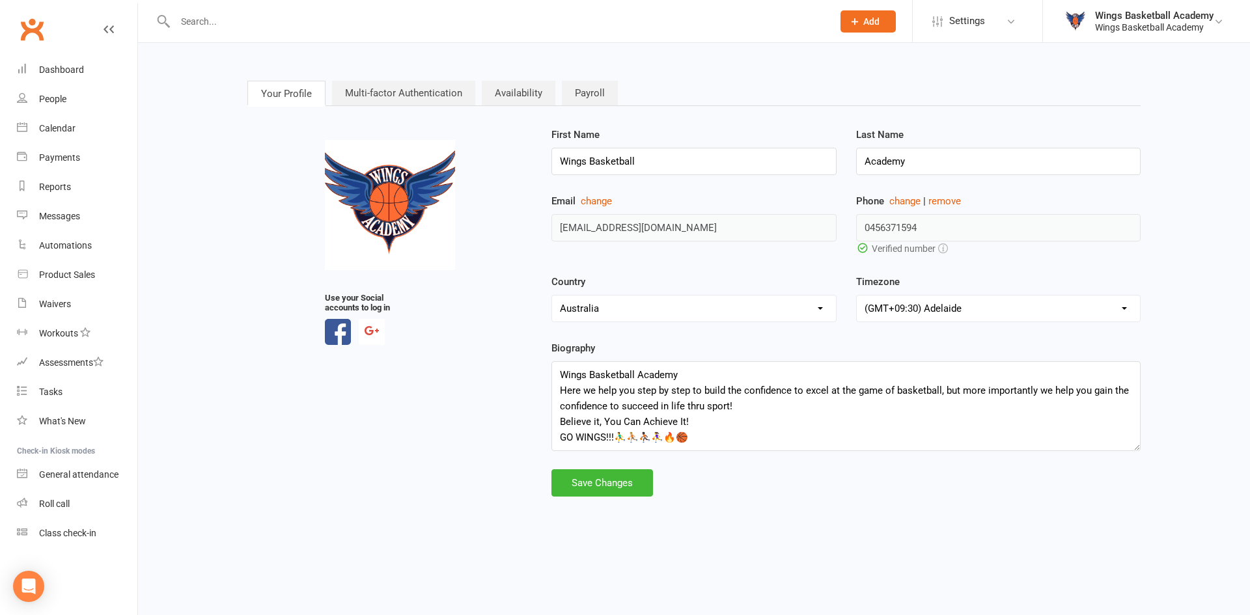
click at [394, 92] on link "Multi-factor Authentication" at bounding box center [403, 93] width 143 height 25
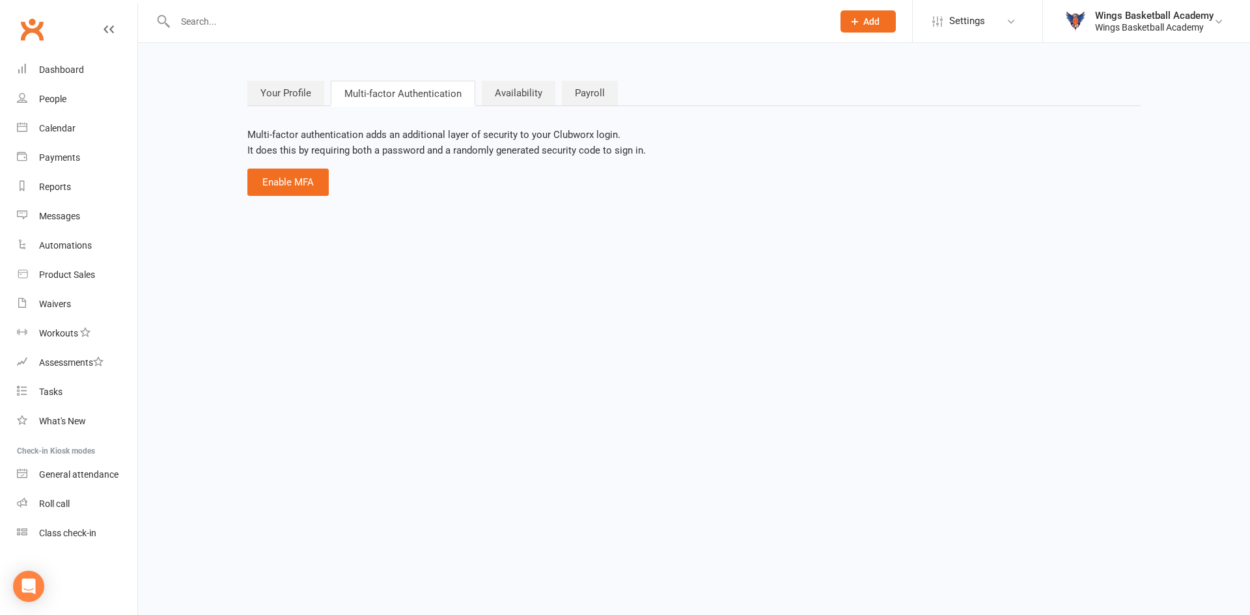
click at [508, 85] on link "Availability" at bounding box center [519, 93] width 74 height 25
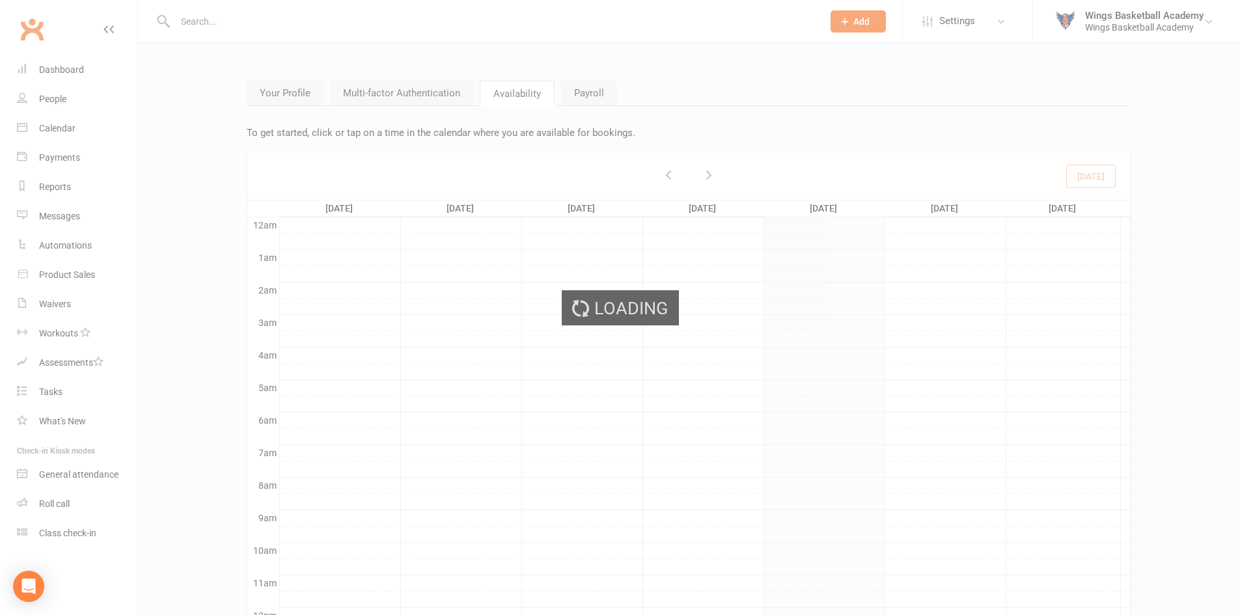
scroll to position [137, 0]
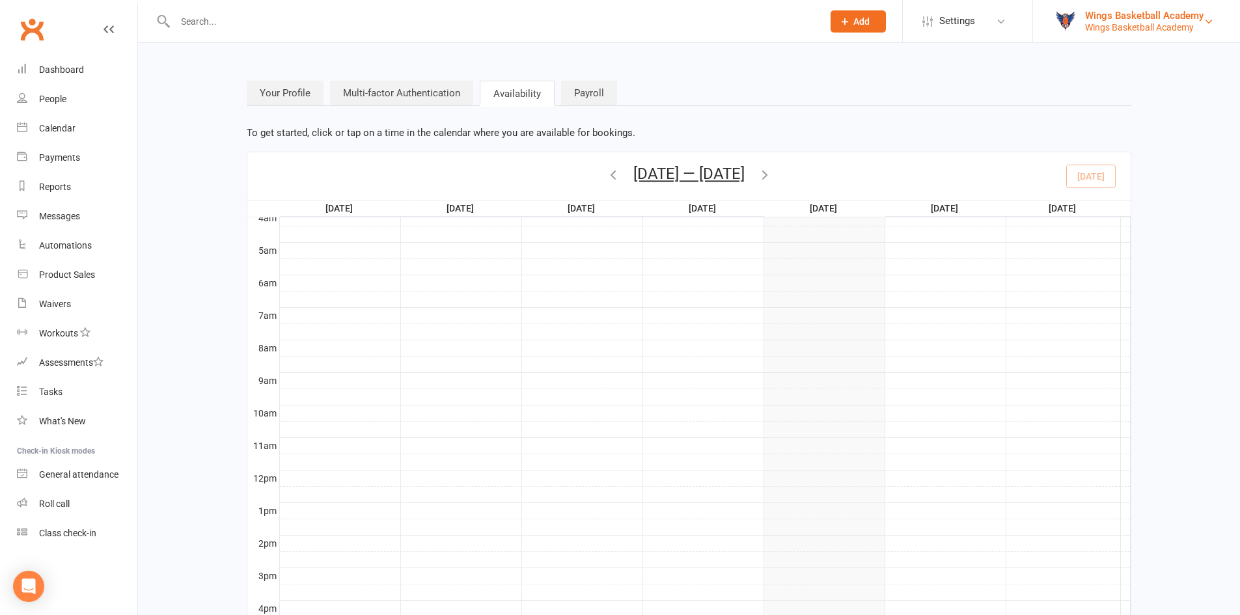
click at [1136, 27] on div "Wings Basketball Academy" at bounding box center [1144, 27] width 118 height 12
click at [971, 13] on span "Settings" at bounding box center [957, 21] width 36 height 29
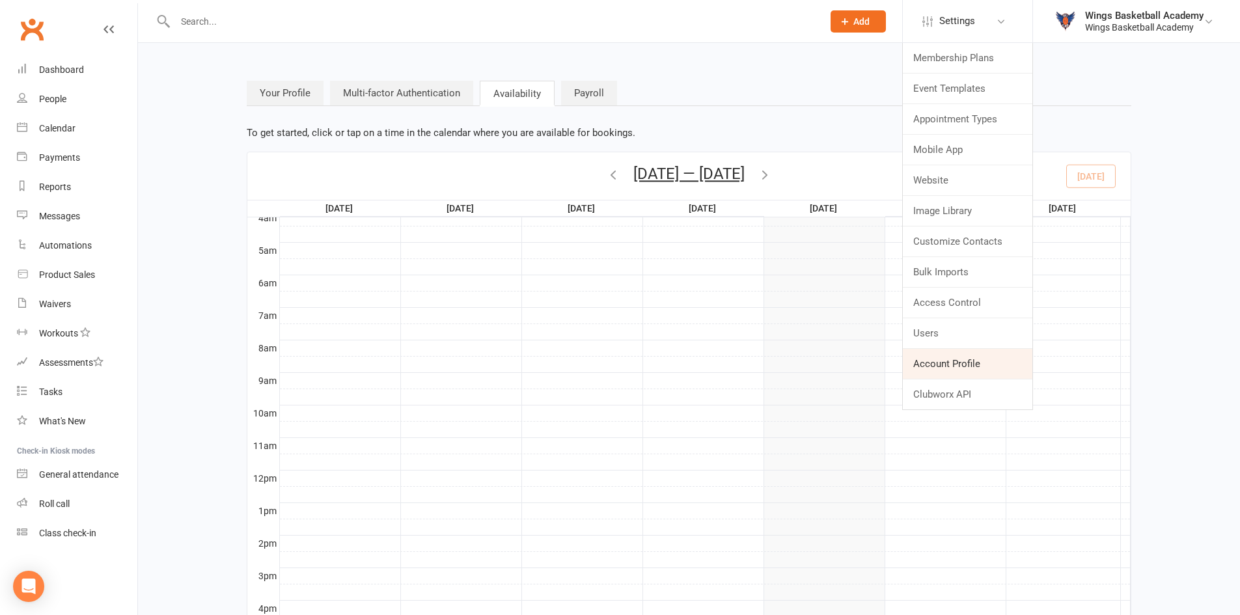
click at [955, 364] on link "Account Profile" at bounding box center [968, 364] width 130 height 30
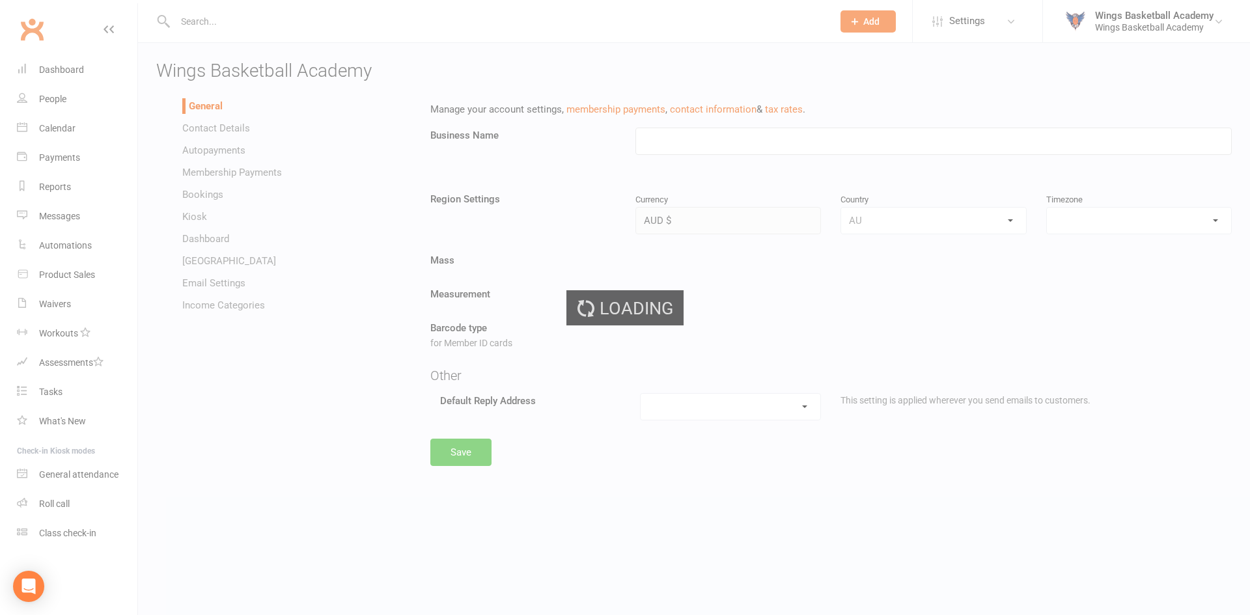
type input "Wings Basketball Academy"
select select "Australia/Adelaide"
select select "admin@wingsbasketballacademy.com.au"
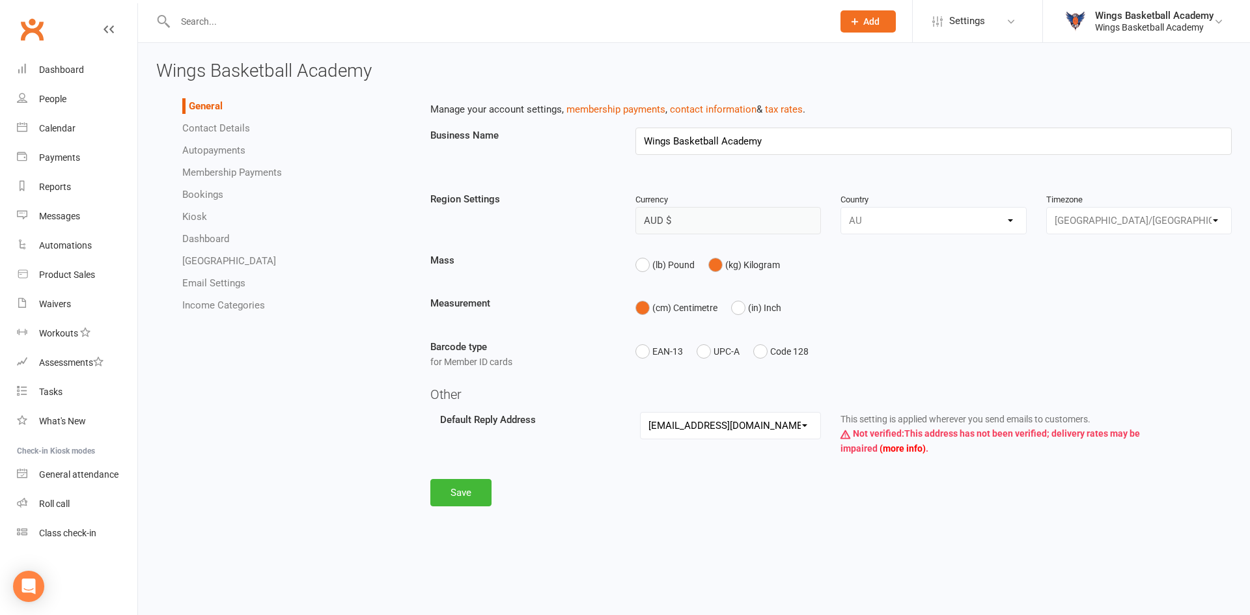
click at [224, 124] on link "Contact Details" at bounding box center [216, 128] width 68 height 12
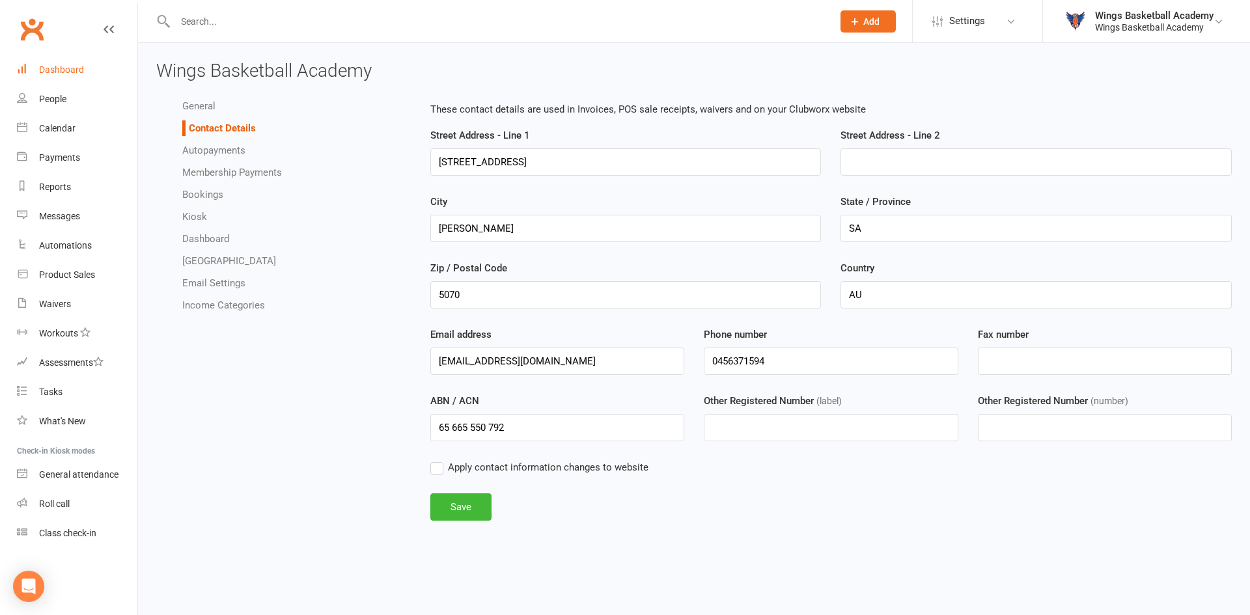
click at [53, 74] on div "Dashboard" at bounding box center [61, 69] width 45 height 10
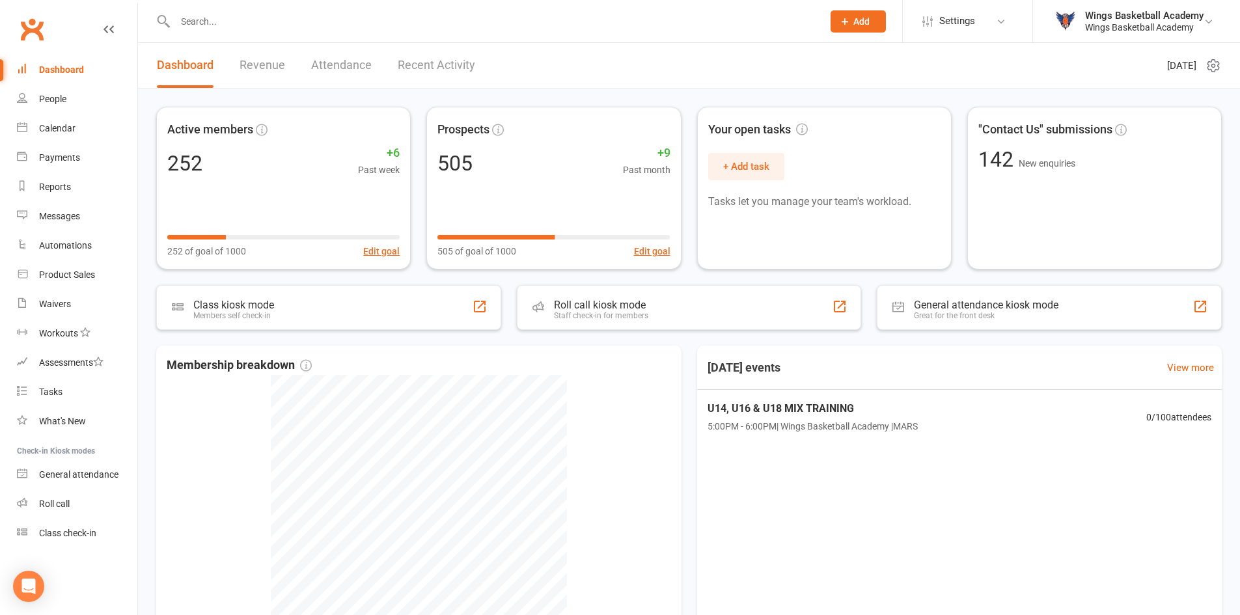
click at [259, 25] on input "text" at bounding box center [492, 21] width 642 height 18
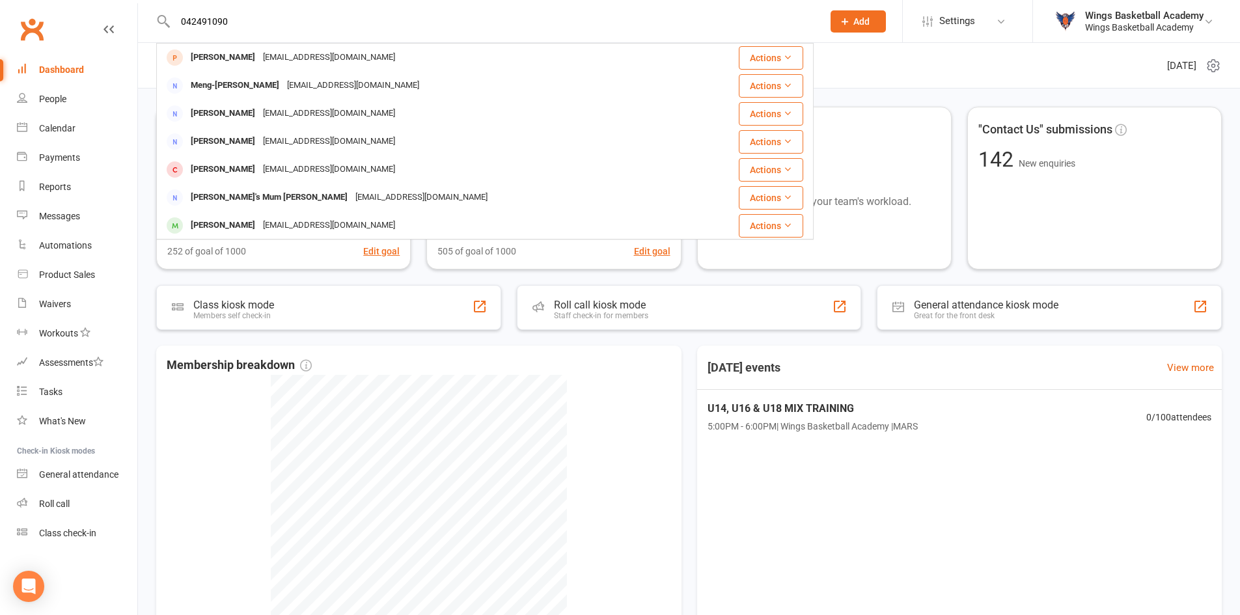
type input "0424910907"
click at [273, 25] on input "0424910907" at bounding box center [492, 21] width 642 height 18
drag, startPoint x: 275, startPoint y: 23, endPoint x: 181, endPoint y: 19, distance: 93.8
click at [181, 19] on input "0424910907" at bounding box center [492, 21] width 642 height 18
type input "0426945150"
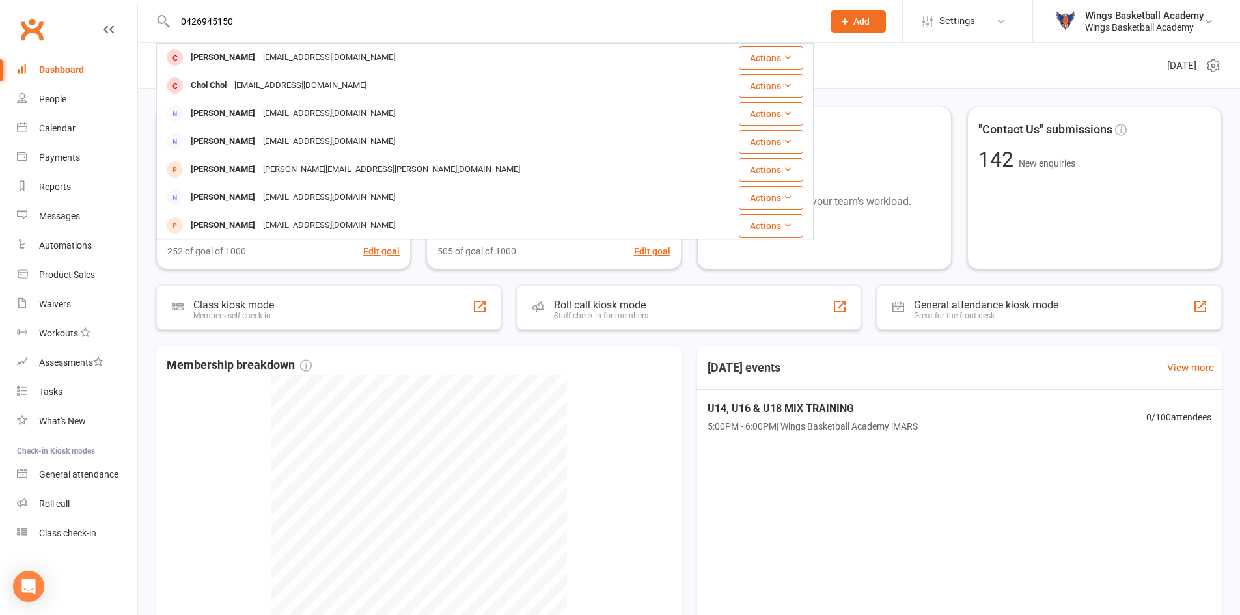
drag, startPoint x: 297, startPoint y: 21, endPoint x: 171, endPoint y: 13, distance: 125.9
click at [171, 13] on div "0426945150 Ruowen Zou Ruowenzou@gmail.com Actions Chol Chol cholkrayy@gmail.com…" at bounding box center [484, 21] width 657 height 42
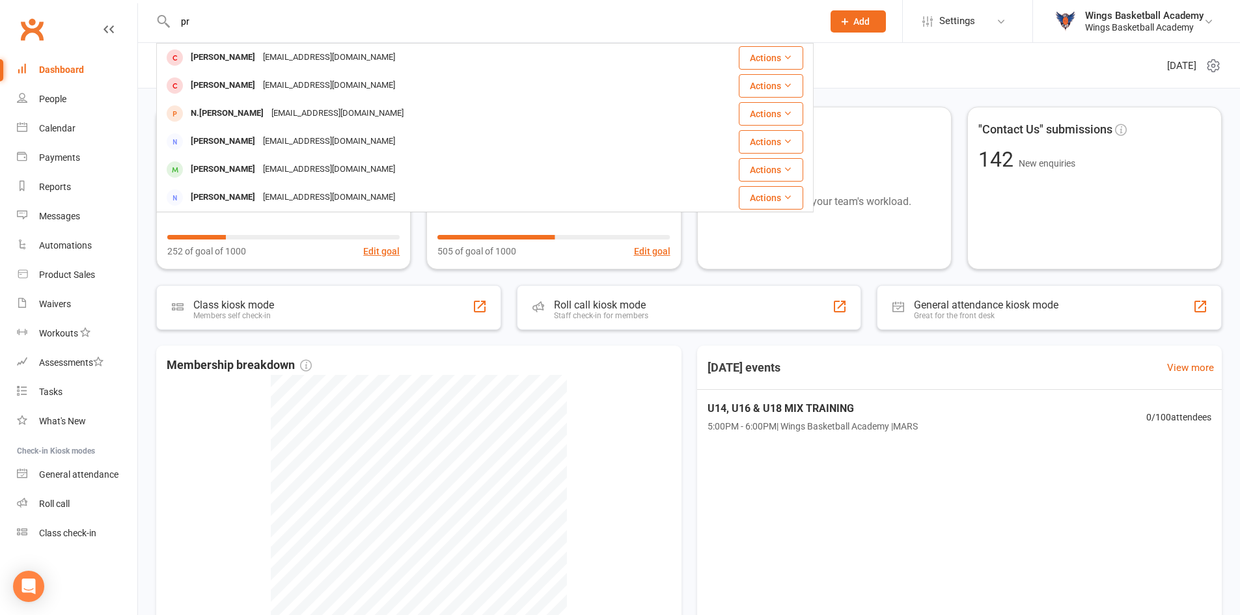
type input "p"
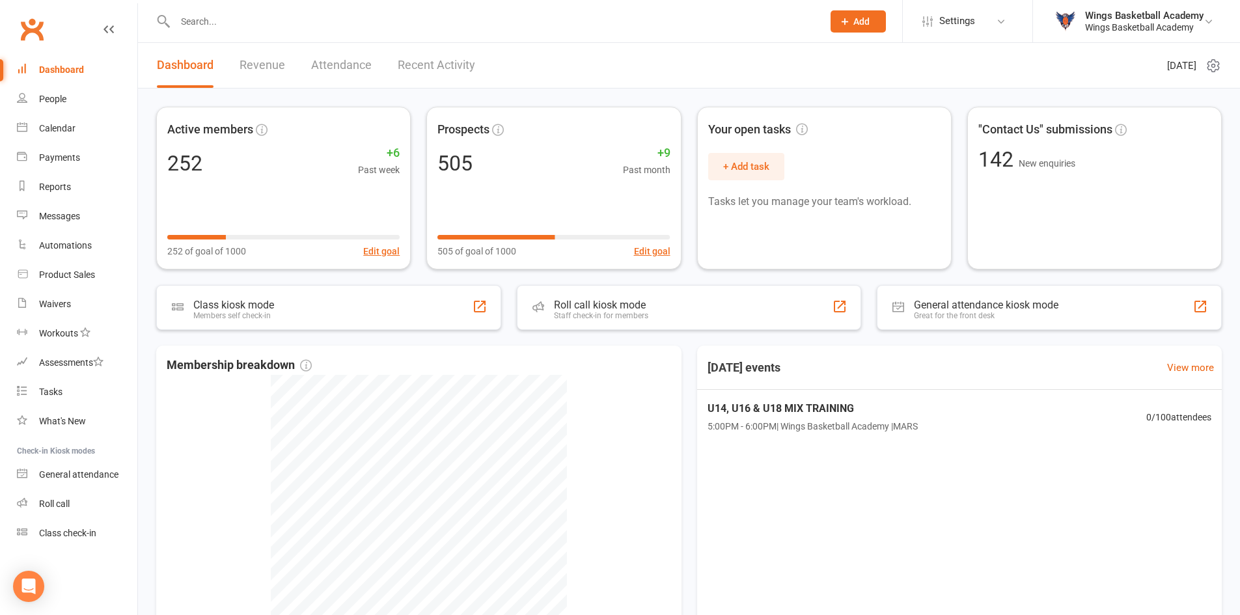
click at [854, 17] on span "Add" at bounding box center [861, 21] width 16 height 10
click at [828, 113] on link "Non-attending contact" at bounding box center [844, 120] width 116 height 30
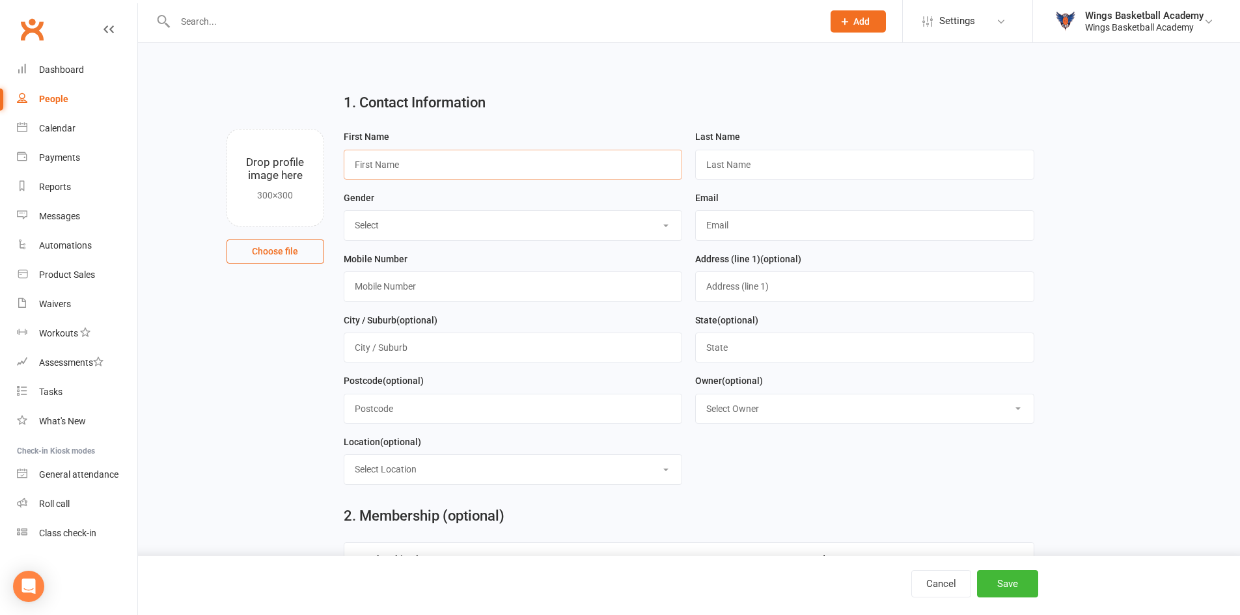
click at [385, 163] on input "text" at bounding box center [513, 165] width 339 height 30
type input "Praba"
click at [782, 158] on input "text" at bounding box center [864, 165] width 339 height 30
type input "Thillai"
click at [410, 219] on select "Select BOY GIRL" at bounding box center [513, 225] width 338 height 29
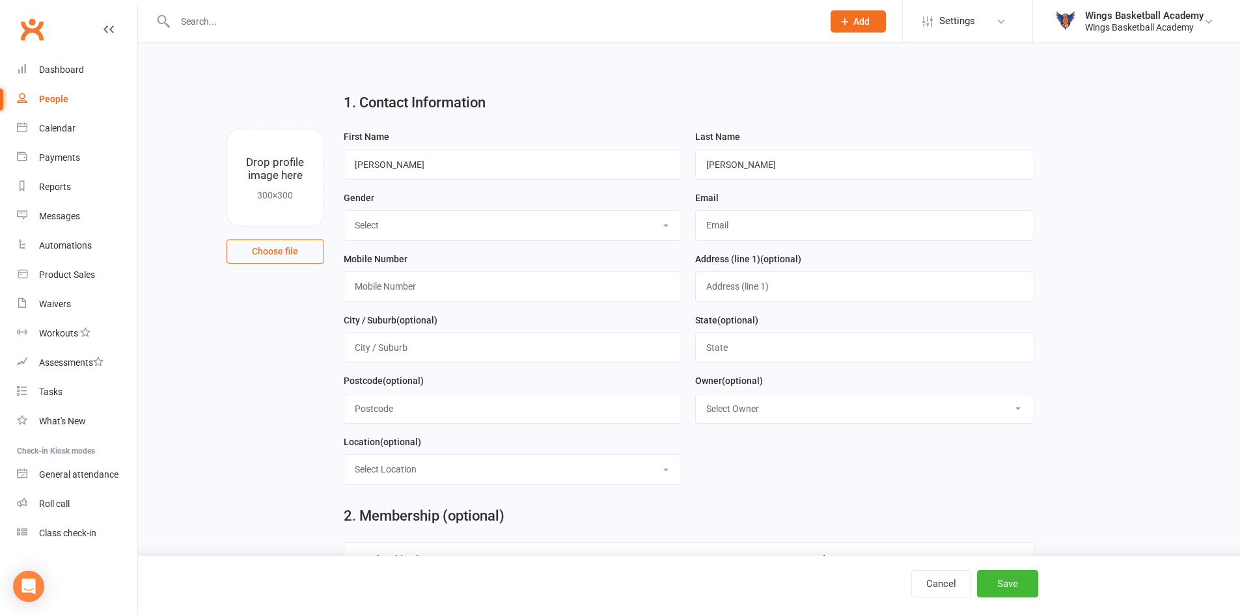
select select "BOY"
click at [344, 212] on select "Select BOY GIRL" at bounding box center [513, 225] width 338 height 29
click at [406, 291] on input "text" at bounding box center [513, 286] width 339 height 30
type input "0426945150"
click at [751, 227] on input "text" at bounding box center [864, 225] width 339 height 30
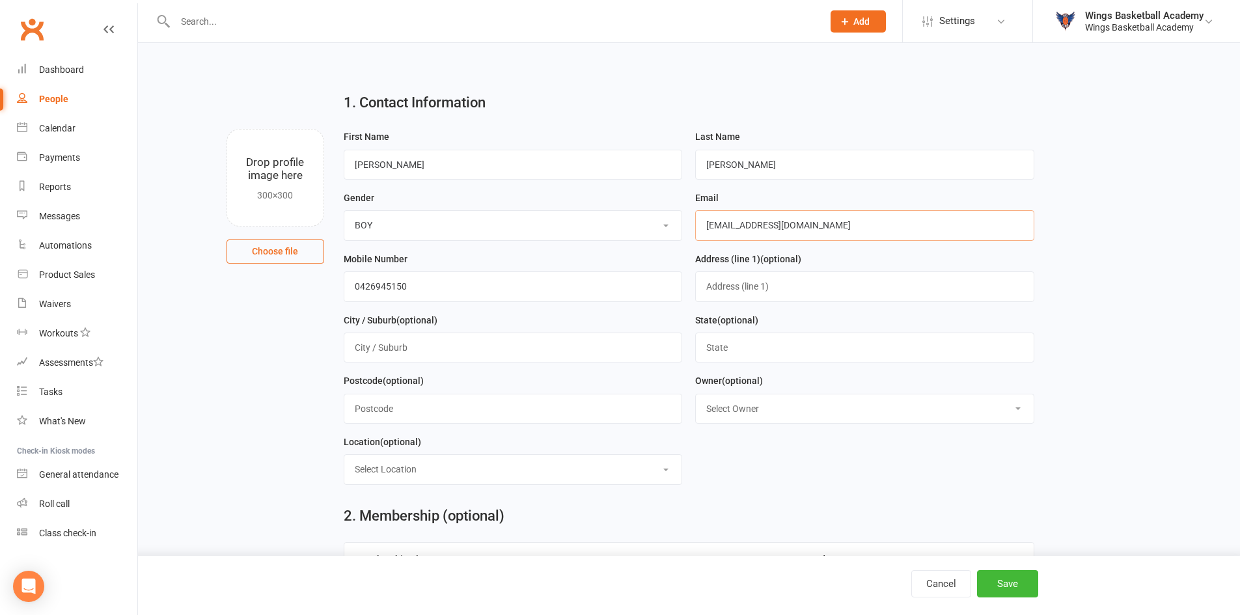
type input "24praba10@gmail.com"
click at [775, 412] on select "Select Owner Wings Basketball Academy" at bounding box center [865, 408] width 338 height 29
select select "0"
click at [696, 397] on select "Select Owner Wings Basketball Academy" at bounding box center [865, 408] width 338 height 29
click at [629, 470] on select "Select Location ACBA N/E STADIUMS GAME READY MARS SHOOT HQ THE GARDENS RECREATI…" at bounding box center [513, 469] width 338 height 29
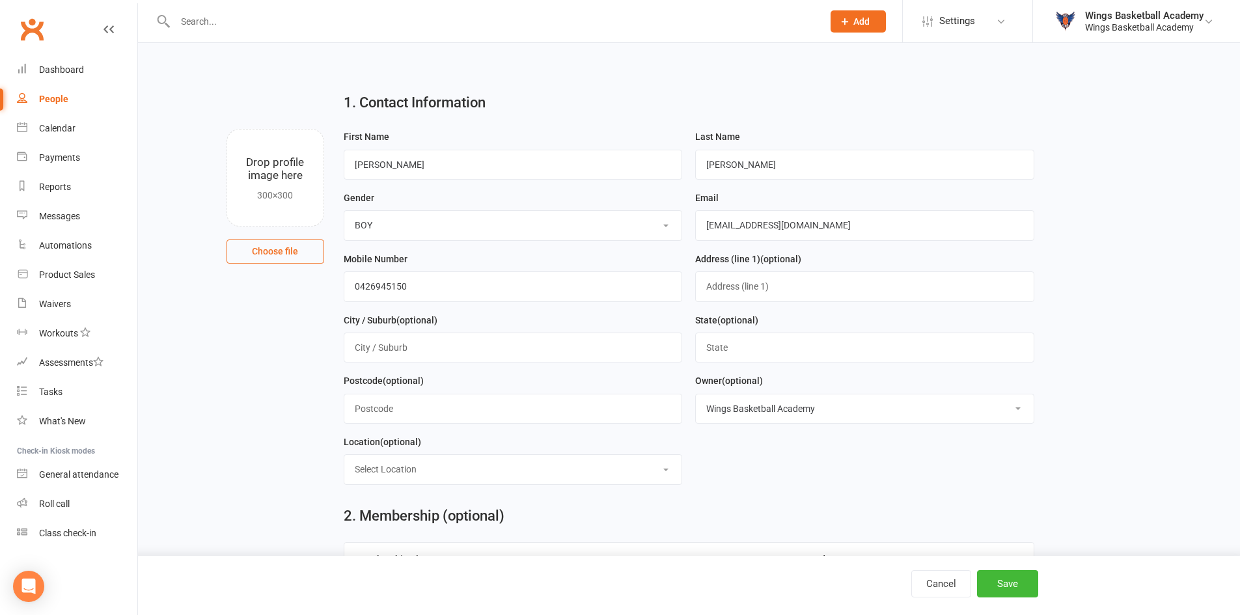
select select "2"
click at [344, 459] on select "Select Location ACBA N/E STADIUMS GAME READY MARS SHOOT HQ THE GARDENS RECREATI…" at bounding box center [513, 469] width 338 height 29
drag, startPoint x: 920, startPoint y: 495, endPoint x: 965, endPoint y: 528, distance: 55.5
click at [923, 495] on form "First Name Praba Last Name Thillai Gender Select BOY GIRL Email 24praba10@gmail…" at bounding box center [689, 312] width 704 height 366
click at [997, 590] on button "Save" at bounding box center [1007, 583] width 61 height 27
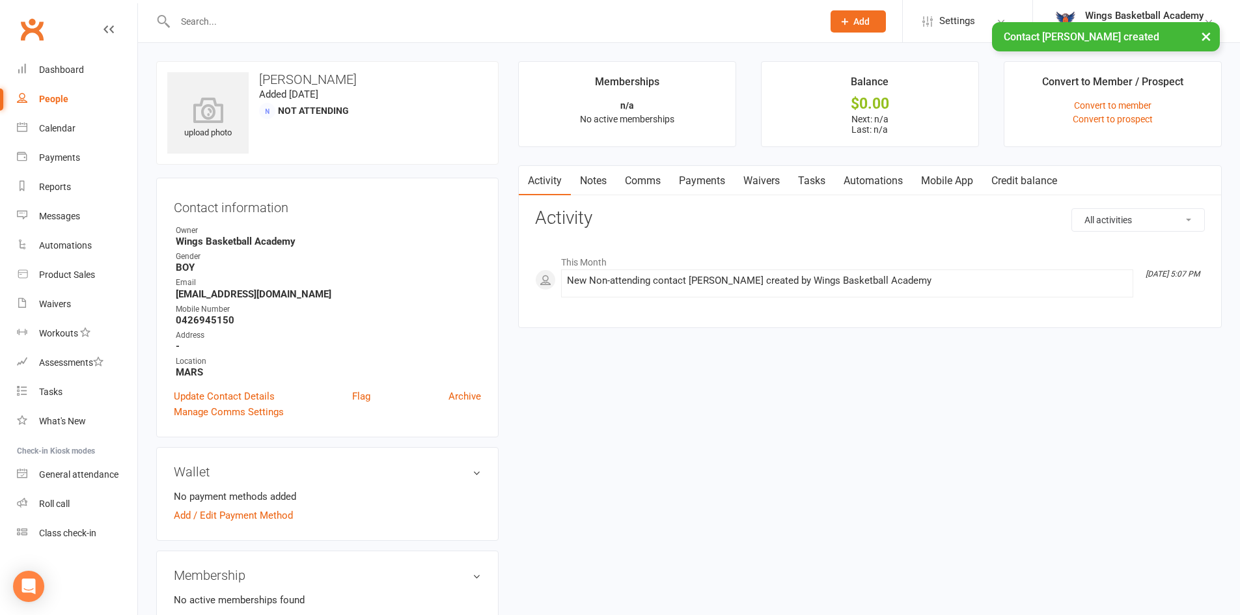
click at [642, 176] on link "Comms" at bounding box center [643, 181] width 54 height 30
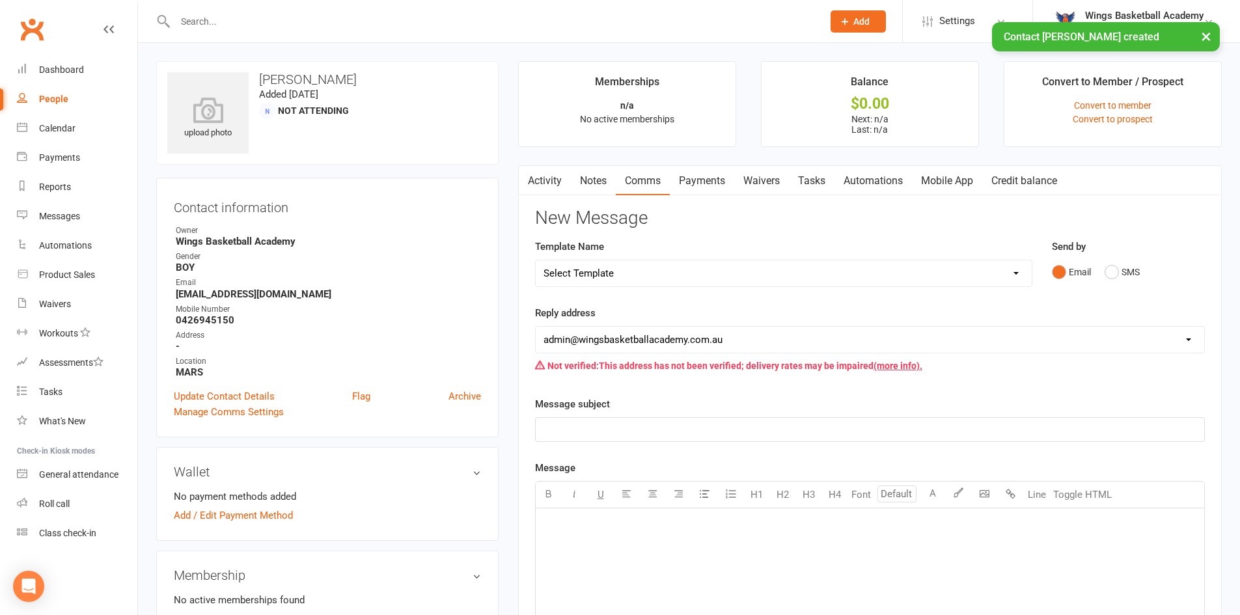
click at [642, 266] on select "Select Template [Email] 0 - COME & TRY [Email] 1 - UNIFORM ORDERING & SIZING [E…" at bounding box center [784, 273] width 496 height 26
select select "0"
click at [536, 260] on select "Select Template [Email] 0 - COME & TRY [Email] 1 - UNIFORM ORDERING & SIZING [E…" at bounding box center [784, 273] width 496 height 26
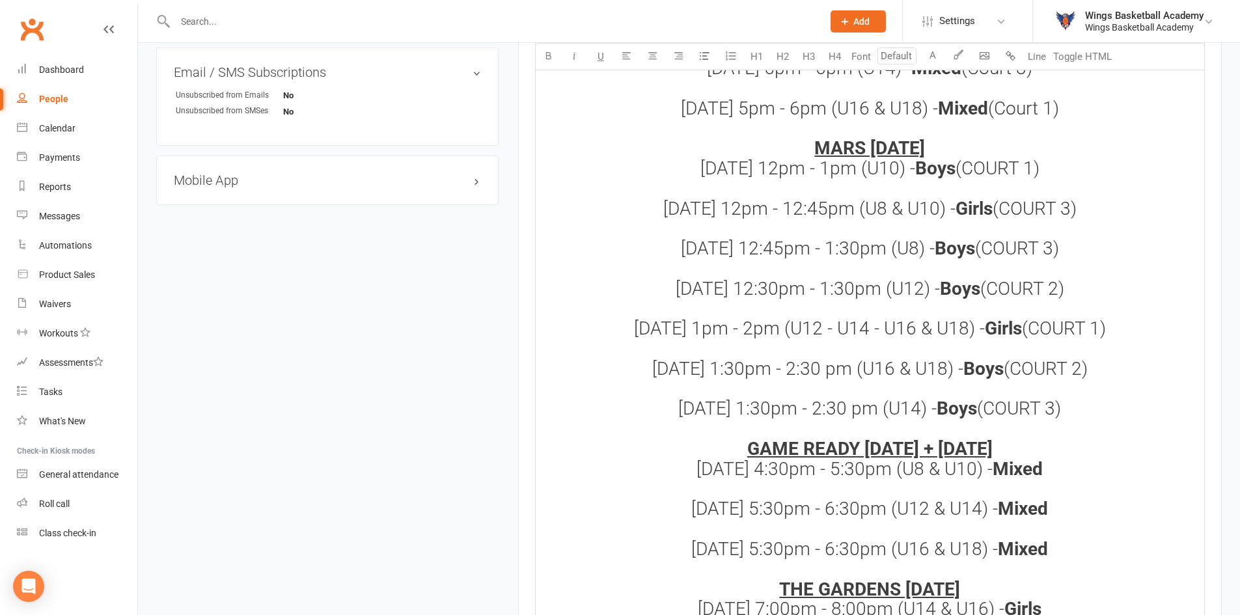
scroll to position [883, 0]
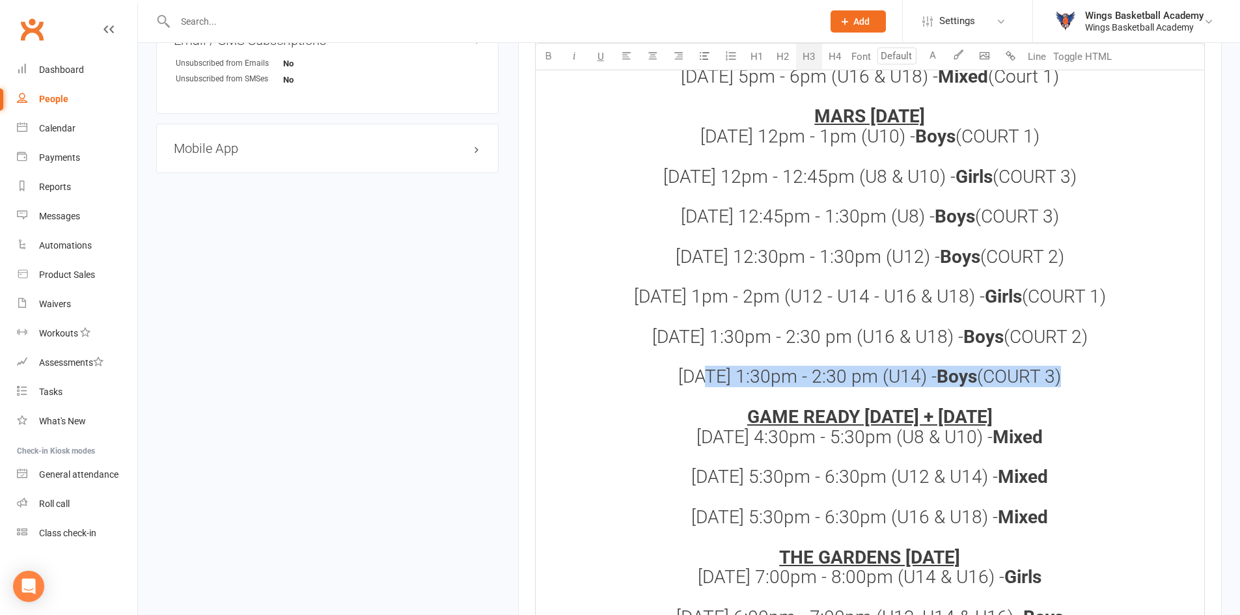
drag, startPoint x: 697, startPoint y: 357, endPoint x: 1054, endPoint y: 350, distance: 356.8
click at [1054, 350] on h3 "MARS THURSDAY Thursdays 4pm - 5pm (U8 & U10) - Mixed (Court 3) Thursdays 4pm - …" at bounding box center [870, 424] width 653 height 997
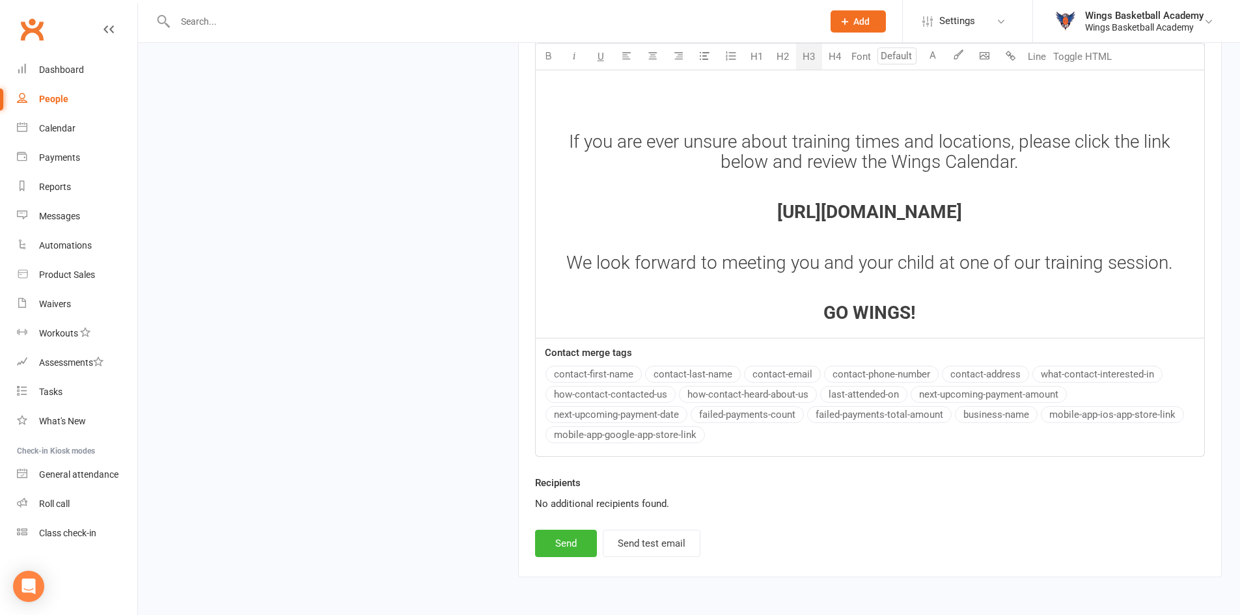
scroll to position [1729, 0]
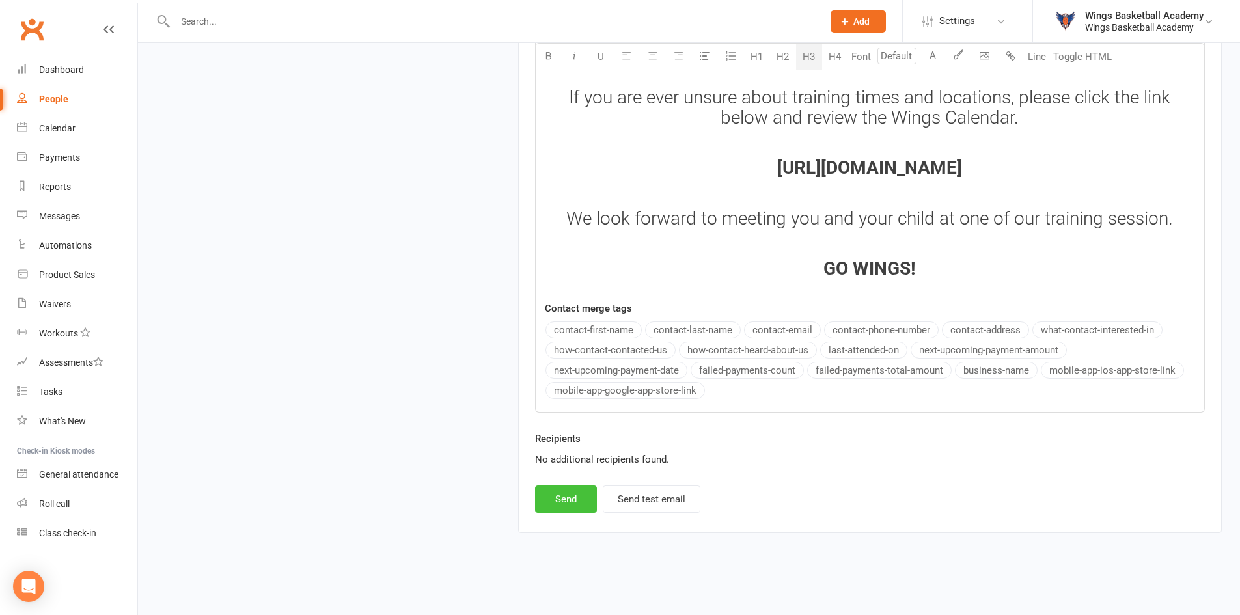
click at [568, 499] on button "Send" at bounding box center [566, 499] width 62 height 27
select select
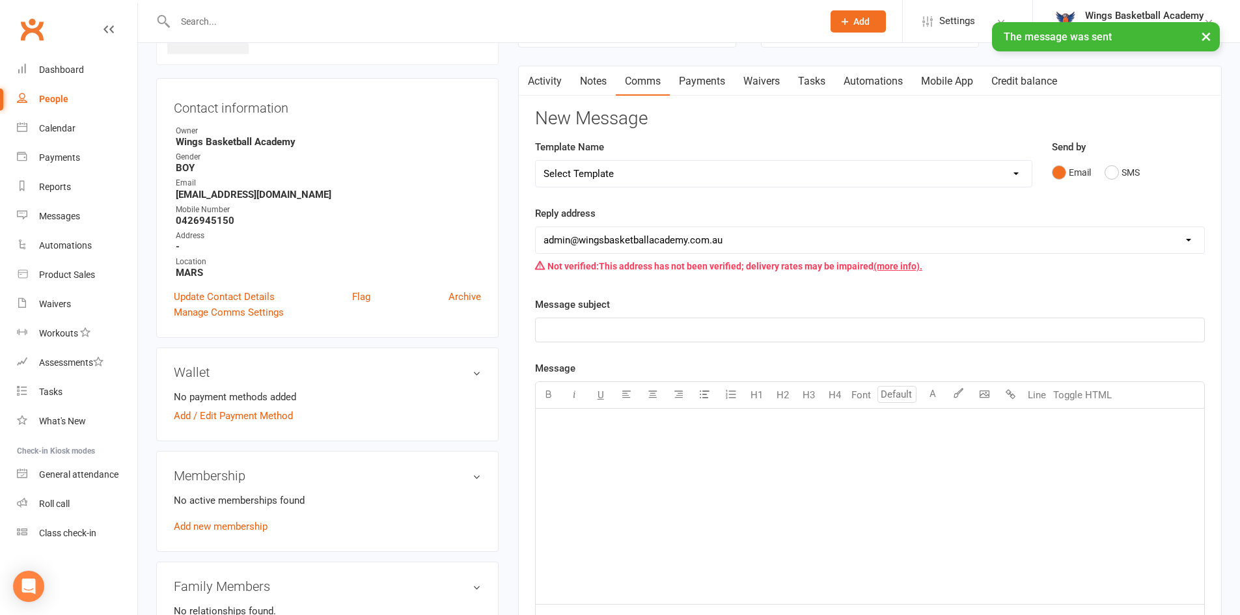
scroll to position [0, 0]
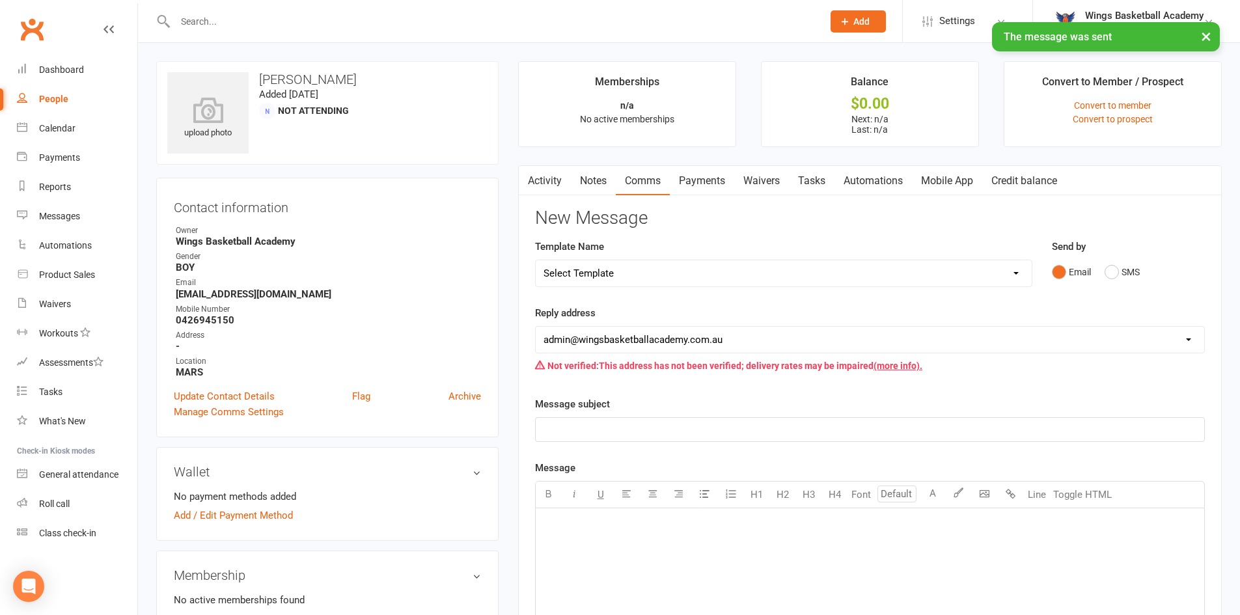
click at [516, 156] on main "Memberships n/a No active memberships Balance $0.00 Next: n/a Last: n/a Convert…" at bounding box center [869, 508] width 723 height 895
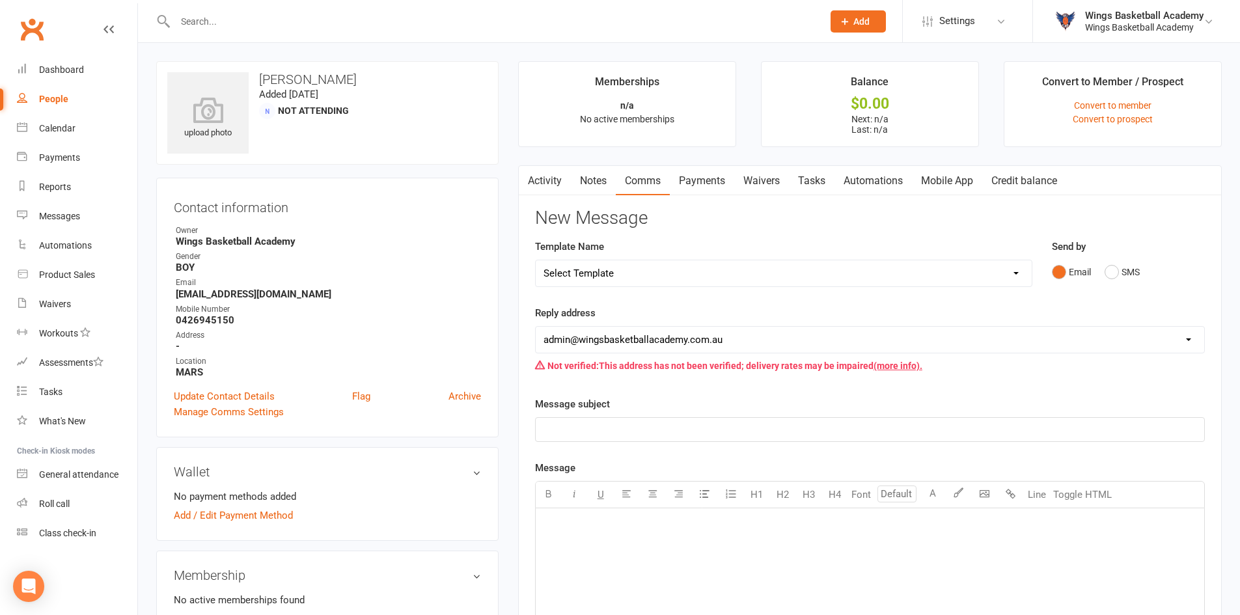
click at [508, 160] on main "Memberships n/a No active memberships Balance $0.00 Next: n/a Last: n/a Convert…" at bounding box center [869, 508] width 723 height 895
click at [68, 65] on div "Dashboard" at bounding box center [61, 69] width 45 height 10
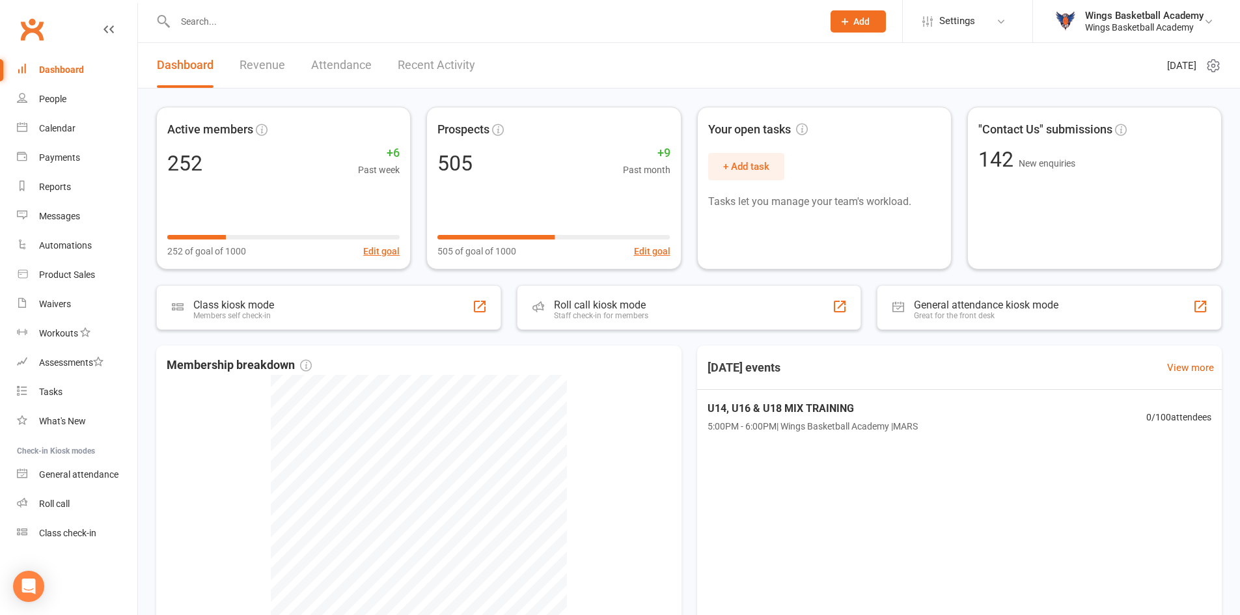
click at [221, 21] on input "text" at bounding box center [492, 21] width 642 height 18
click at [219, 21] on input "text" at bounding box center [492, 21] width 642 height 18
paste input "0458385333"
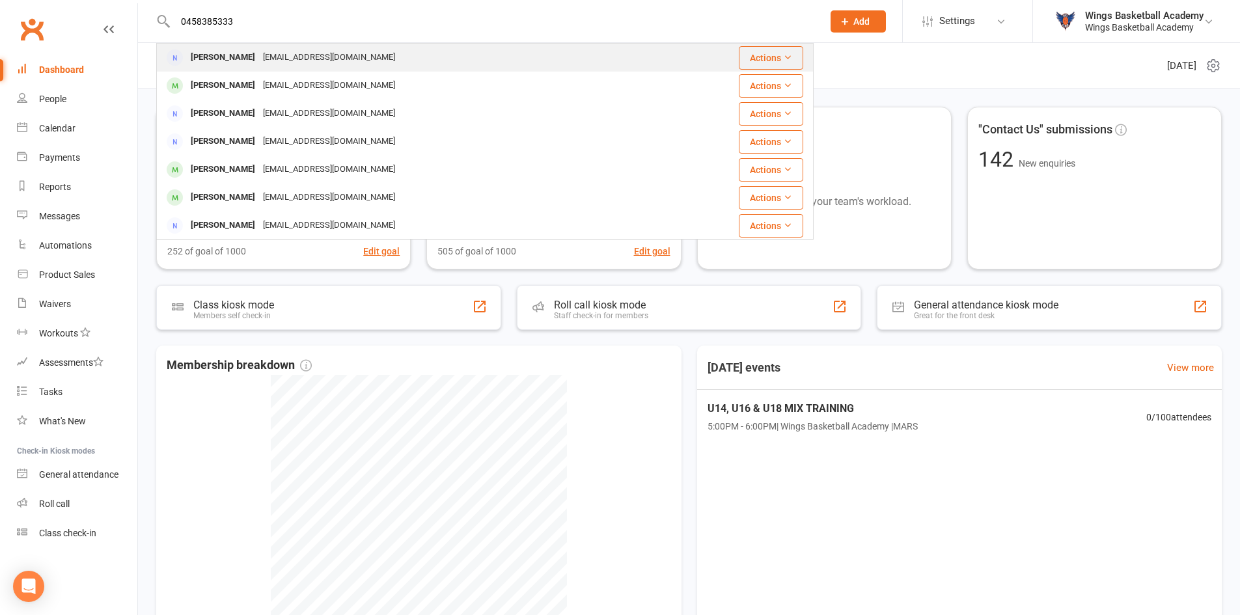
type input "0458385333"
click at [240, 55] on div "Annette Custance" at bounding box center [223, 57] width 72 height 19
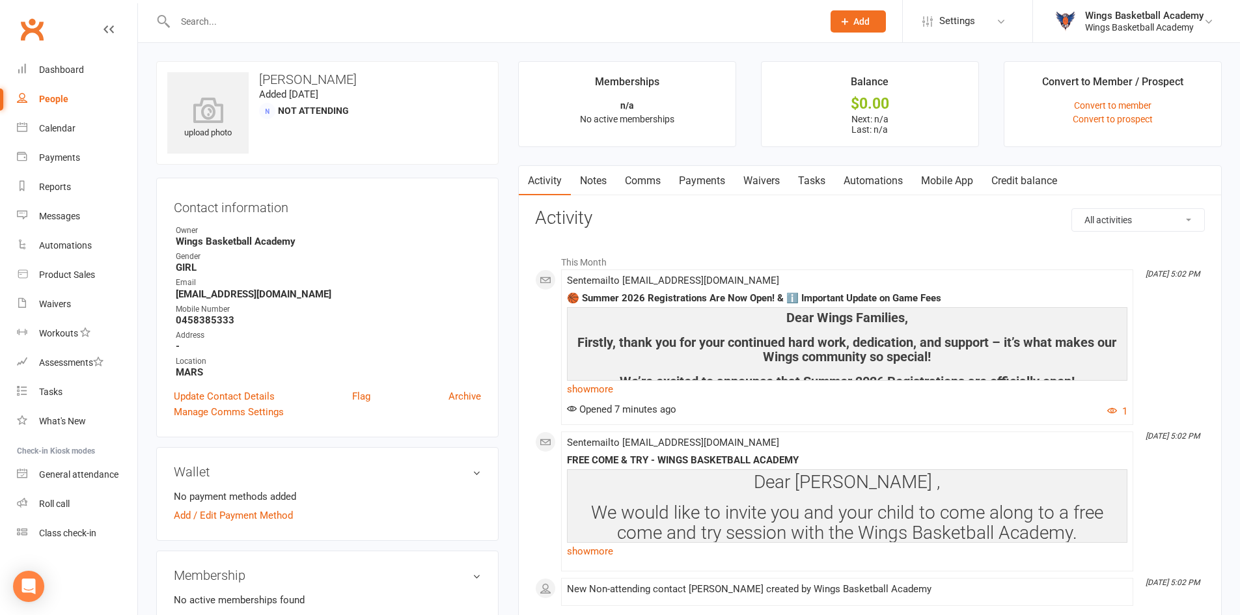
click at [219, 21] on input "text" at bounding box center [492, 21] width 642 height 18
paste input "• trangnt@thieutrang.com"
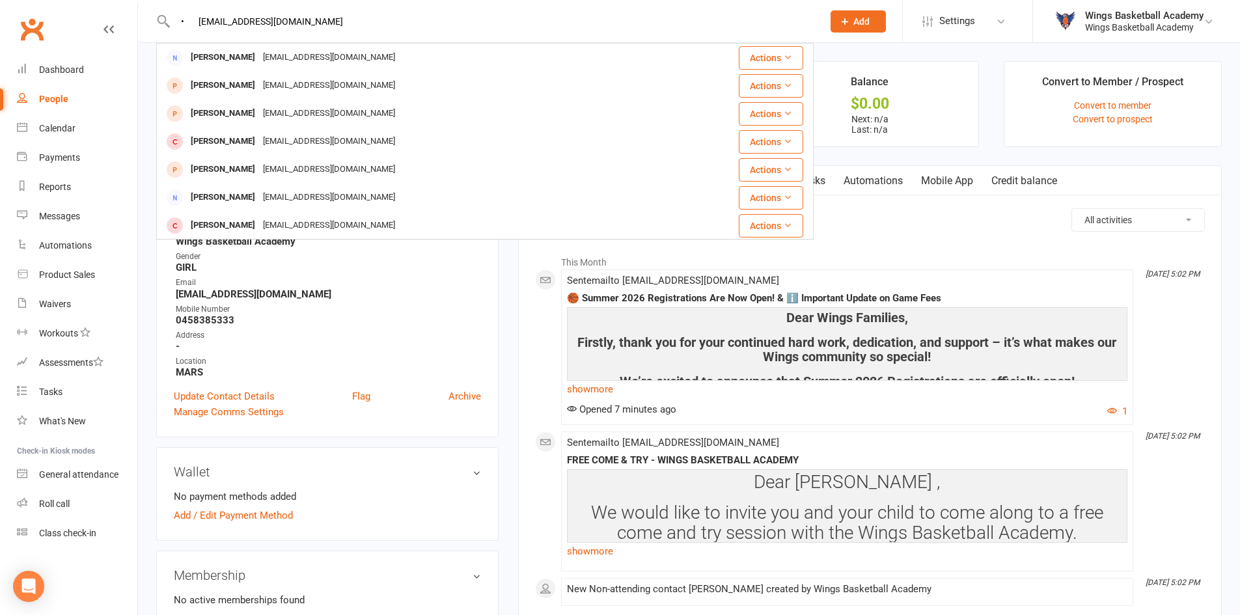
click at [202, 22] on input "• trangnt@thieutrang.com" at bounding box center [492, 21] width 642 height 18
click at [318, 22] on input "trangnt@thieutrang.com" at bounding box center [492, 21] width 642 height 18
type input "trangnt@thieutrang.com"
click at [249, 56] on div "Thuy Trang Nguyen" at bounding box center [223, 57] width 72 height 19
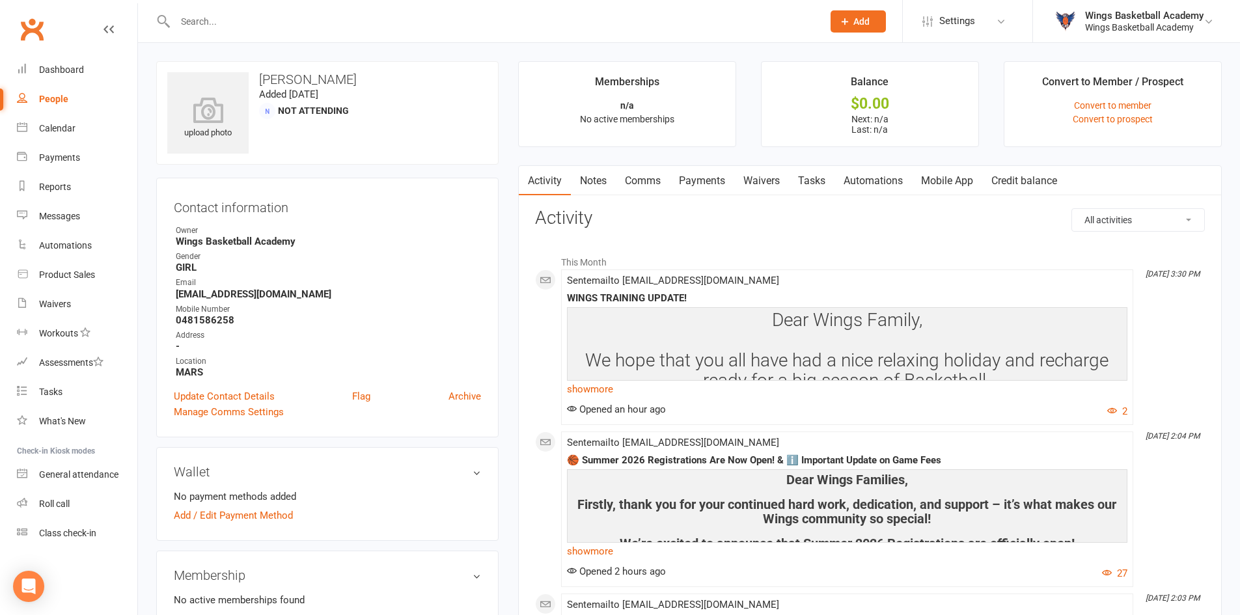
click at [262, 26] on input "text" at bounding box center [492, 21] width 642 height 18
paste input "75044330@qq.com"
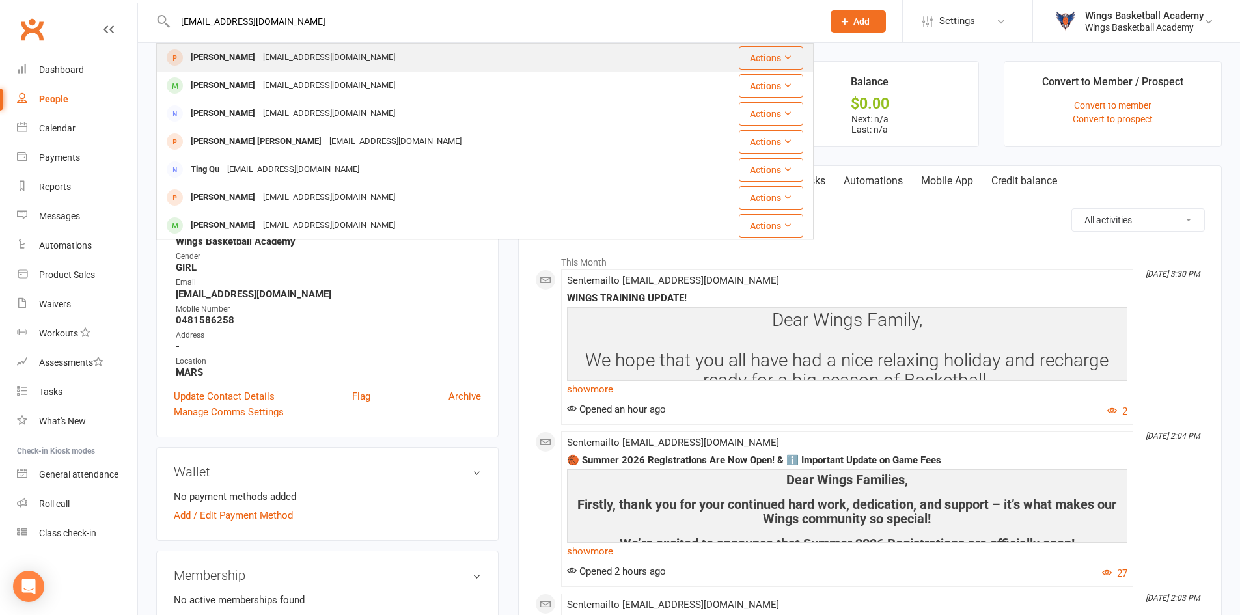
type input "75044330@qq.com"
click at [219, 55] on div "ETHAN DING" at bounding box center [223, 57] width 72 height 19
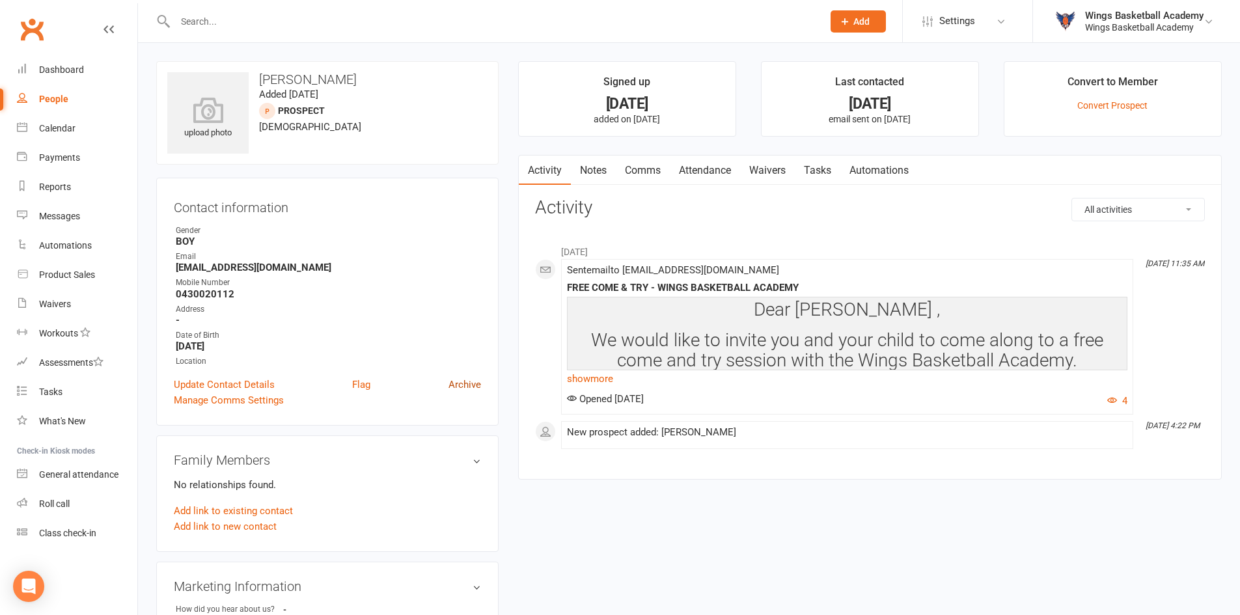
click at [470, 387] on link "Archive" at bounding box center [465, 385] width 33 height 16
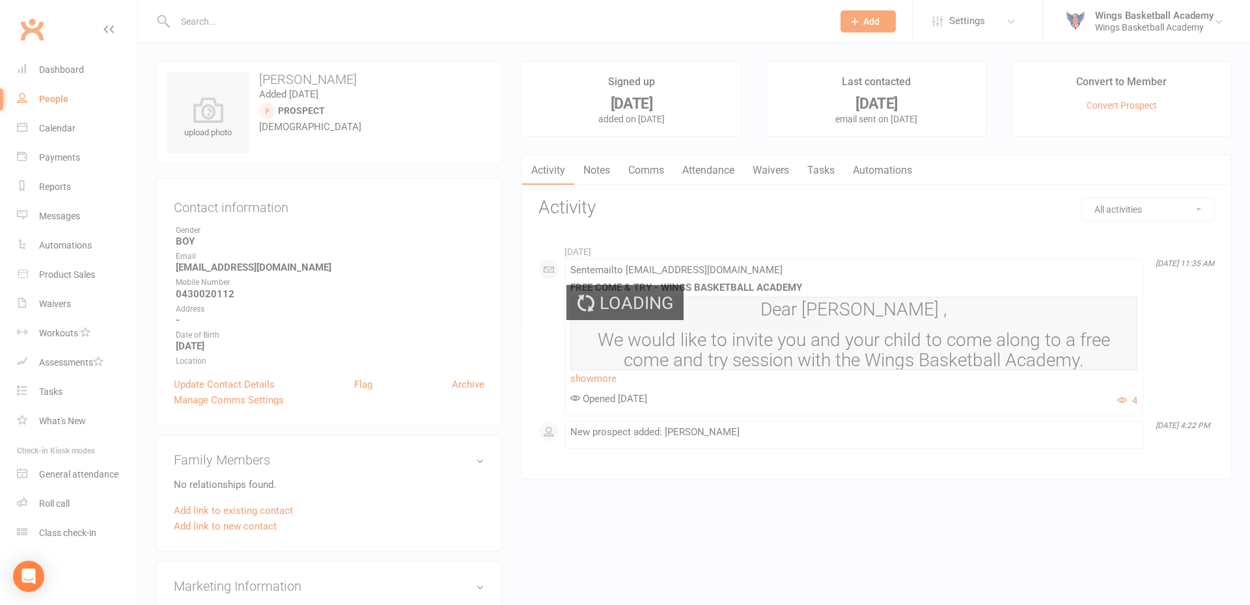
select select "100"
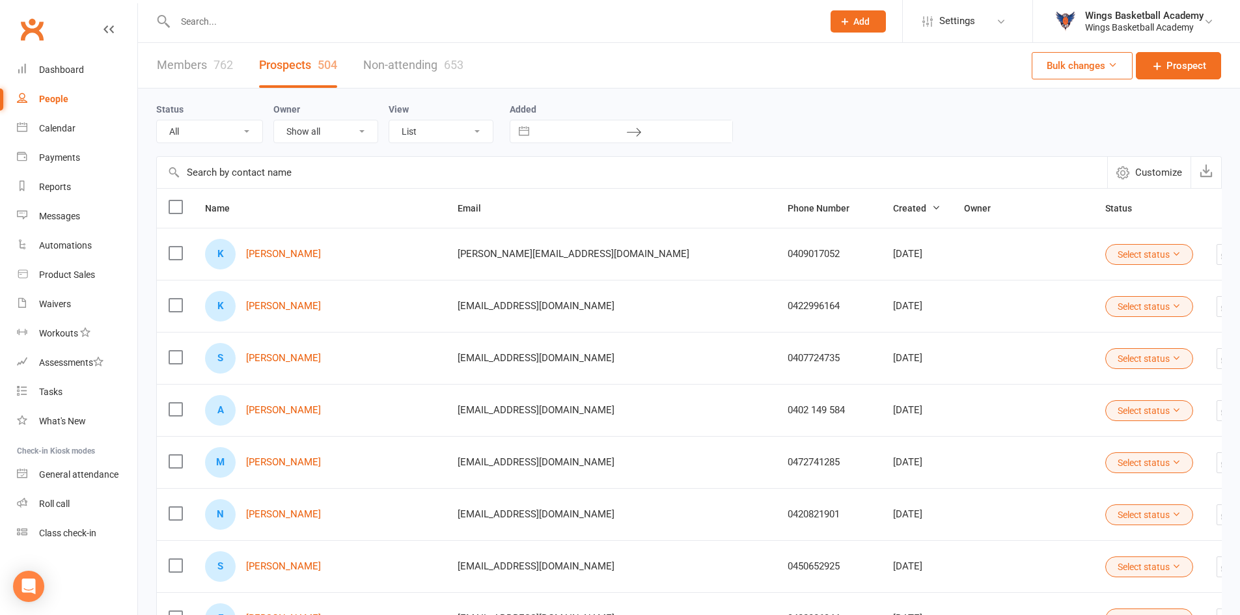
click at [217, 21] on input "text" at bounding box center [492, 21] width 642 height 18
paste input "75044330@qq.com"
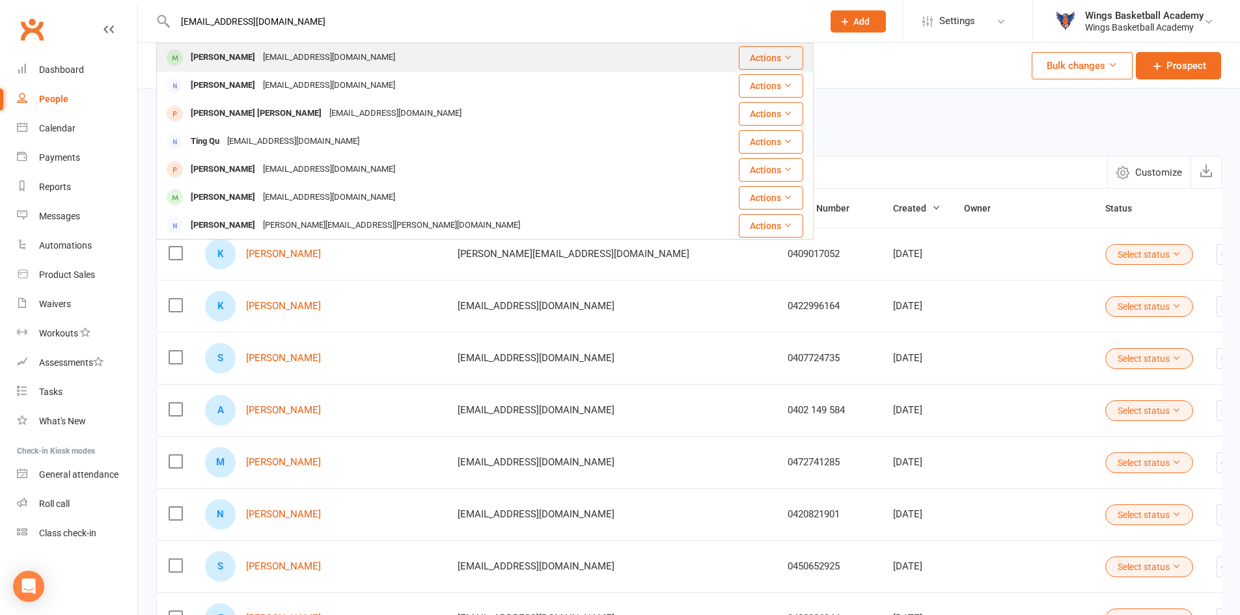
type input "75044330@qq.com"
click at [217, 51] on div "Ethan Ding" at bounding box center [223, 57] width 72 height 19
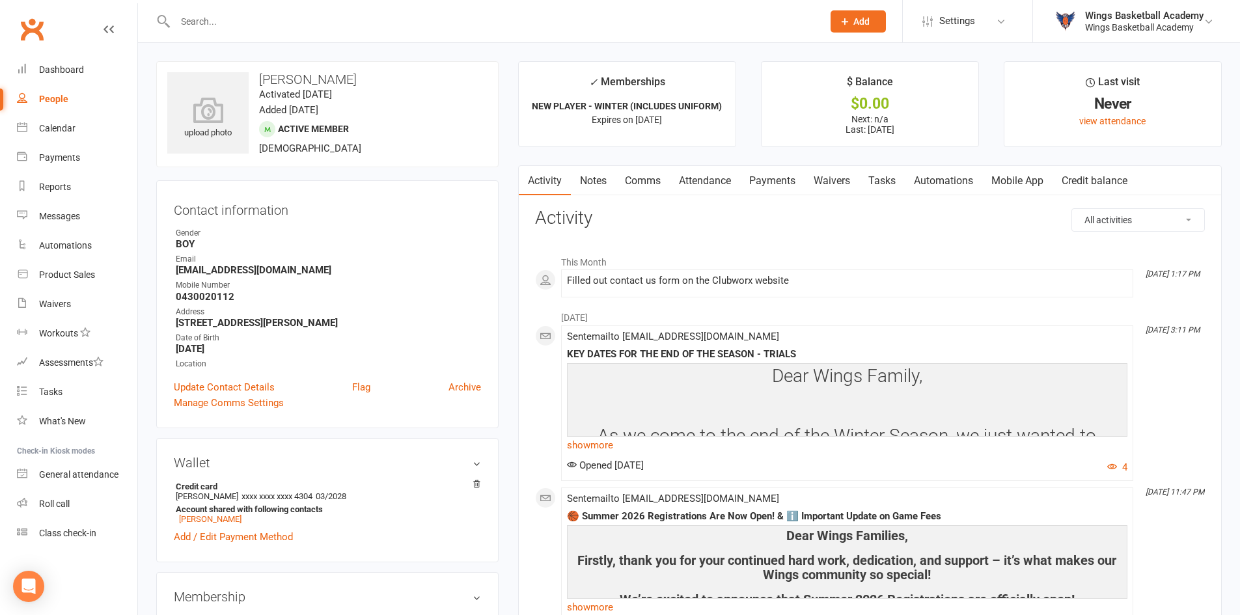
click at [766, 180] on link "Payments" at bounding box center [772, 181] width 64 height 30
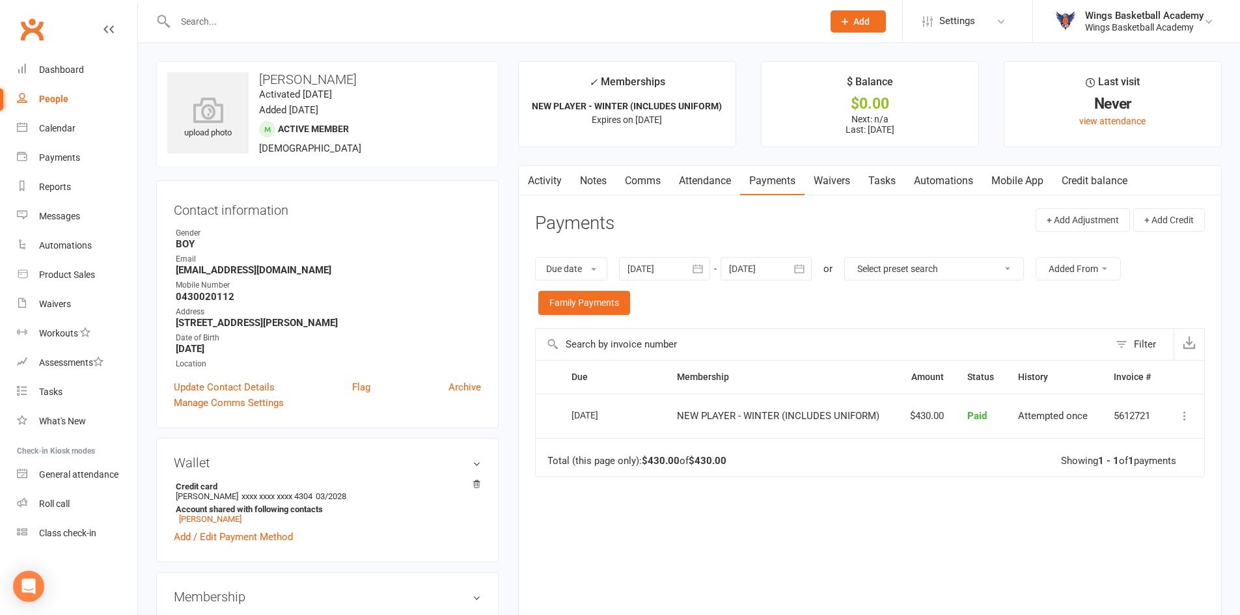
click at [512, 159] on main "✓ Memberships NEW PLAYER - WINTER (INCLUDES UNIFORM) Expires on 26th February, …" at bounding box center [869, 369] width 723 height 617
click at [199, 22] on input "text" at bounding box center [492, 21] width 642 height 18
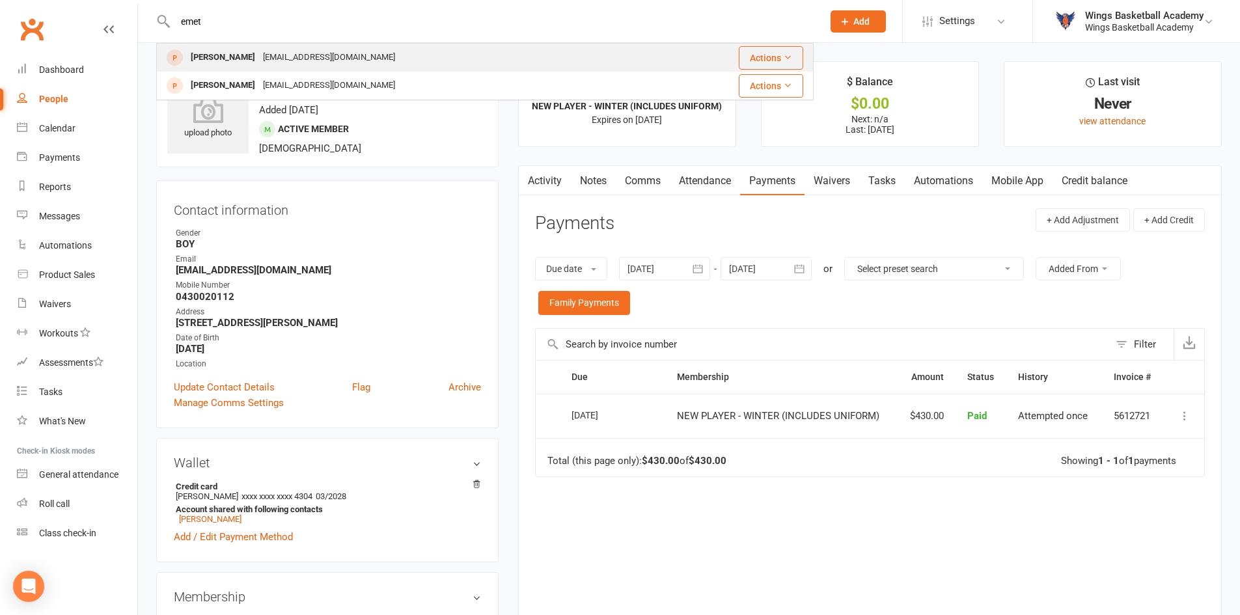
type input "emet"
click at [234, 61] on div "Emmett Brady" at bounding box center [223, 57] width 72 height 19
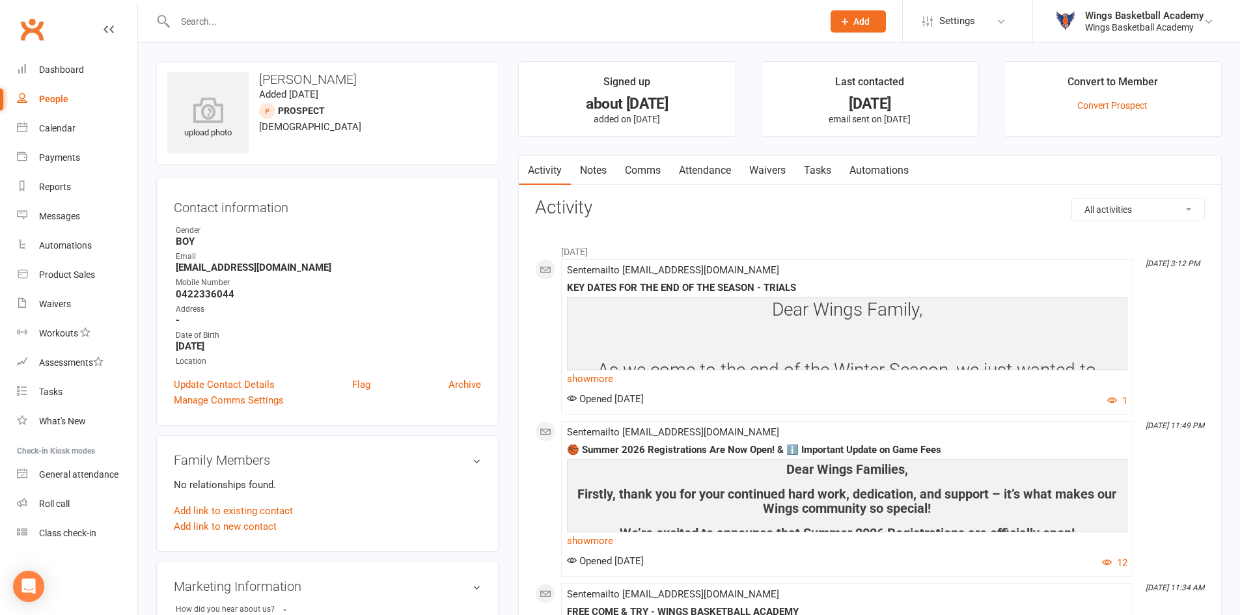
click at [227, 21] on input "text" at bounding box center [492, 21] width 642 height 18
click at [225, 24] on input "lyda" at bounding box center [492, 21] width 642 height 18
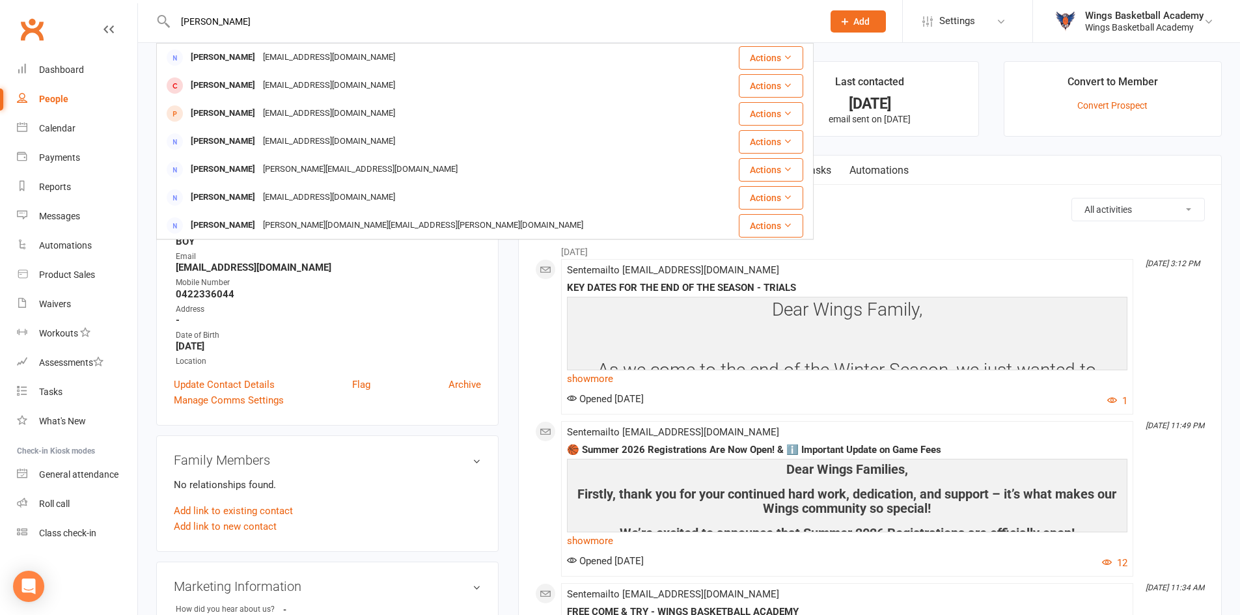
click at [214, 15] on input "lida" at bounding box center [492, 21] width 642 height 18
type input "l"
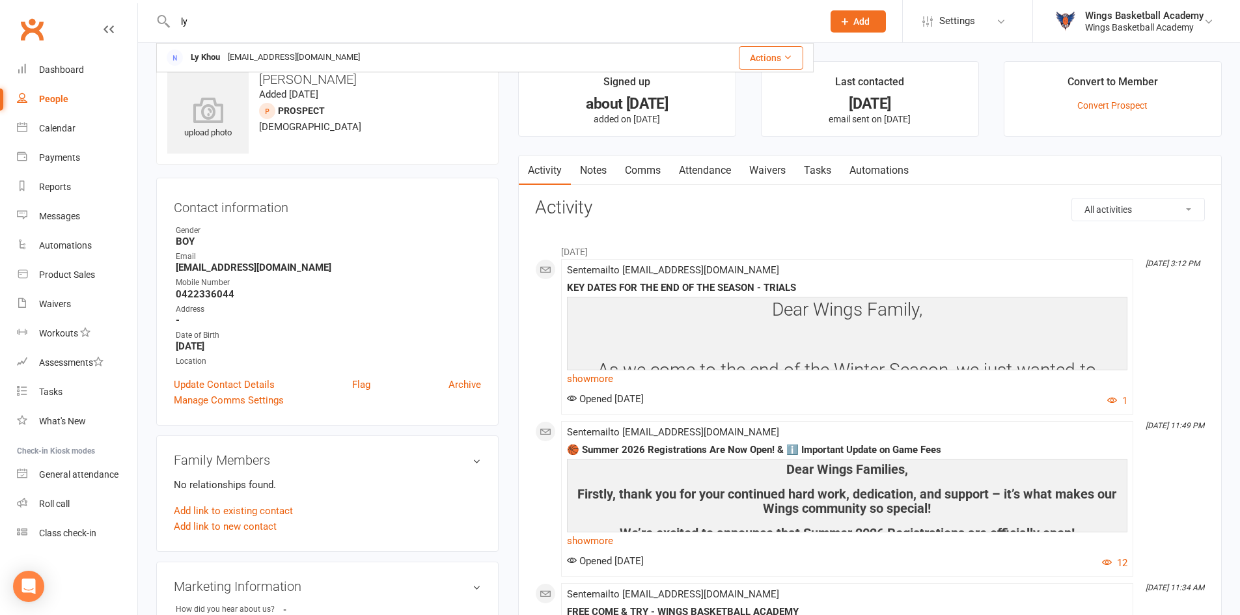
type input "l"
click at [256, 5] on div at bounding box center [484, 21] width 657 height 42
click at [241, 12] on input "text" at bounding box center [492, 21] width 642 height 18
click at [241, 21] on input "st" at bounding box center [492, 21] width 642 height 18
type input "s"
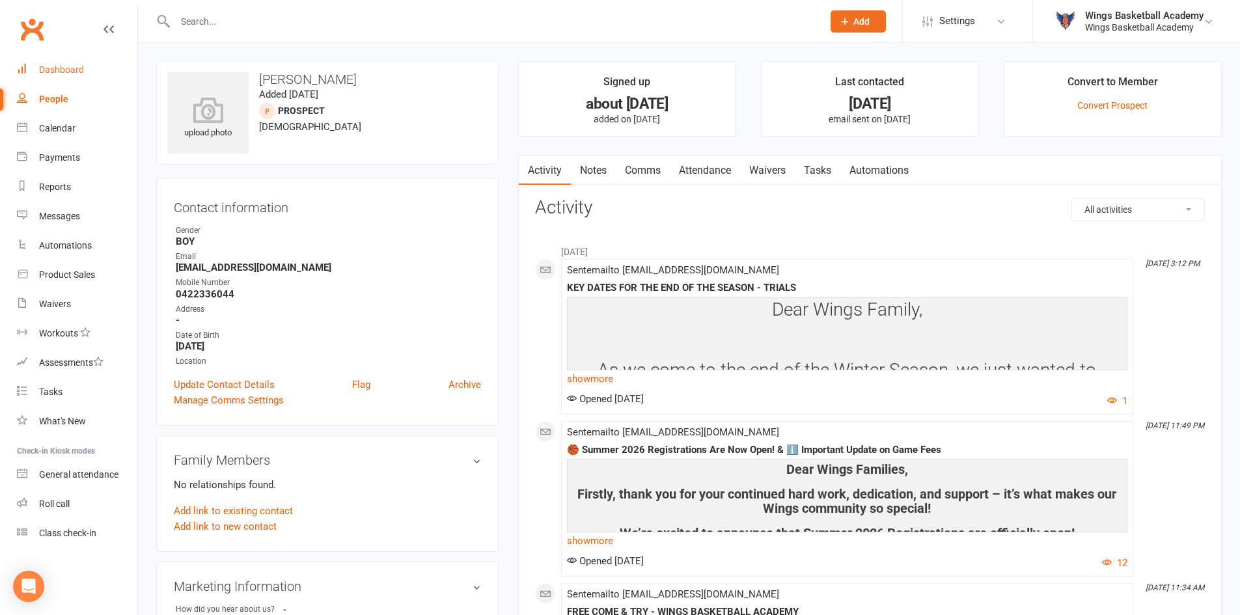
click at [64, 68] on div "Dashboard" at bounding box center [61, 69] width 45 height 10
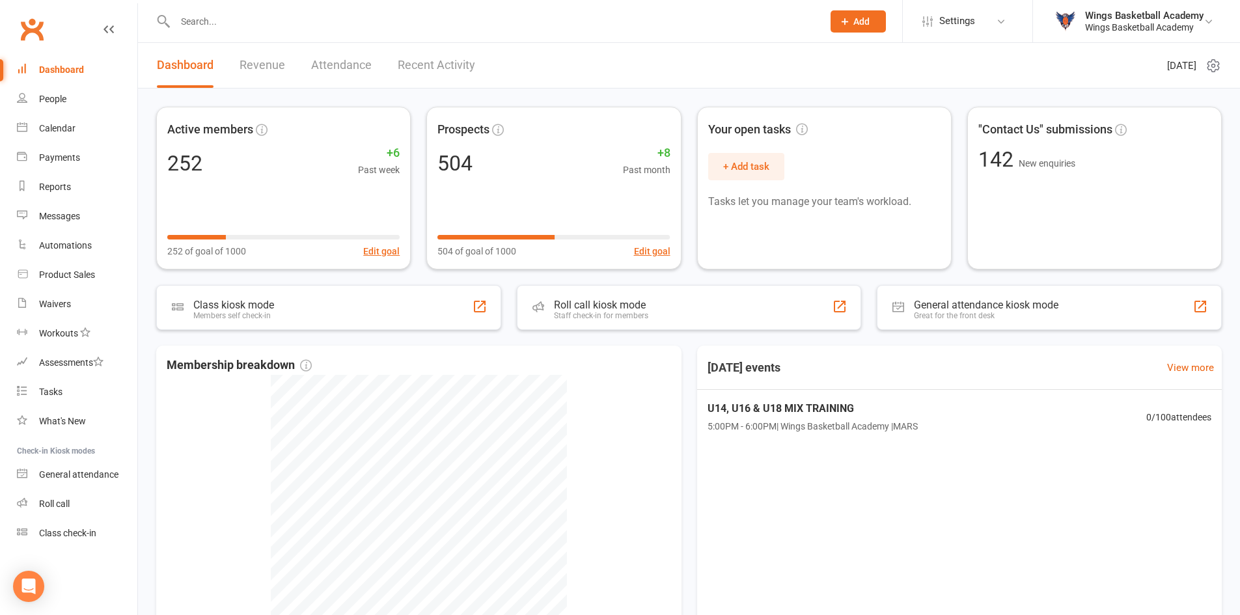
click at [74, 67] on div "Dashboard" at bounding box center [61, 69] width 45 height 10
click at [57, 303] on div "Waivers" at bounding box center [55, 304] width 32 height 10
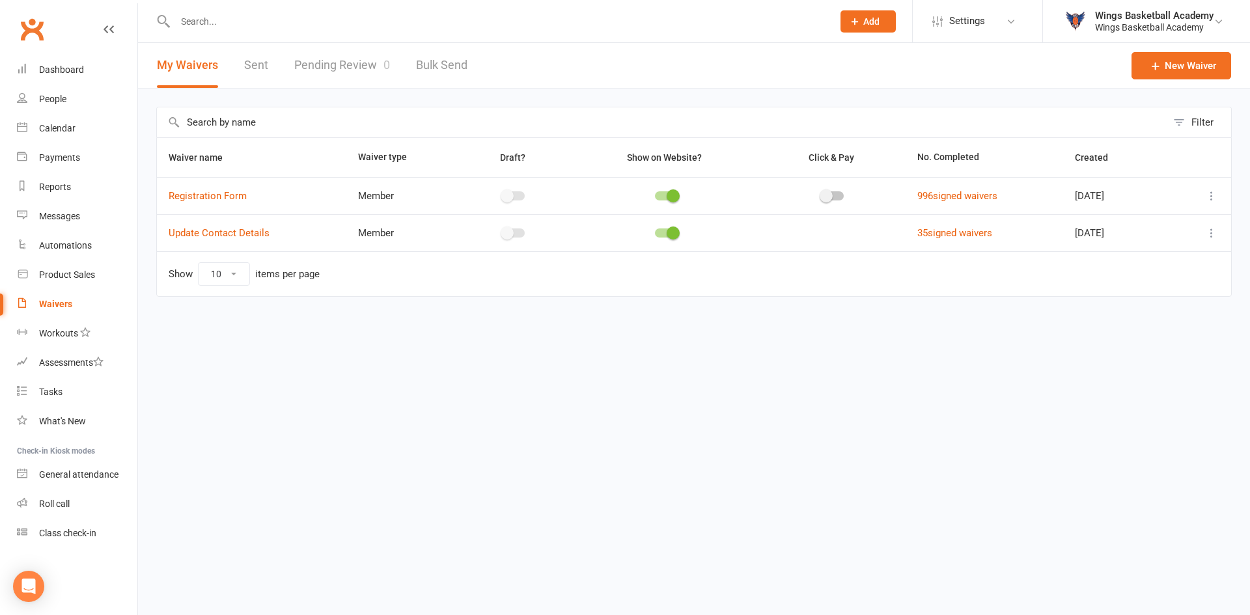
click at [351, 58] on link "Pending Review 0" at bounding box center [342, 65] width 96 height 45
select select "50"
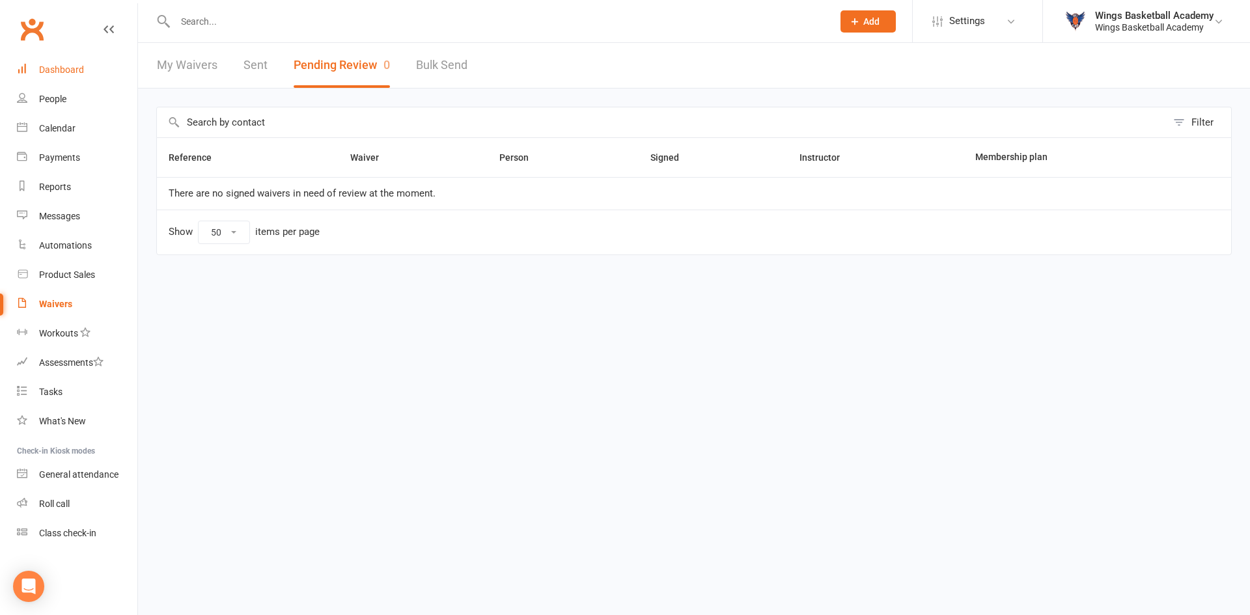
click at [60, 65] on div "Dashboard" at bounding box center [61, 69] width 45 height 10
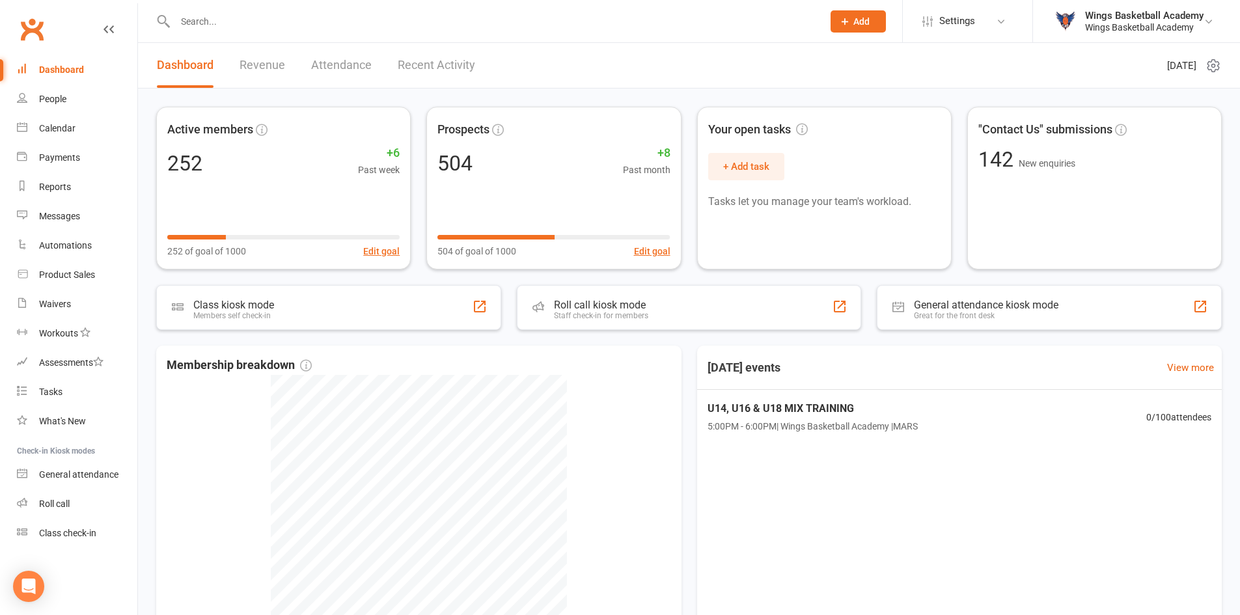
click at [247, 10] on div at bounding box center [484, 21] width 657 height 42
click at [244, 16] on input "text" at bounding box center [492, 21] width 642 height 18
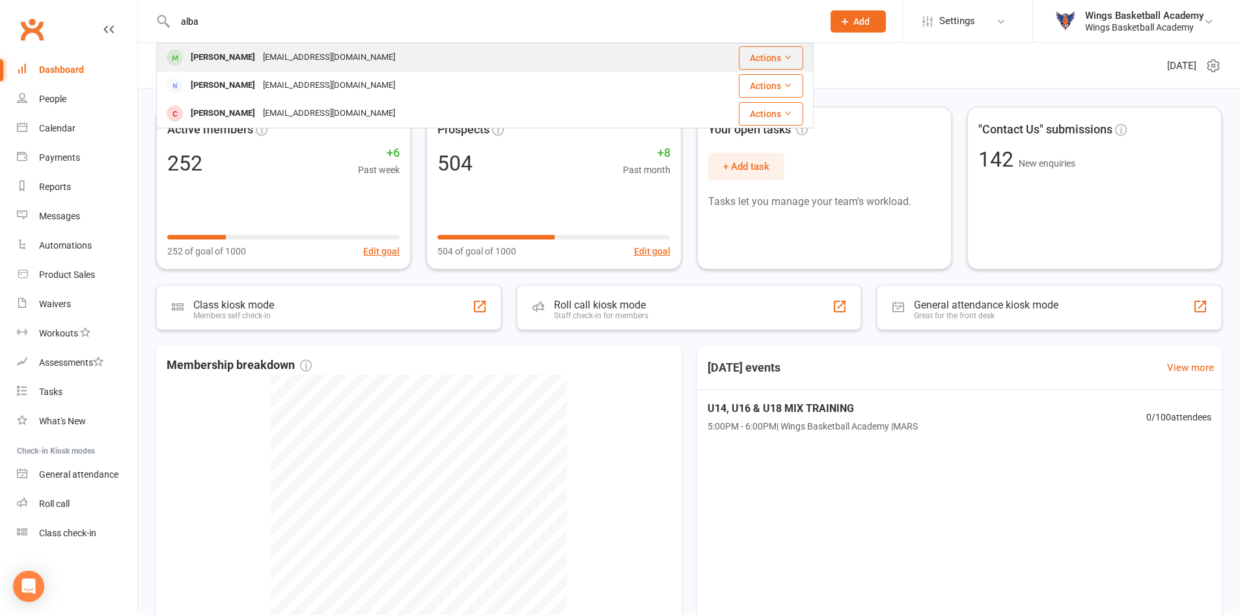
type input "alba"
click at [220, 48] on div "[PERSON_NAME]" at bounding box center [223, 57] width 72 height 19
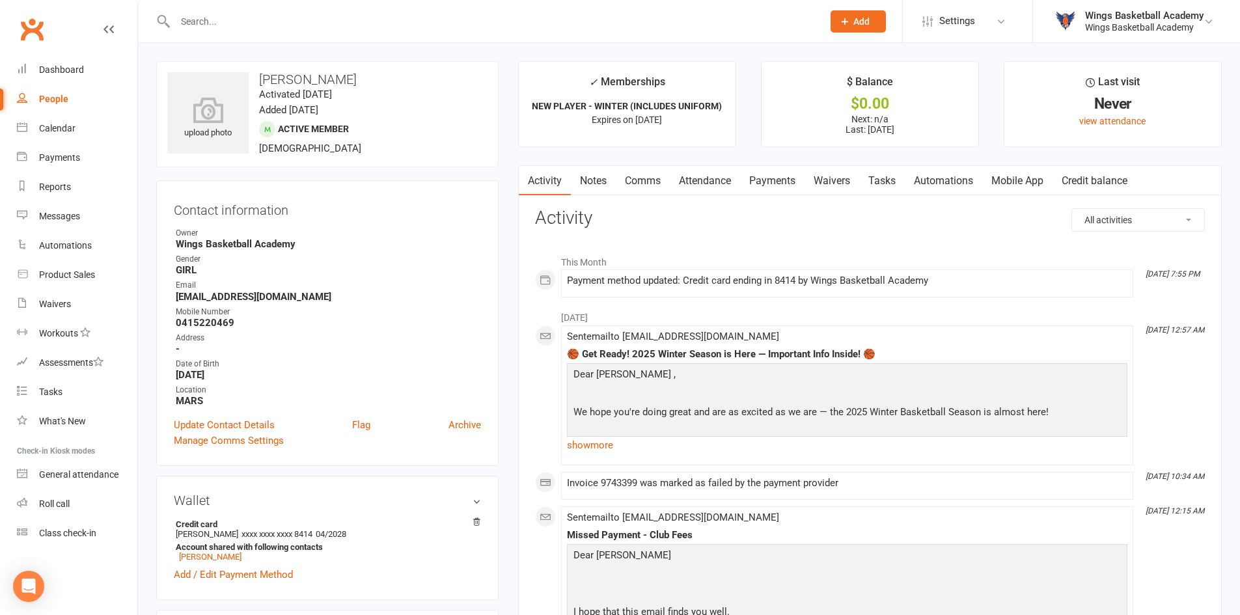
click at [770, 181] on link "Payments" at bounding box center [772, 181] width 64 height 30
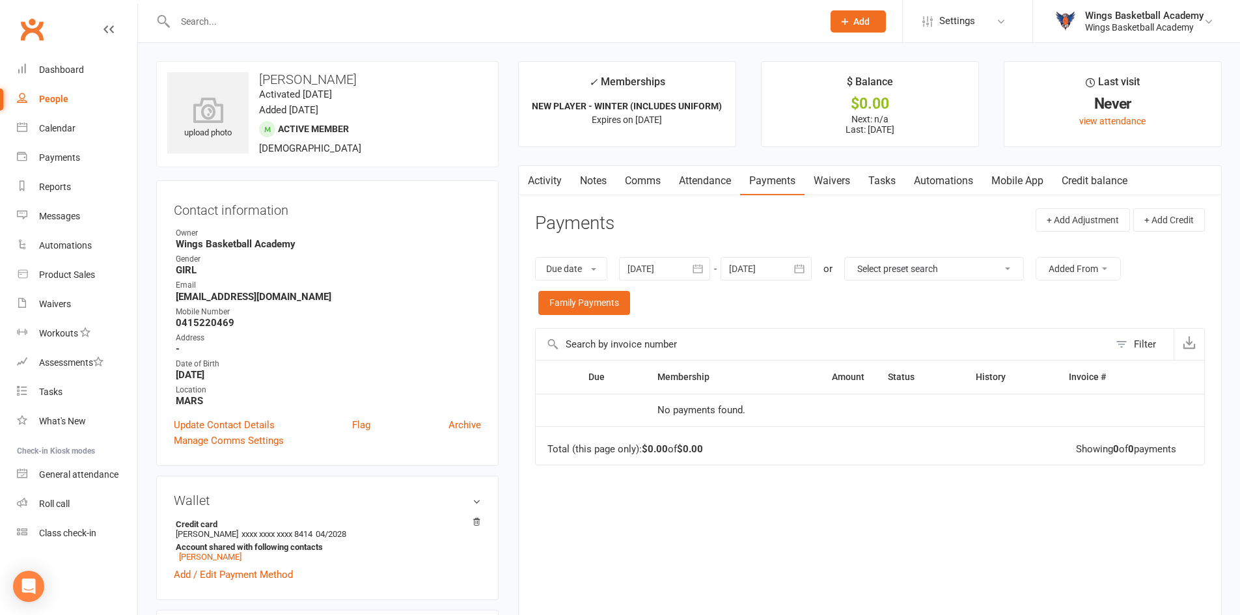
click at [644, 269] on div at bounding box center [664, 268] width 91 height 23
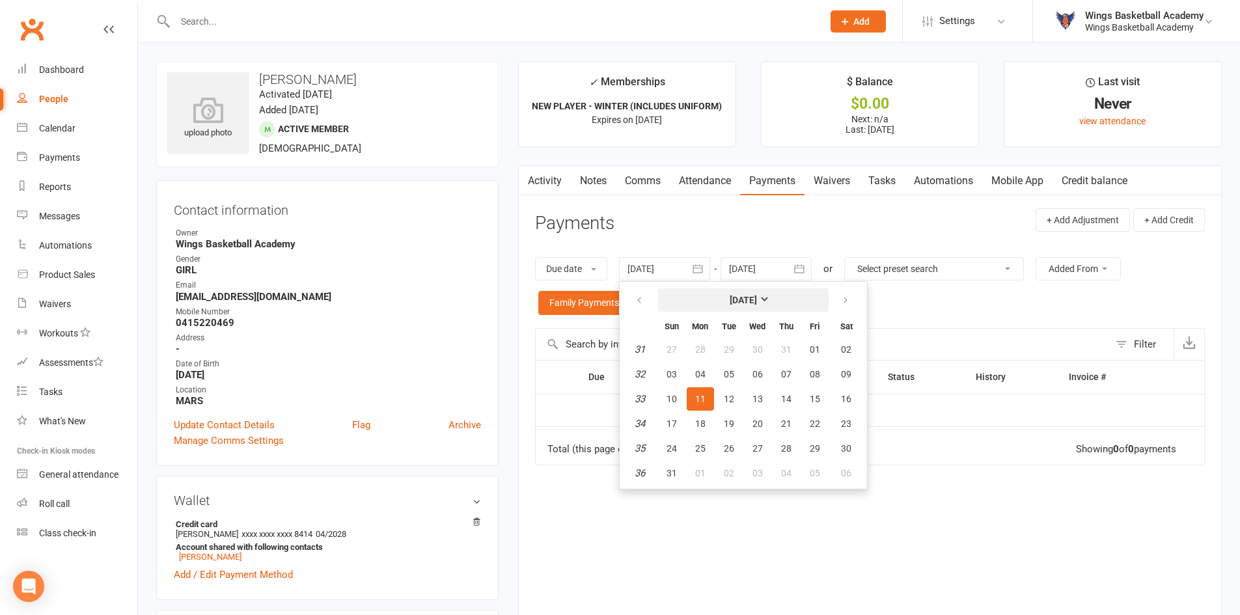
click at [730, 303] on strong "[DATE]" at bounding box center [743, 300] width 27 height 10
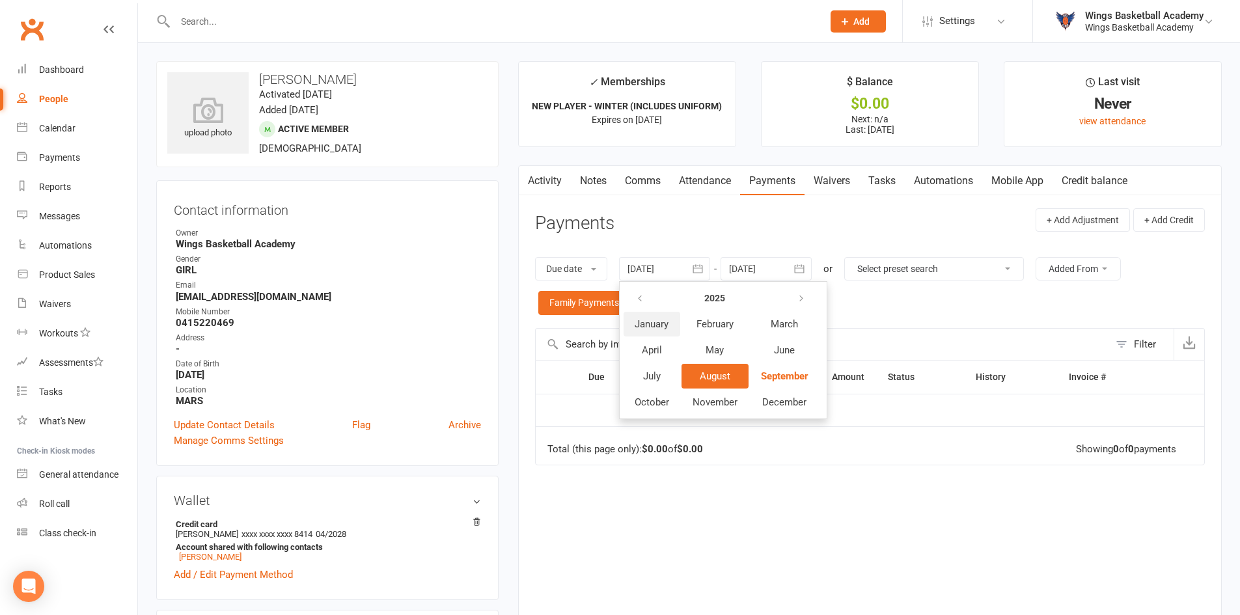
click at [652, 325] on span "January" at bounding box center [652, 324] width 34 height 12
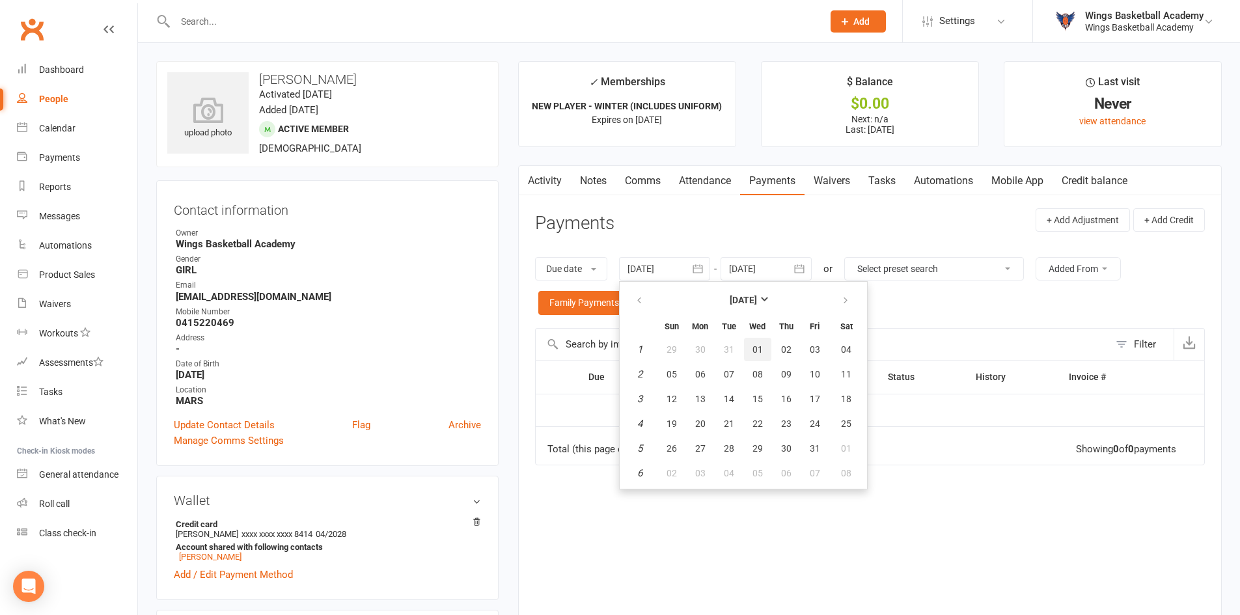
click at [756, 346] on span "01" at bounding box center [757, 349] width 10 height 10
type input "01 Jan 2025"
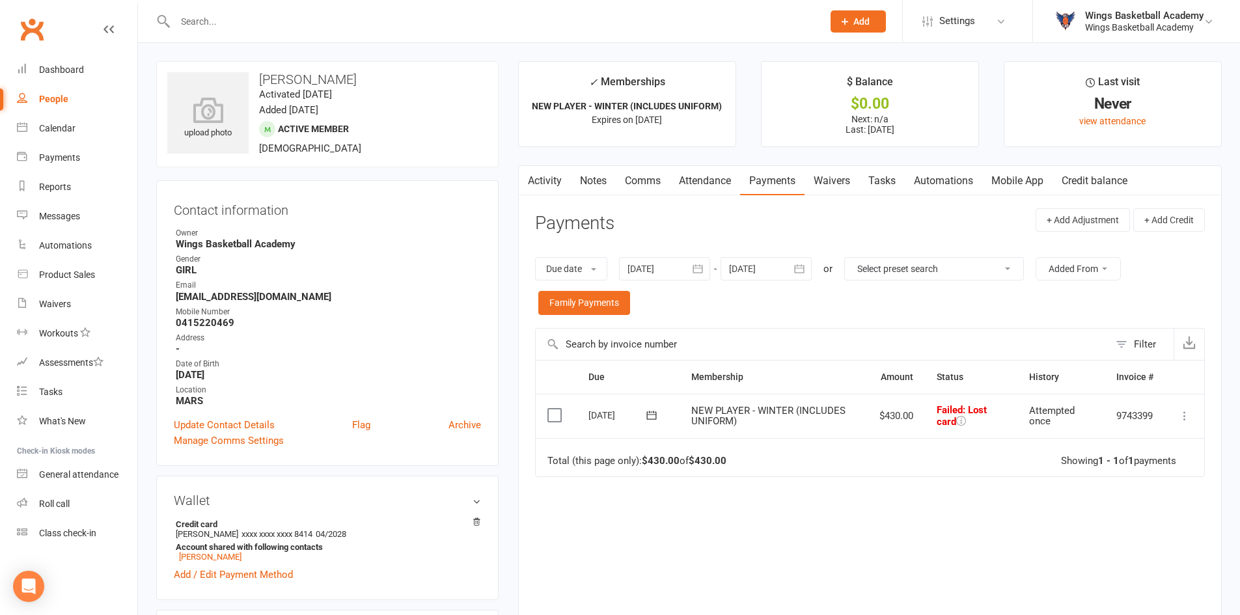
click at [896, 411] on td "$430.00" at bounding box center [896, 416] width 57 height 44
click at [893, 415] on td "$430.00" at bounding box center [896, 416] width 57 height 44
click at [1186, 417] on icon at bounding box center [1184, 415] width 13 height 13
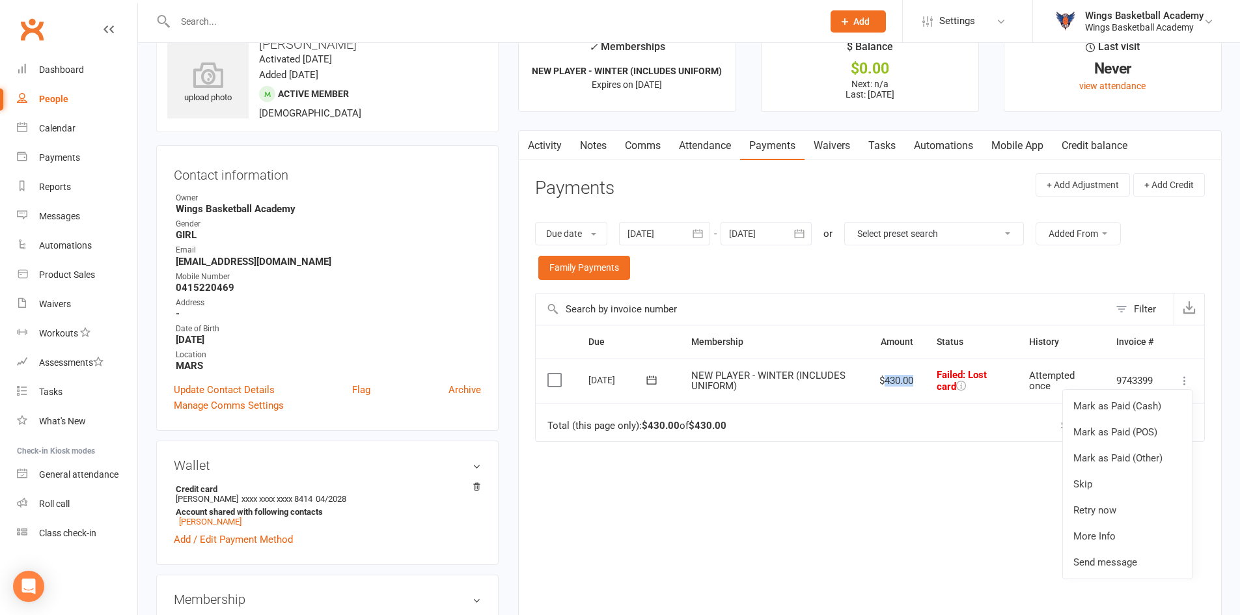
scroll to position [65, 0]
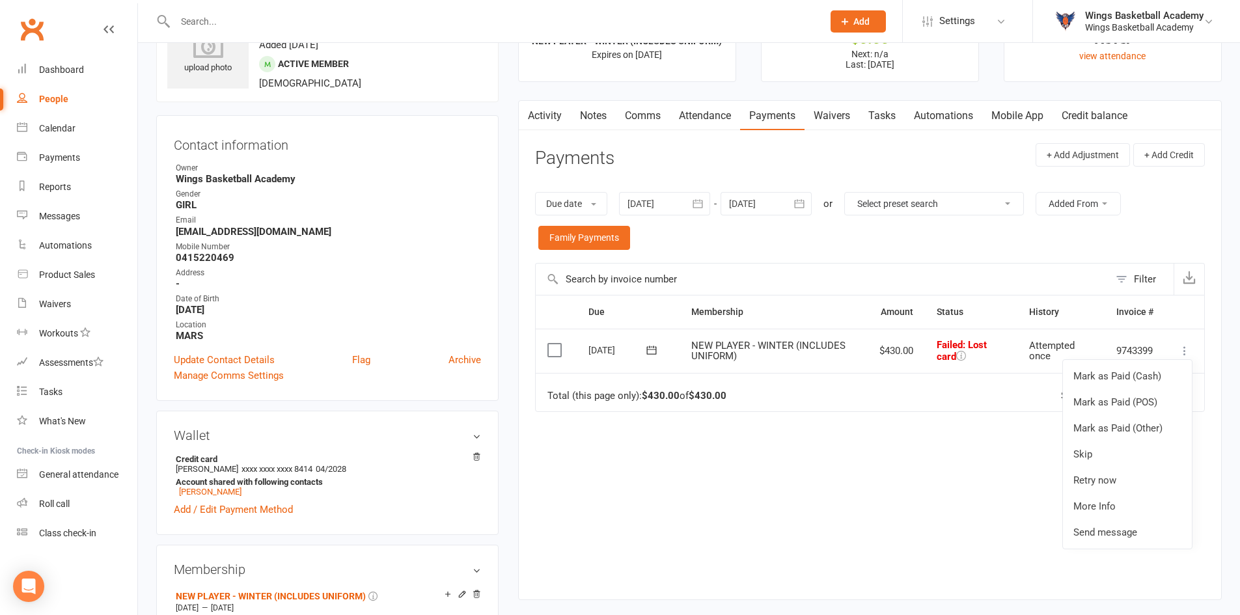
click at [935, 458] on div "Due Contact Membership Amount Status History Invoice # Select this 15 Apr 2025 …" at bounding box center [870, 437] width 670 height 285
click at [980, 361] on td "Failed : Lost card" at bounding box center [971, 351] width 92 height 44
click at [1050, 349] on span "Attempted once" at bounding box center [1052, 351] width 46 height 23
click at [816, 476] on div "Due Contact Membership Amount Status History Invoice # Select this 15 Apr 2025 …" at bounding box center [870, 437] width 670 height 285
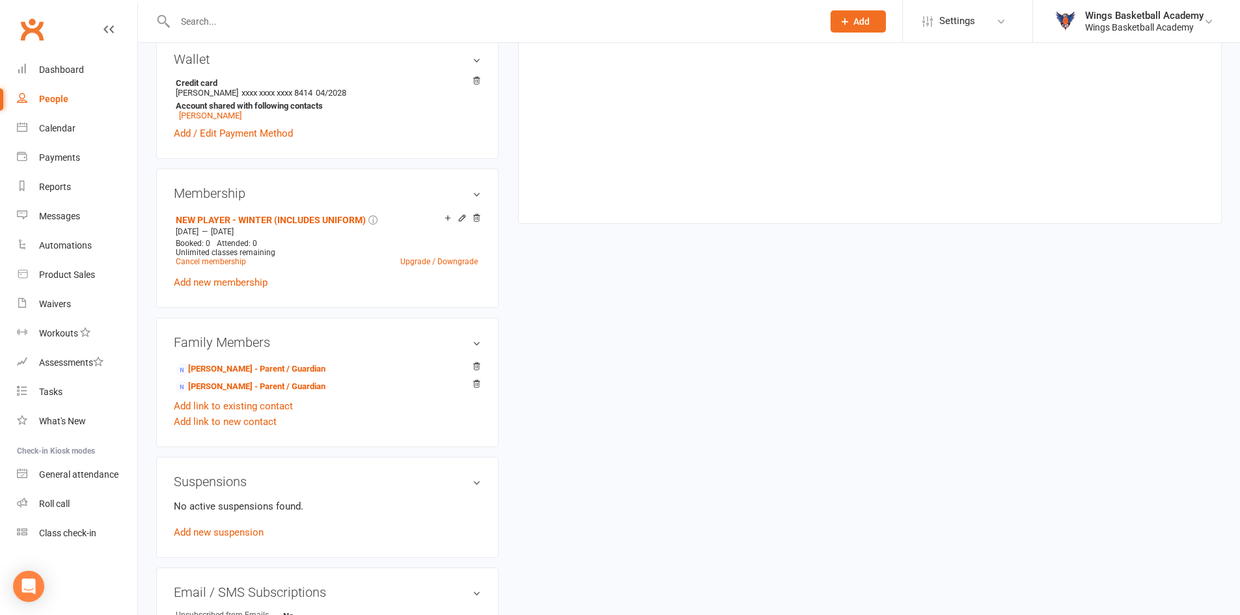
scroll to position [456, 0]
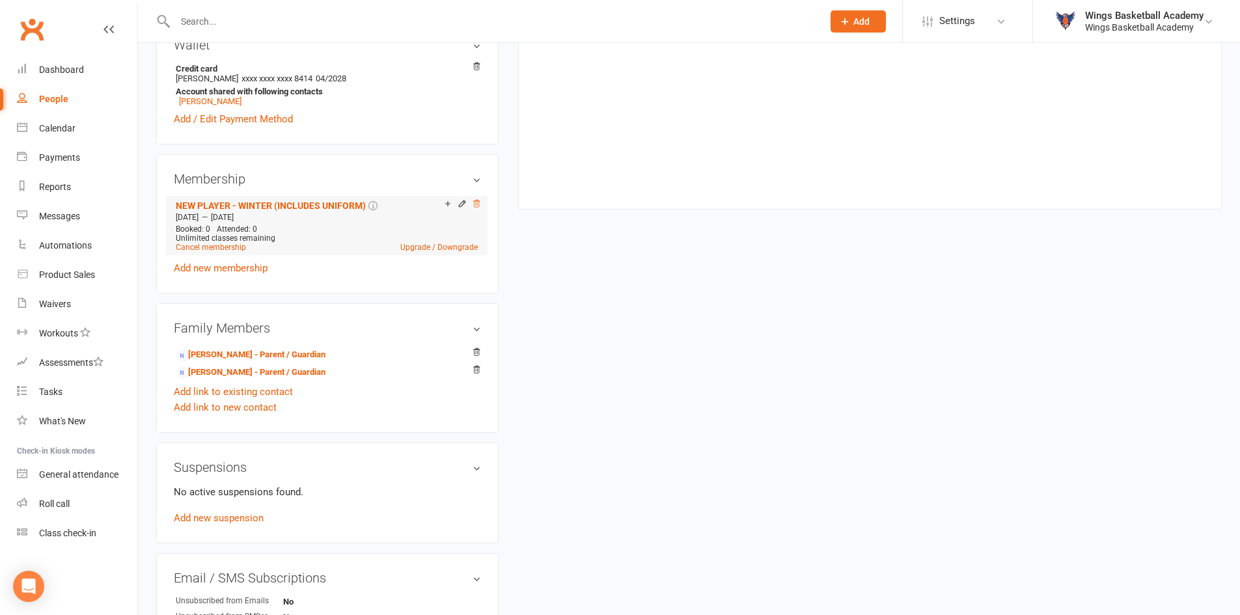
click at [479, 205] on icon at bounding box center [476, 203] width 9 height 9
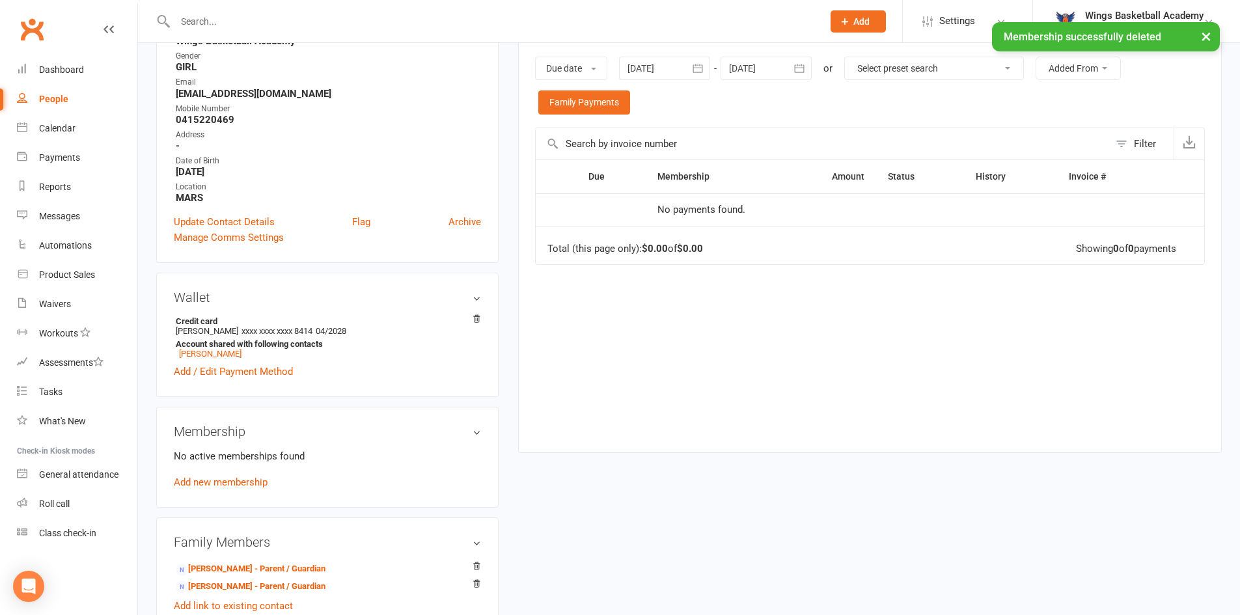
scroll to position [323, 0]
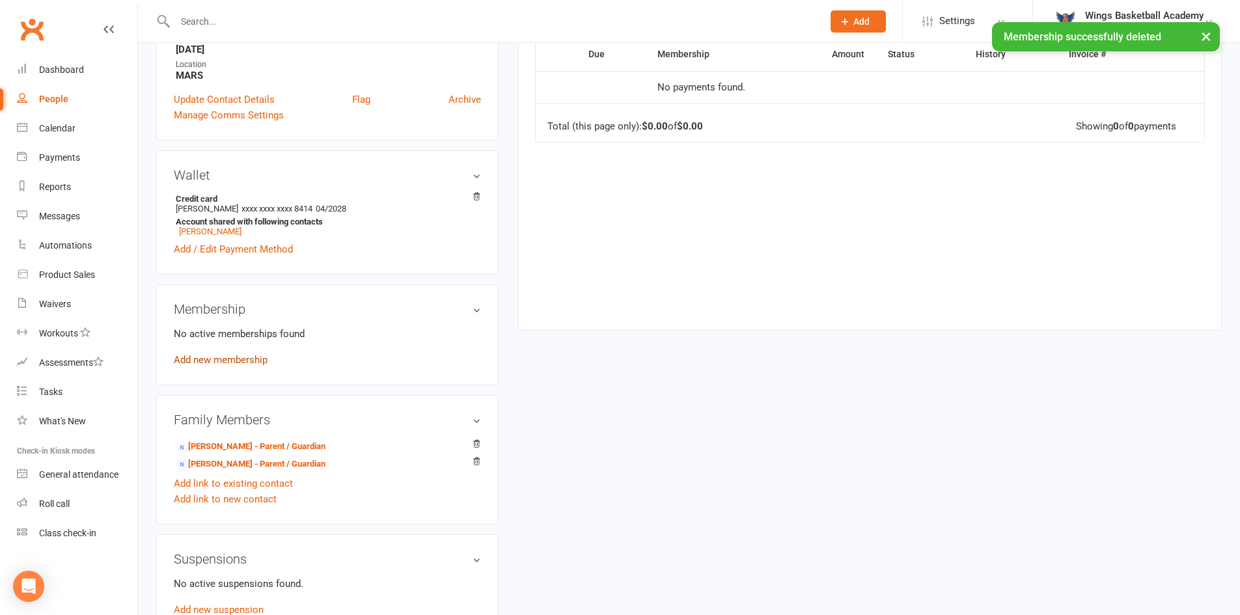
click at [250, 358] on link "Add new membership" at bounding box center [221, 360] width 94 height 12
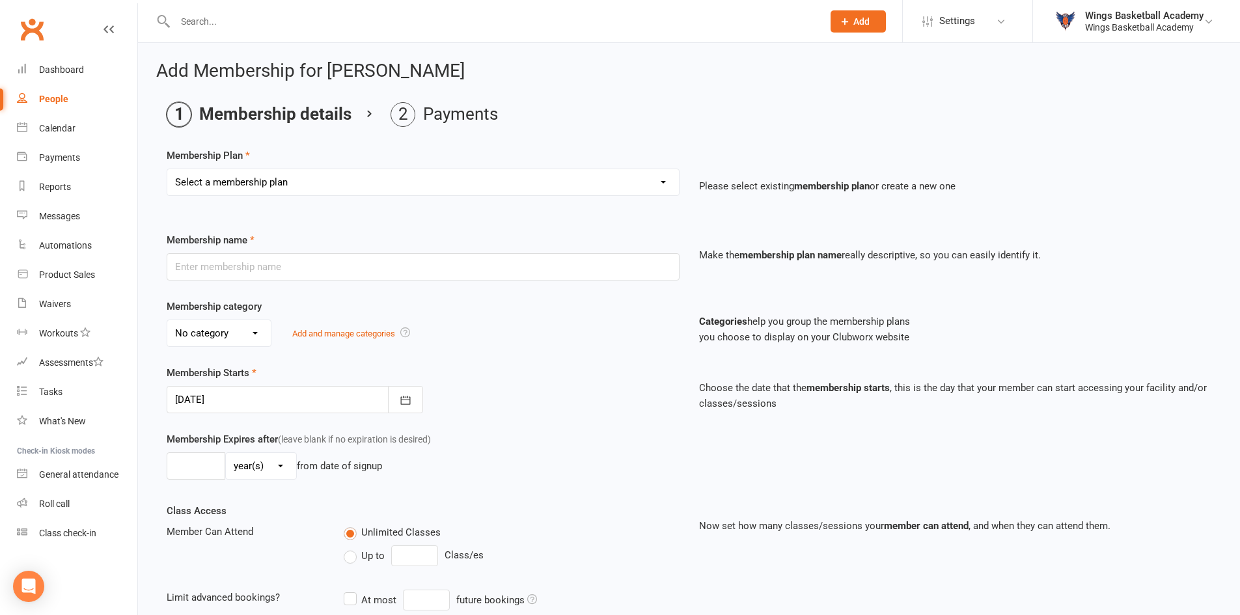
click at [328, 176] on select "Select a membership plan Create new Membership Plan NEW PLAYER - SUMMER (INCLUD…" at bounding box center [423, 182] width 512 height 26
select select "7"
click at [167, 169] on select "Select a membership plan Create new Membership Plan NEW PLAYER - SUMMER (INCLUD…" at bounding box center [423, 182] width 512 height 26
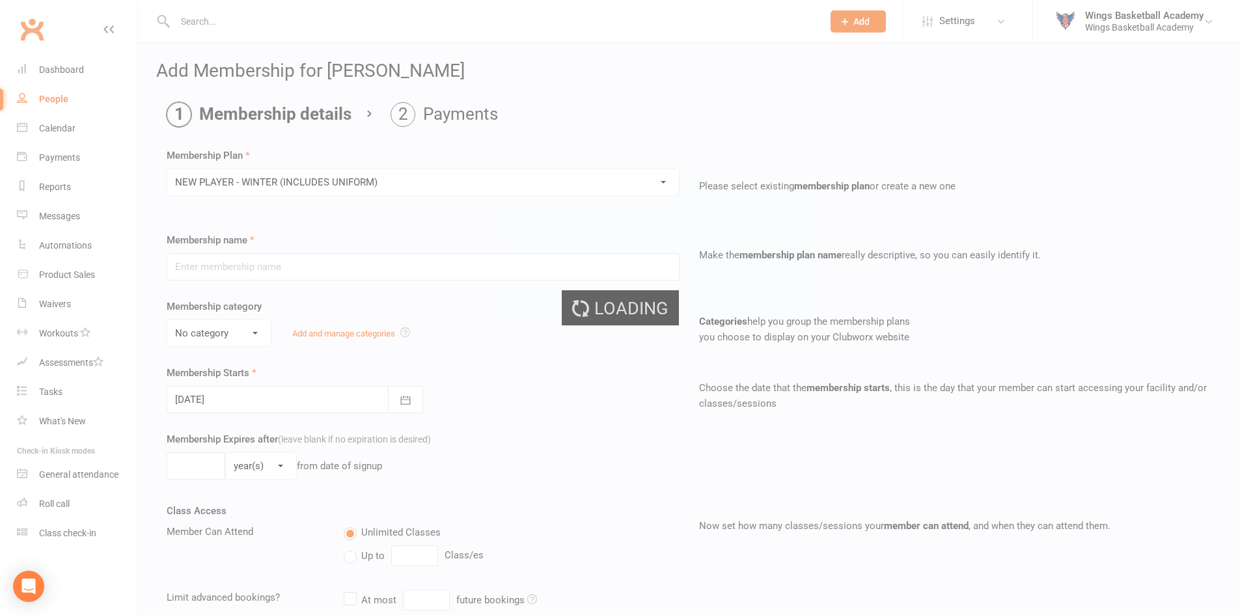
type input "NEW PLAYER - WINTER (INCLUDES UNIFORM)"
select select "1"
type input "6"
select select "2"
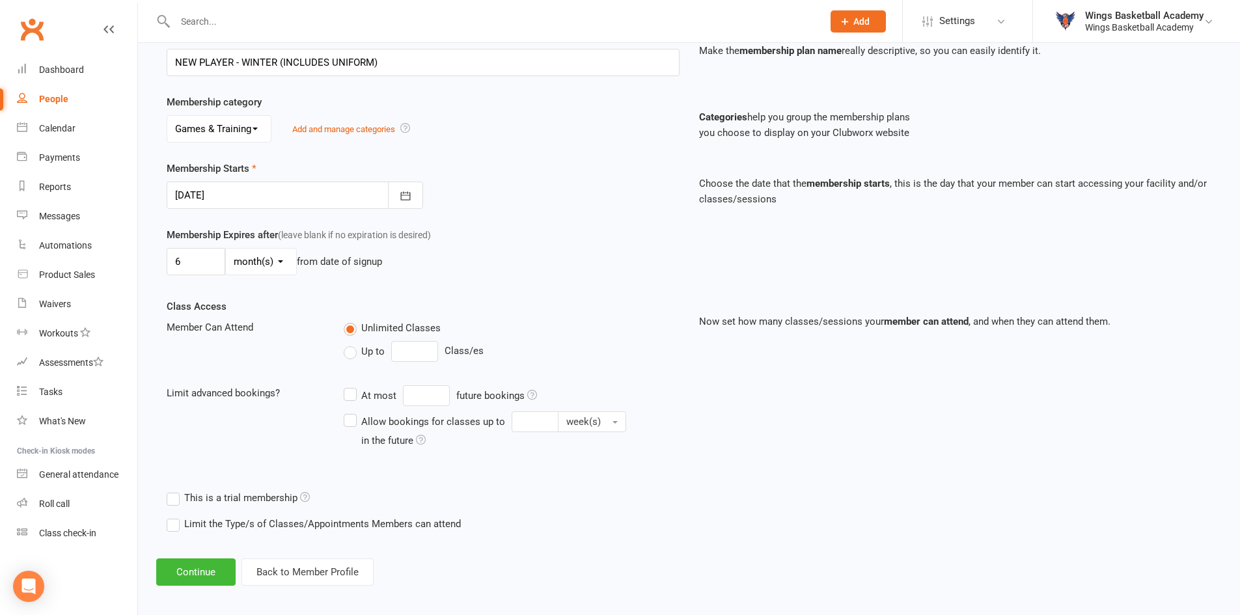
scroll to position [212, 0]
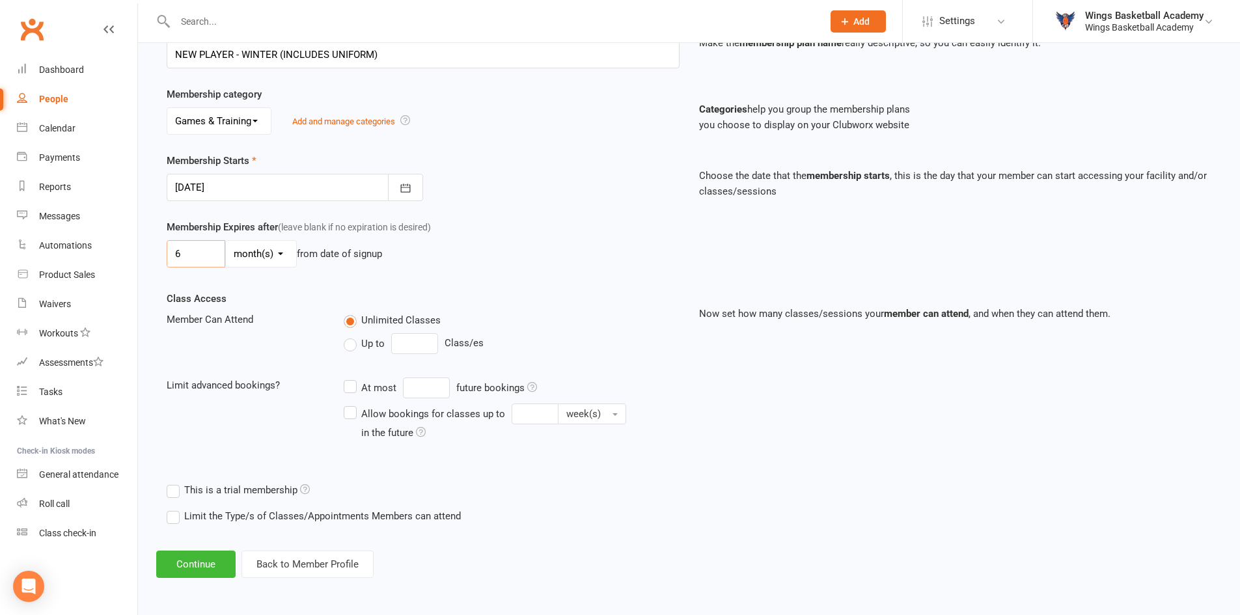
click at [191, 245] on input "6" at bounding box center [196, 253] width 59 height 27
click at [204, 564] on button "Continue" at bounding box center [195, 564] width 79 height 27
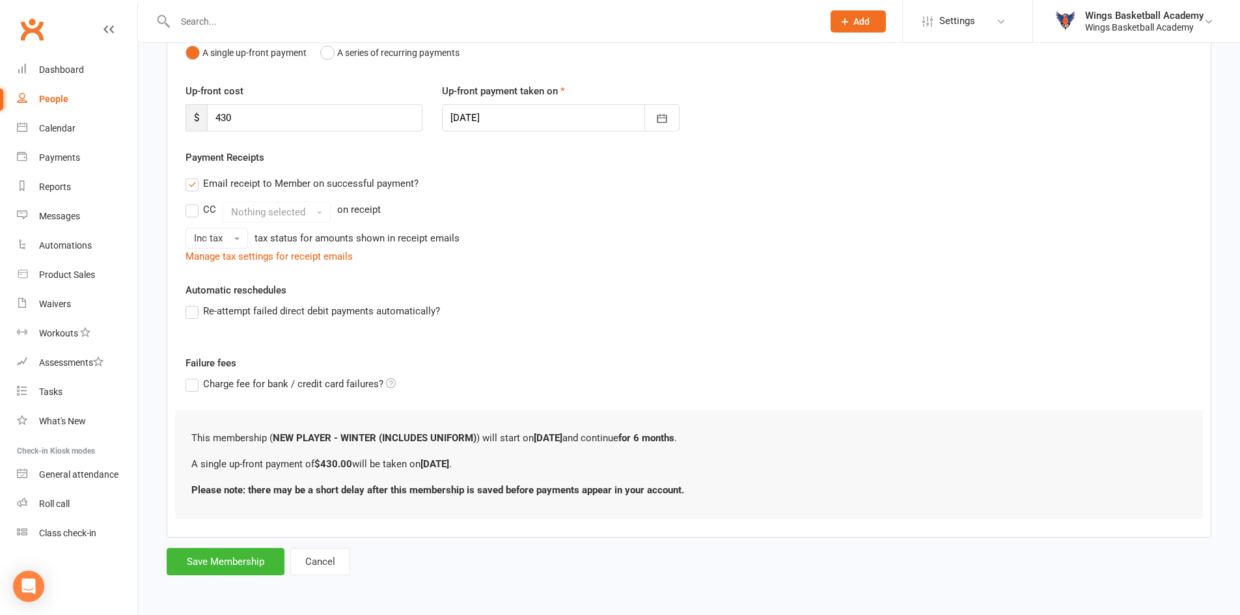
scroll to position [0, 0]
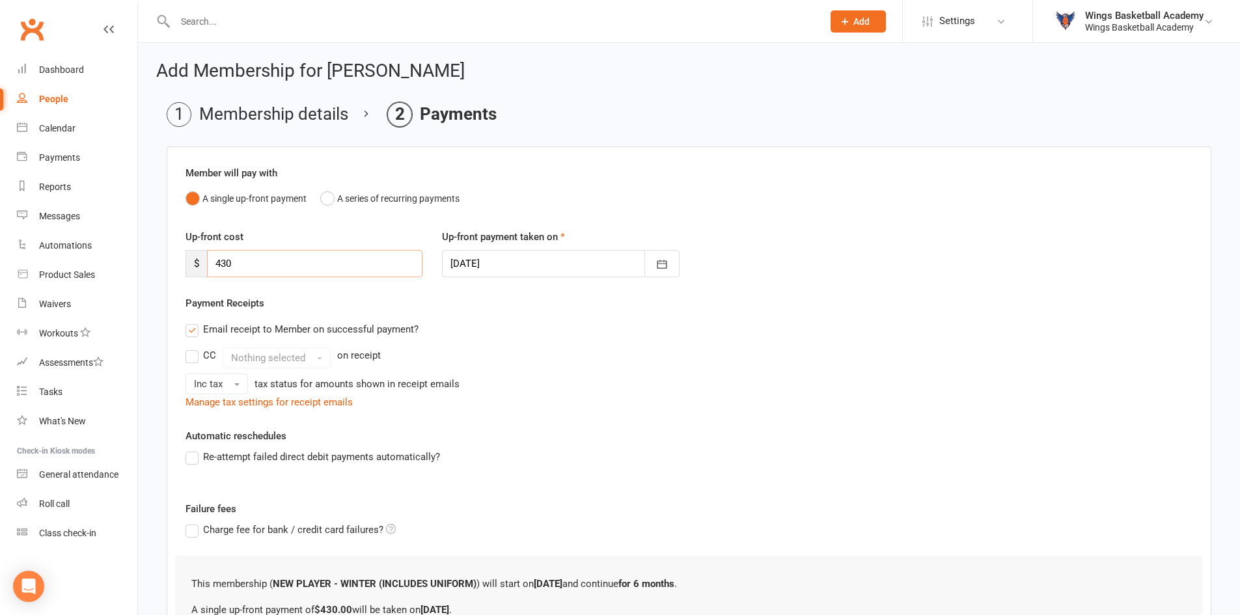
click at [224, 261] on input "430" at bounding box center [314, 263] width 215 height 27
type input "230"
click at [391, 313] on div "Payment Receipts Email receipt to Member on successful payment? CC Nothing sele…" at bounding box center [689, 353] width 1007 height 115
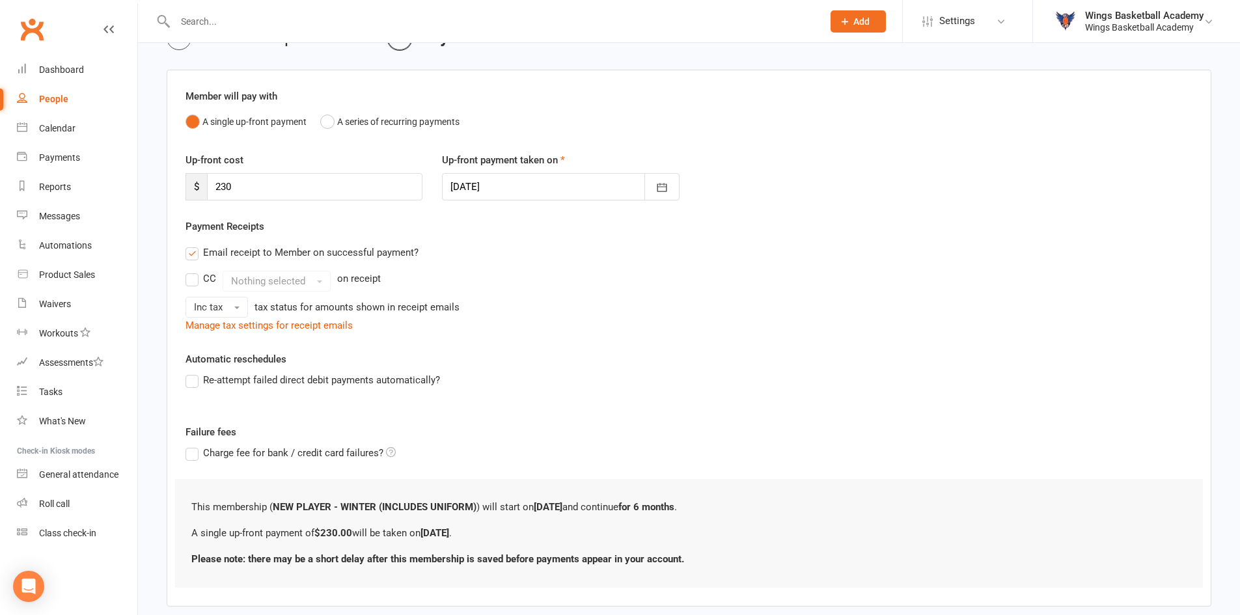
scroll to position [146, 0]
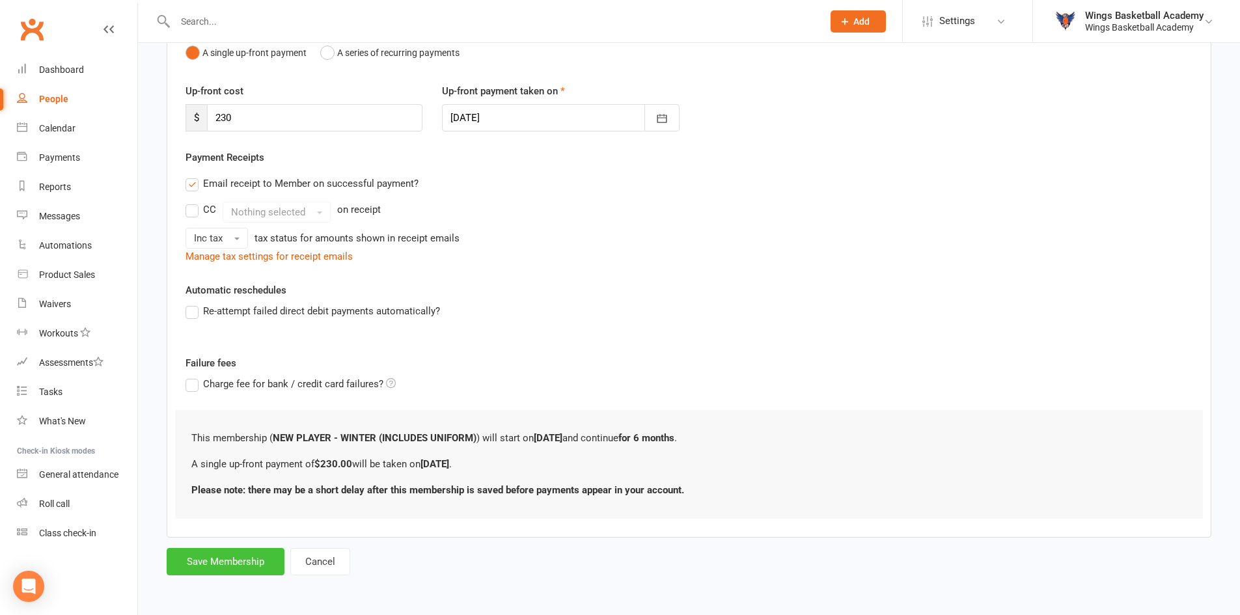
click at [221, 558] on button "Save Membership" at bounding box center [226, 561] width 118 height 27
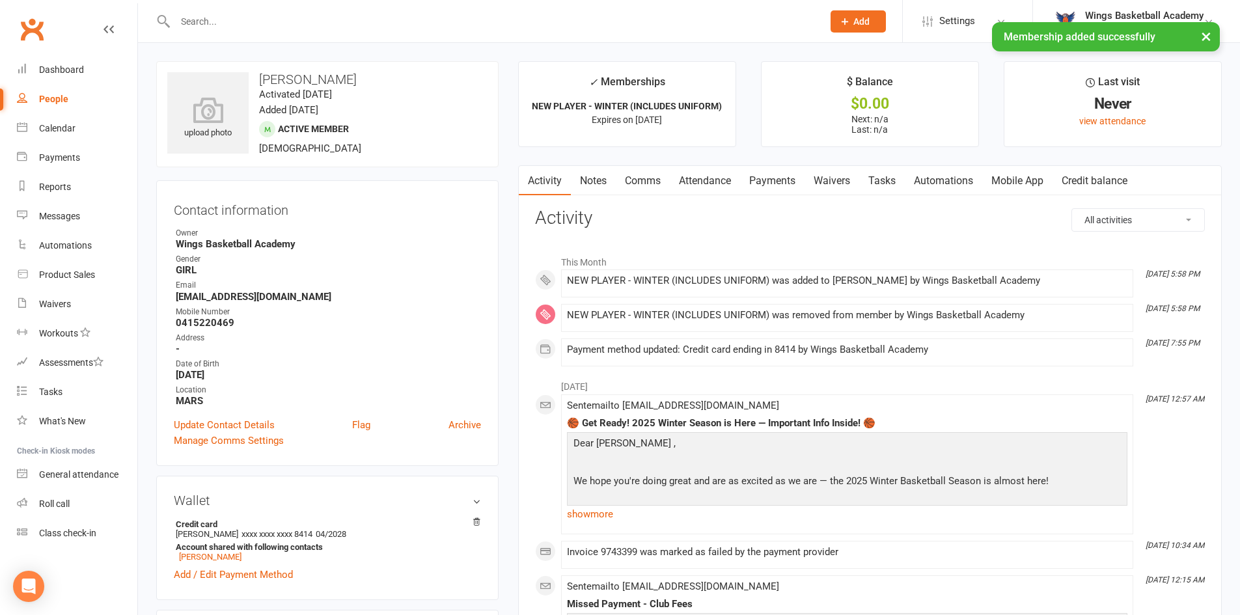
click at [769, 179] on link "Payments" at bounding box center [772, 181] width 64 height 30
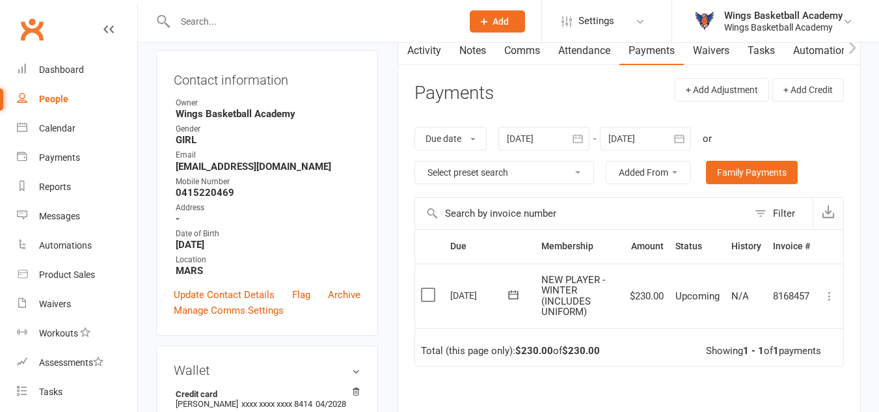
scroll to position [130, 0]
click at [829, 296] on icon at bounding box center [829, 296] width 13 height 13
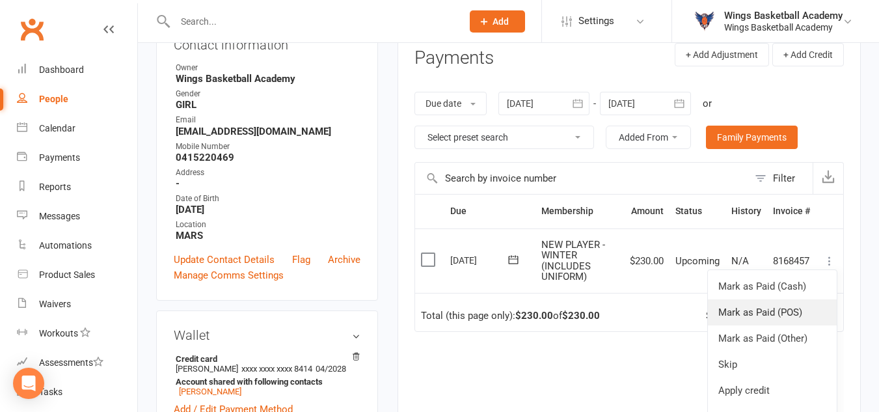
scroll to position [195, 0]
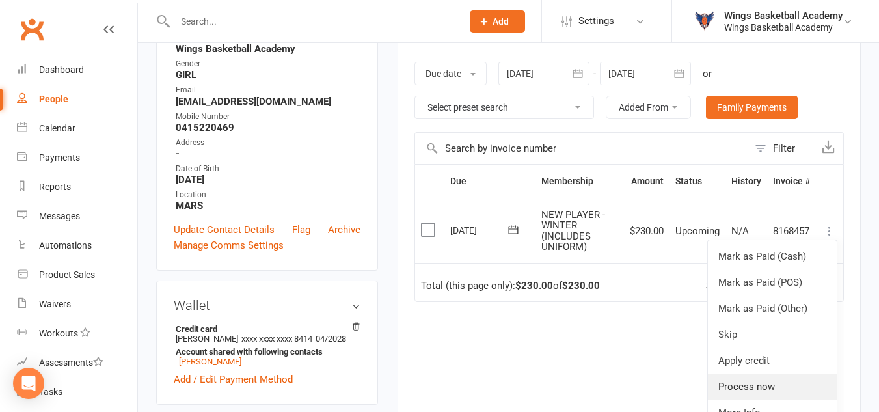
click at [753, 381] on link "Process now" at bounding box center [772, 387] width 129 height 26
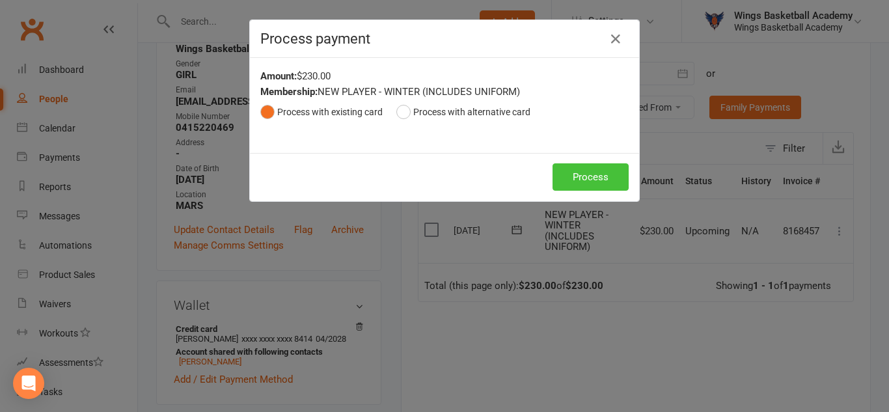
click at [578, 172] on button "Process" at bounding box center [591, 176] width 76 height 27
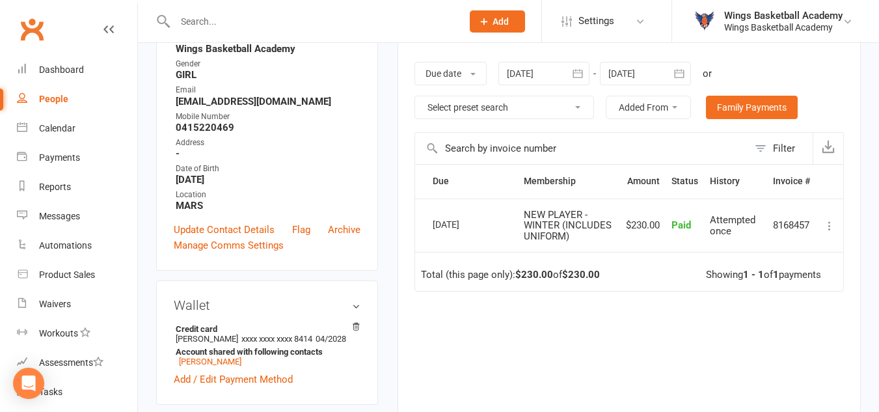
click at [388, 170] on main "✓ Memberships NEW PLAYER - WINTER (INCLUDES UNIFORM) Expires on [DATE] $ Balanc…" at bounding box center [629, 179] width 483 height 627
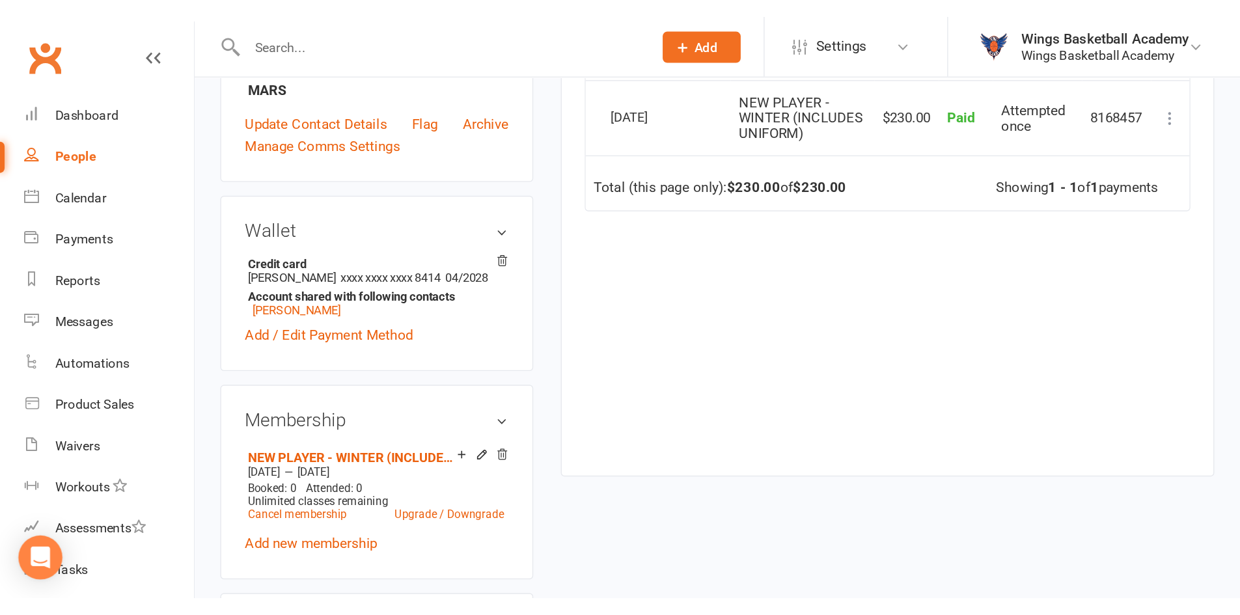
scroll to position [0, 0]
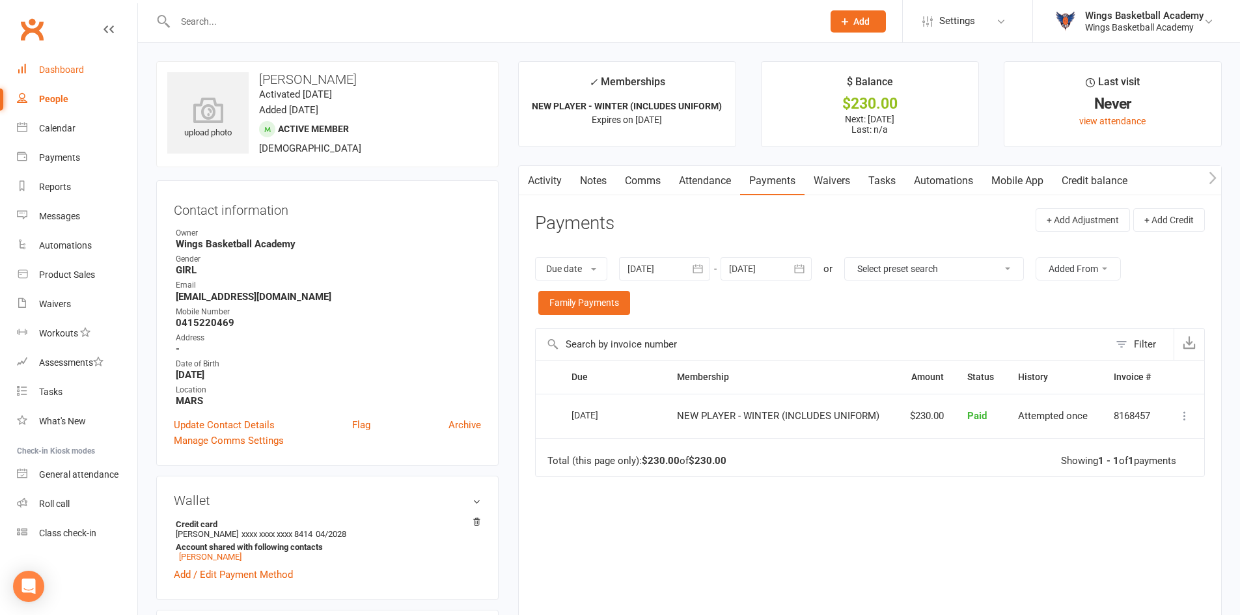
click at [71, 66] on div "Dashboard" at bounding box center [61, 69] width 45 height 10
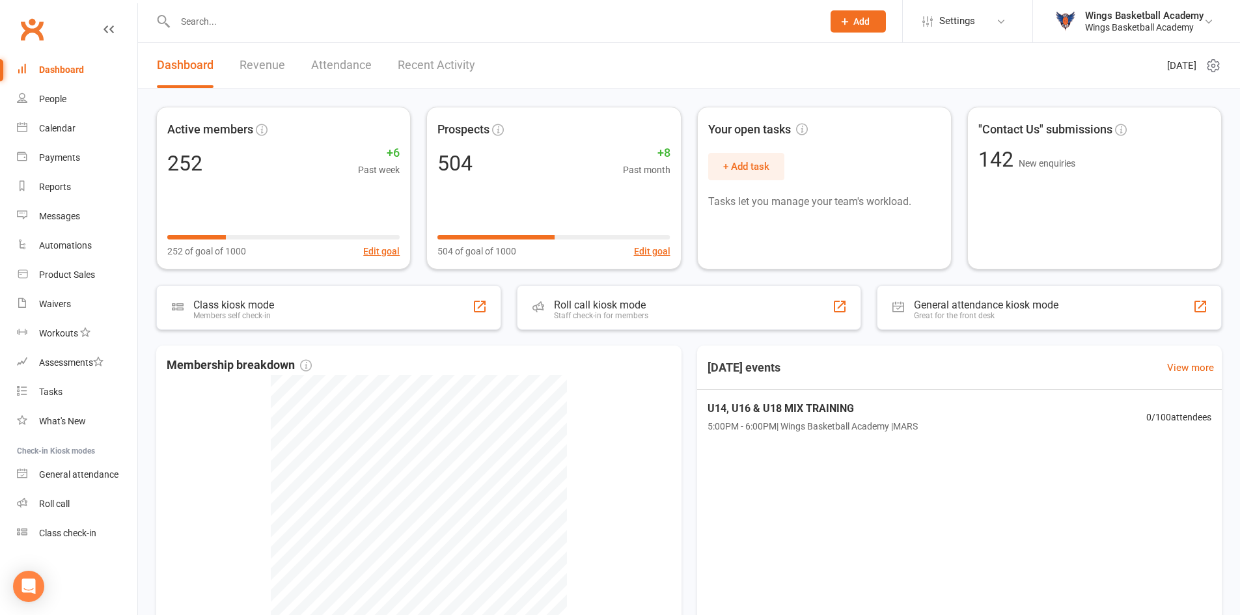
click at [226, 12] on input "text" at bounding box center [492, 21] width 642 height 18
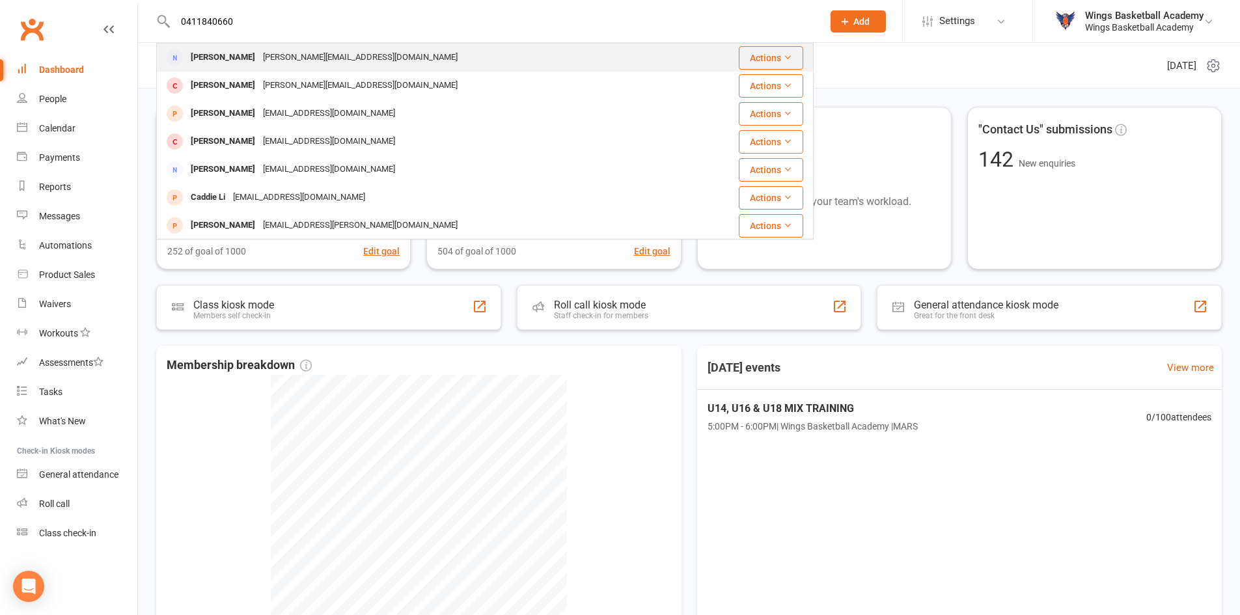
type input "0411840660"
click at [208, 53] on div "[PERSON_NAME]" at bounding box center [223, 57] width 72 height 19
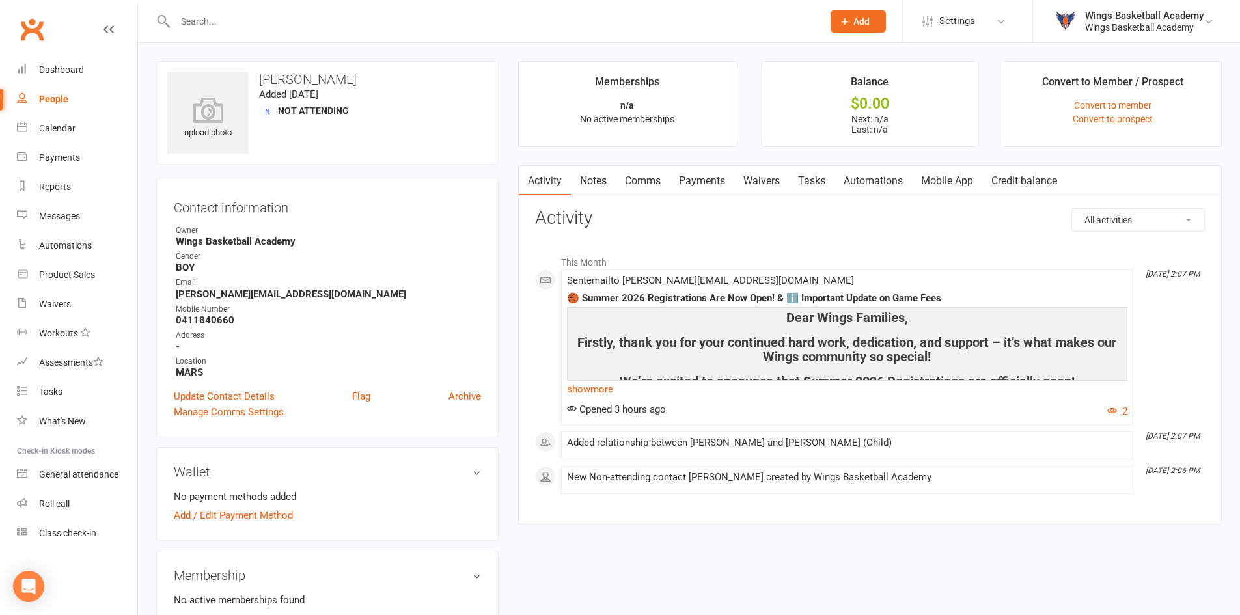
click at [758, 175] on link "Waivers" at bounding box center [761, 181] width 55 height 30
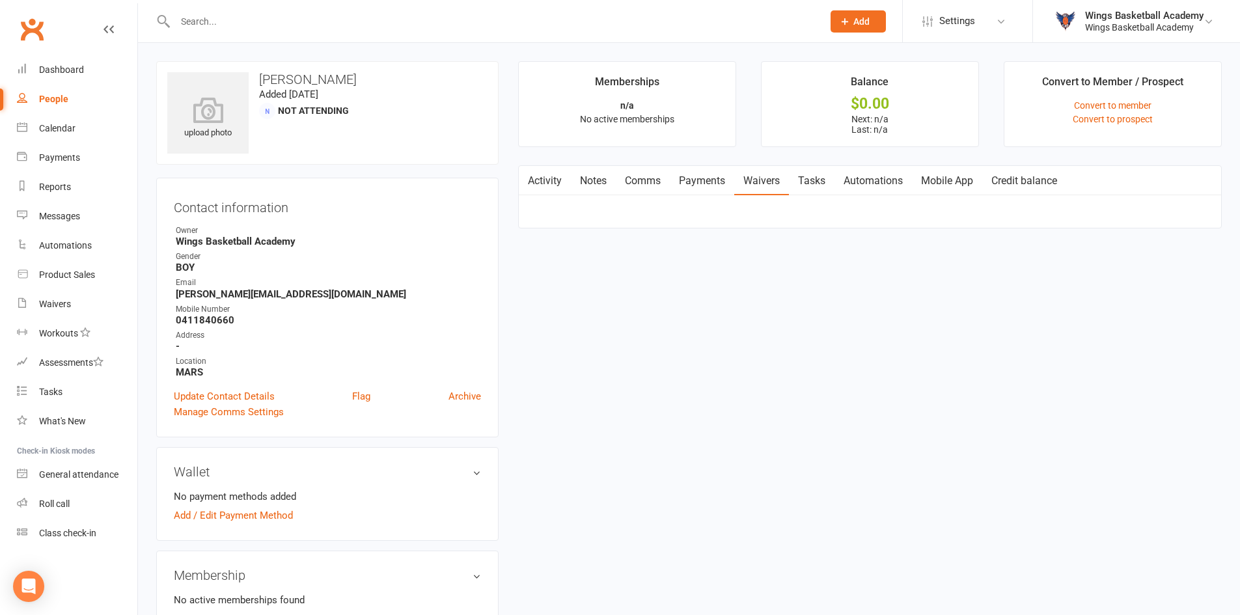
scroll to position [74, 0]
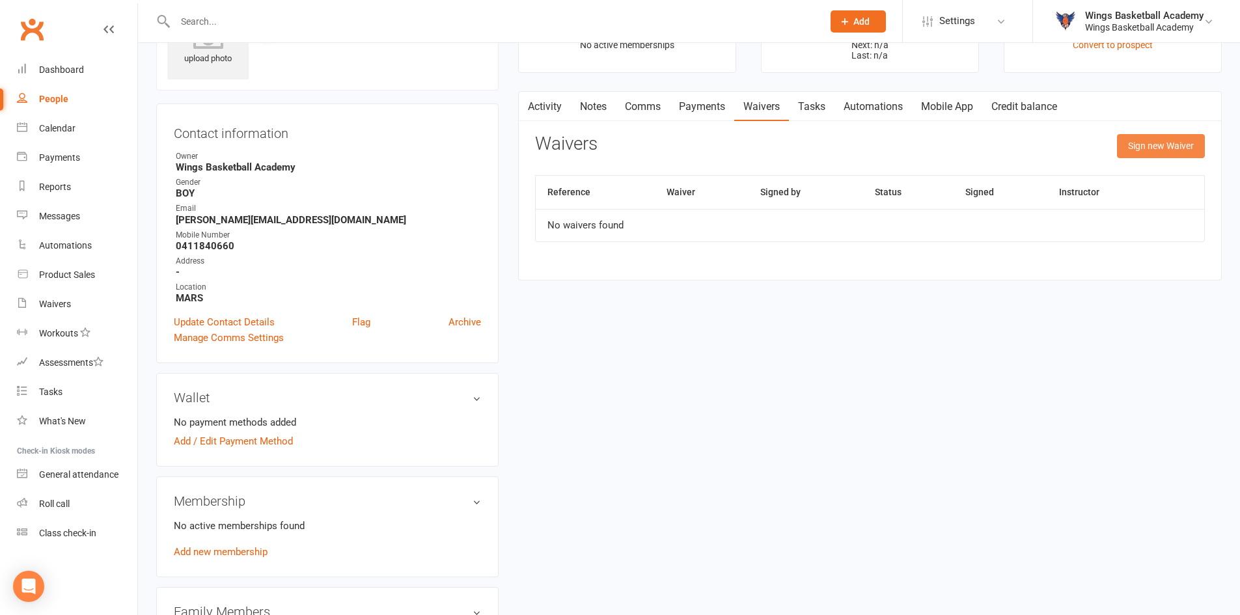
click at [879, 143] on button "Sign new Waiver" at bounding box center [1161, 145] width 88 height 23
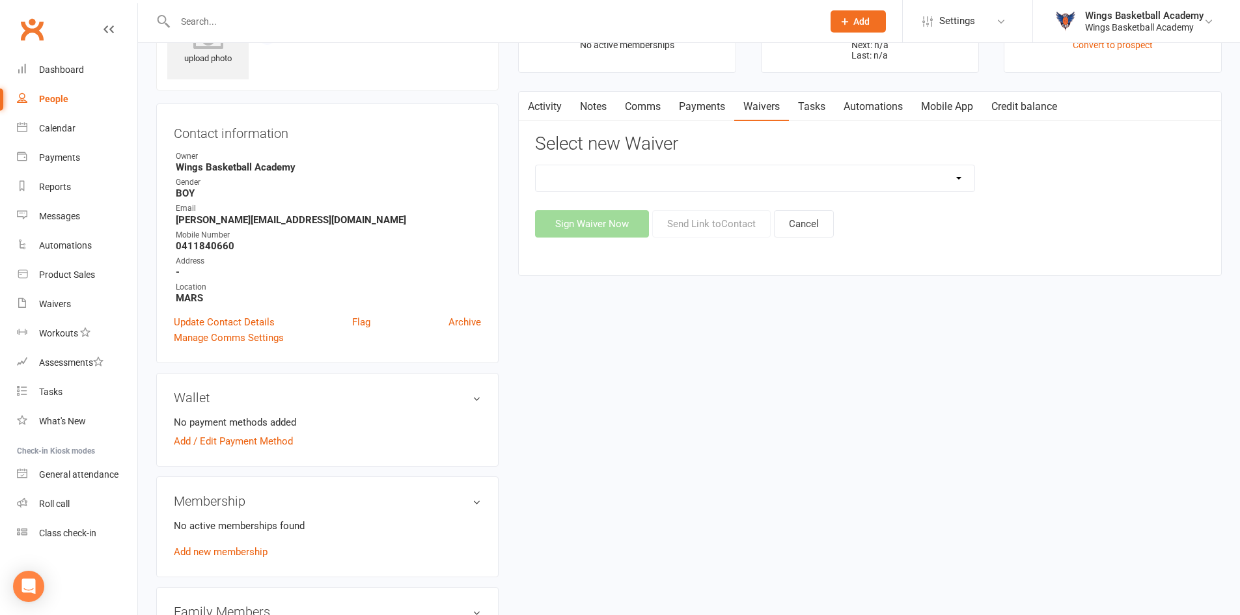
click at [753, 182] on select "Registration Form Update Contact Details" at bounding box center [755, 178] width 439 height 26
select select "9652"
click at [536, 165] on select "Registration Form Update Contact Details" at bounding box center [755, 178] width 439 height 26
click at [722, 220] on button "Send Link to Contact" at bounding box center [711, 223] width 118 height 27
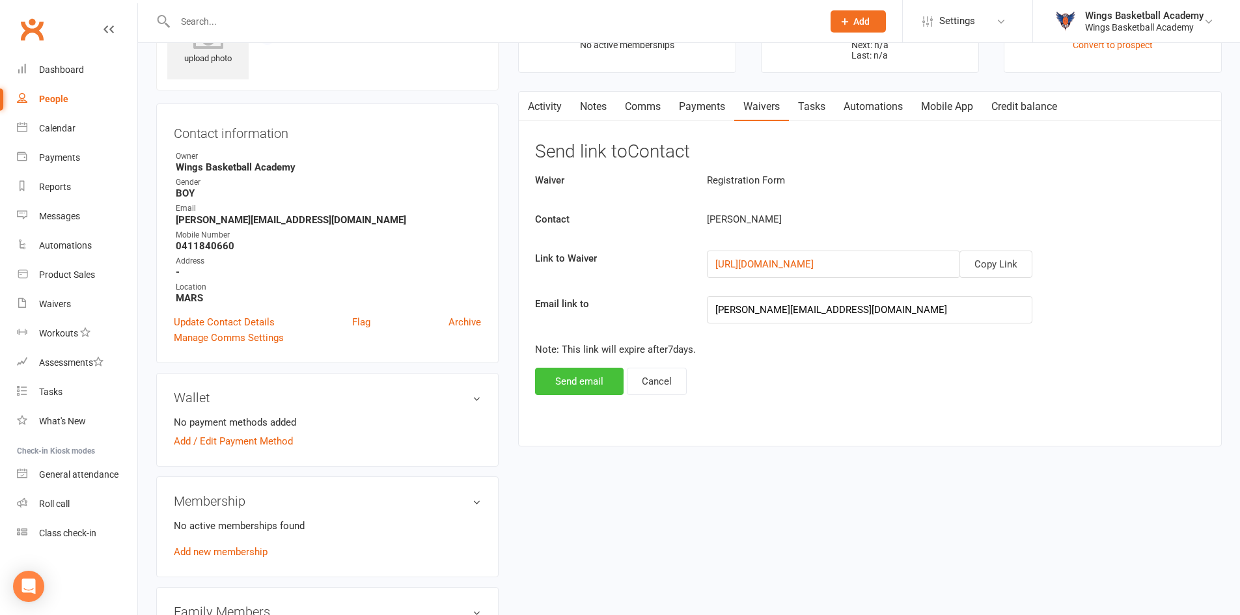
click at [578, 376] on button "Send email" at bounding box center [579, 381] width 89 height 27
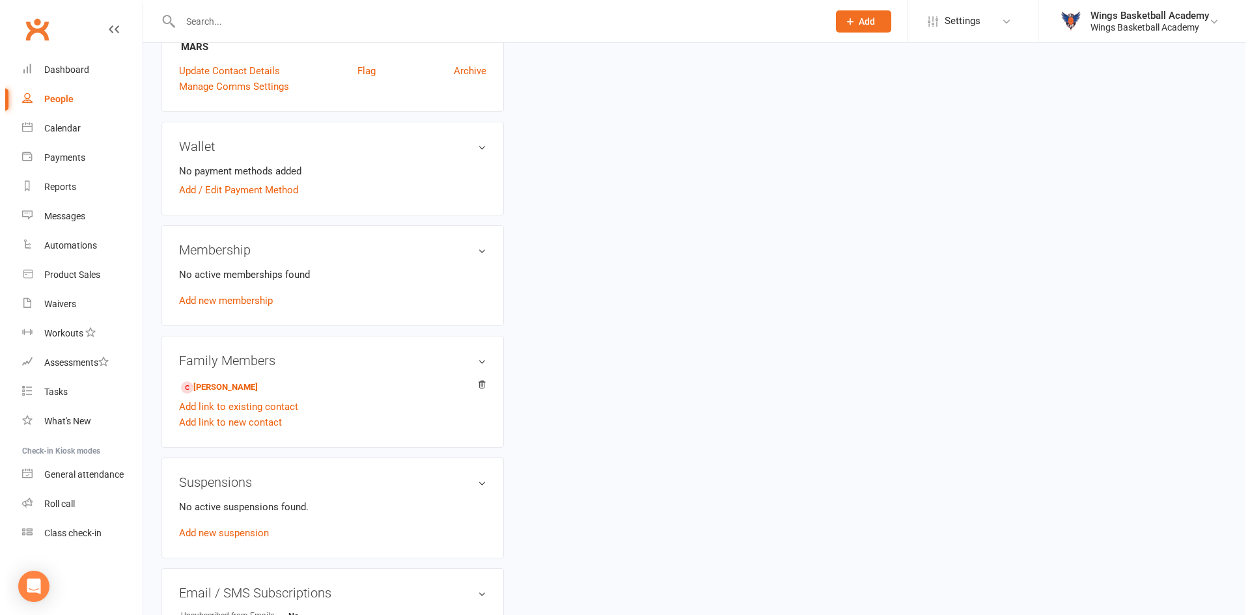
scroll to position [0, 0]
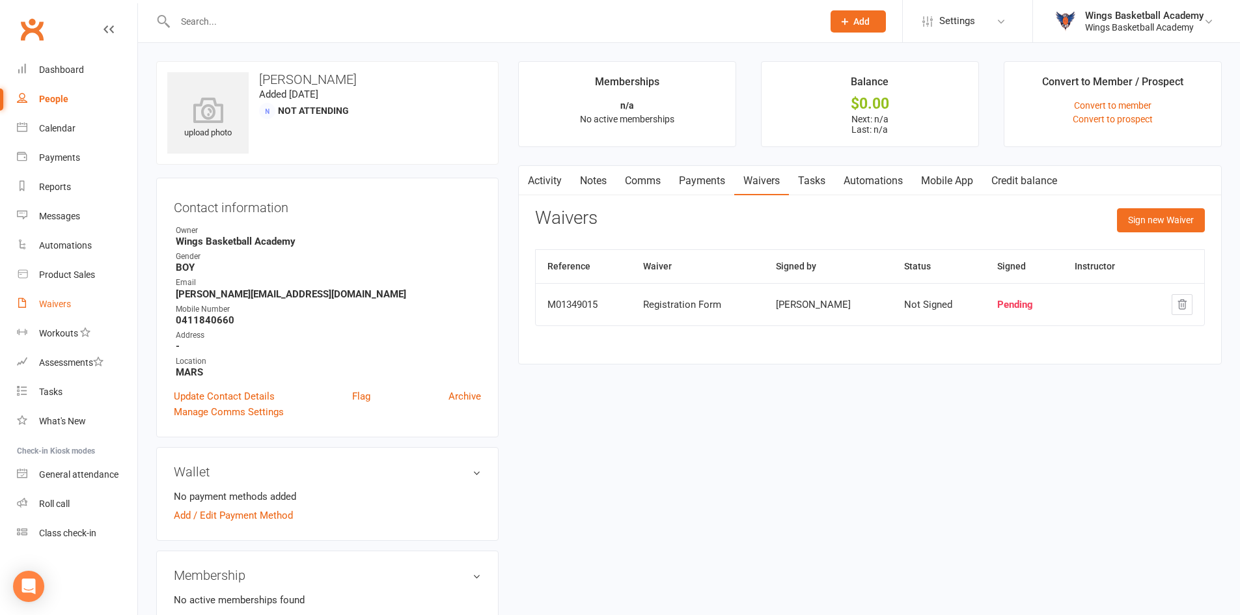
click at [55, 304] on div "Waivers" at bounding box center [55, 304] width 32 height 10
